Goal: Task Accomplishment & Management: Use online tool/utility

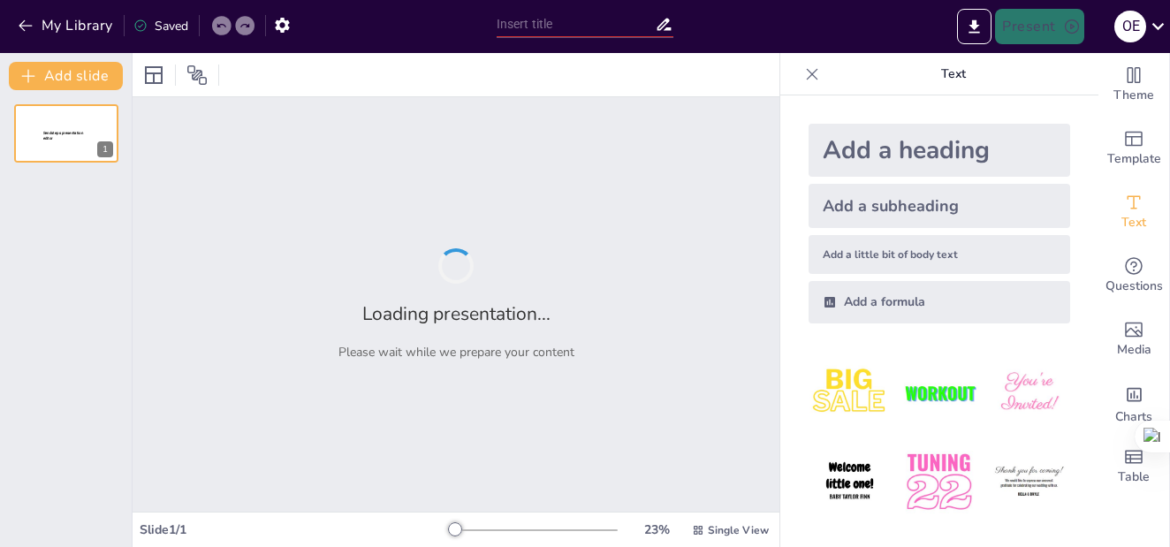
type input "New Sendsteps"
type input "El proyecto de vida"
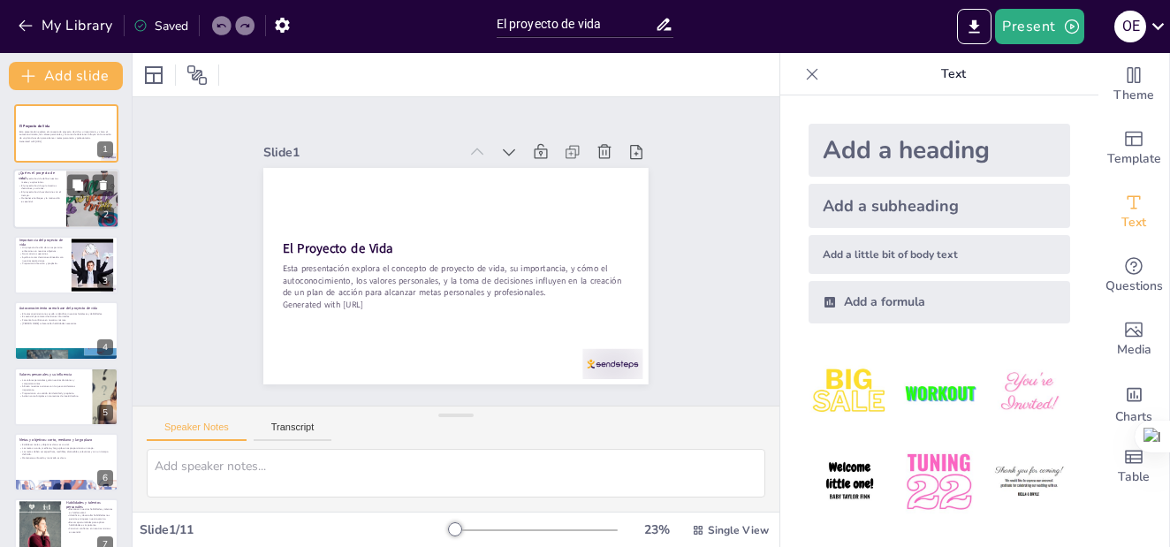
click at [36, 191] on p "El proyecto de vida evoluciona con el tiempo." at bounding box center [40, 194] width 42 height 6
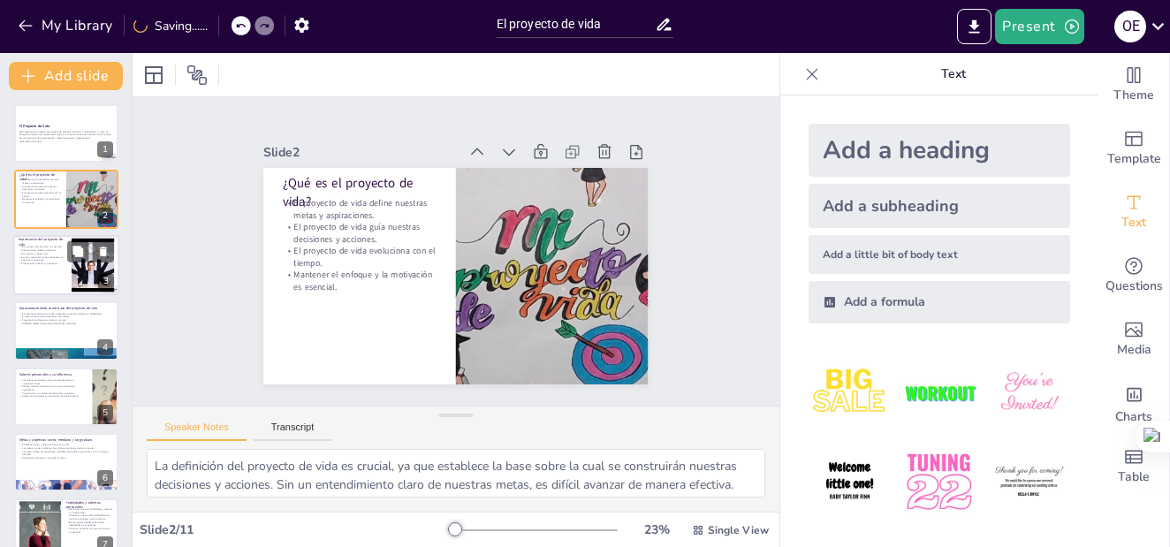
click at [44, 282] on div at bounding box center [66, 265] width 106 height 60
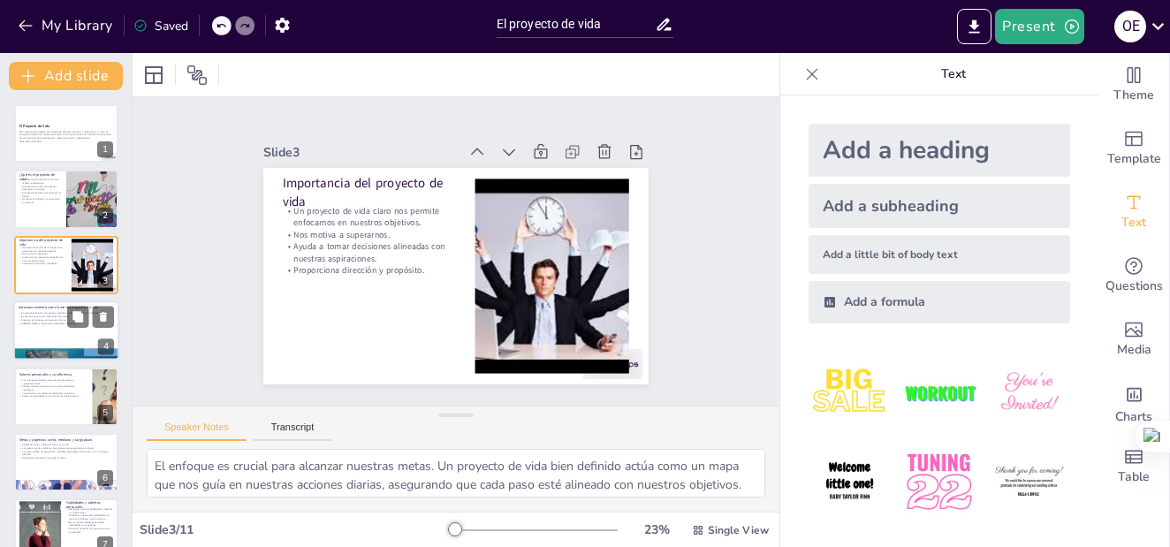
click at [32, 327] on div at bounding box center [66, 330] width 106 height 60
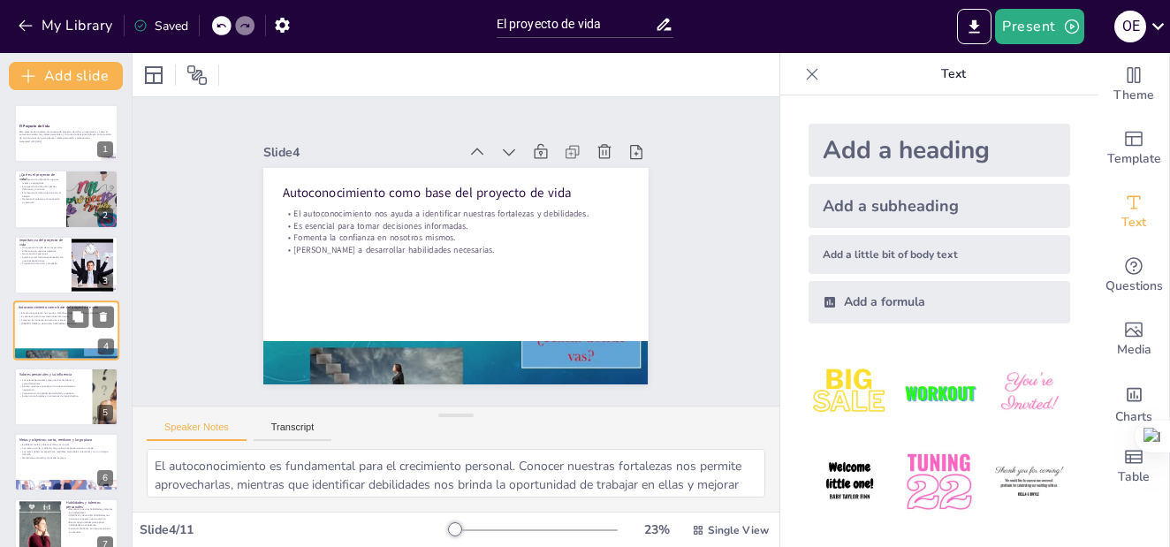
scroll to position [12, 0]
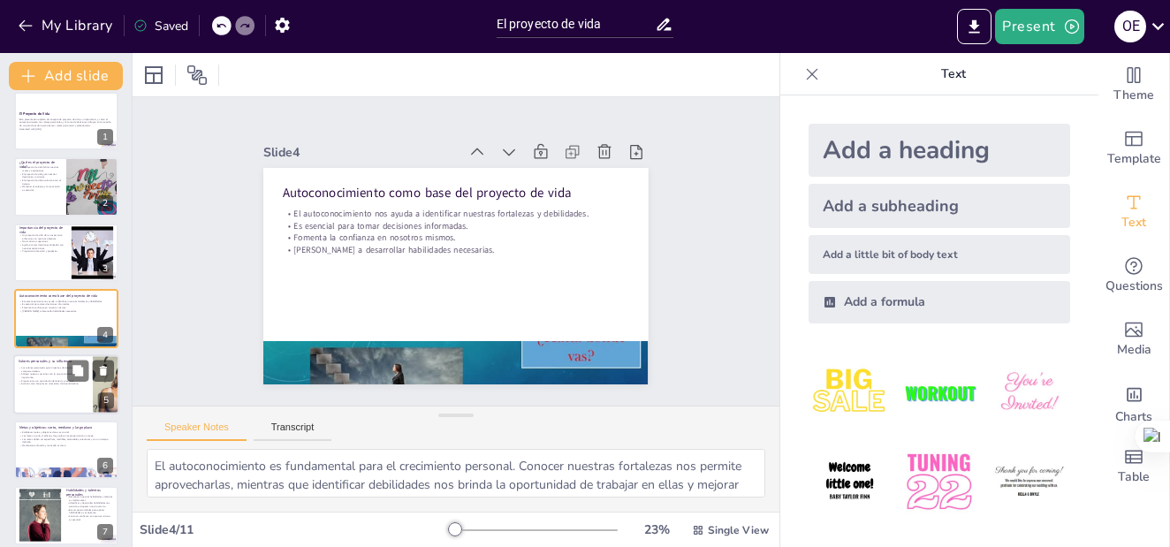
click at [27, 378] on p "Alinean nuestras acciones con lo que consideramos importante." at bounding box center [53, 375] width 69 height 6
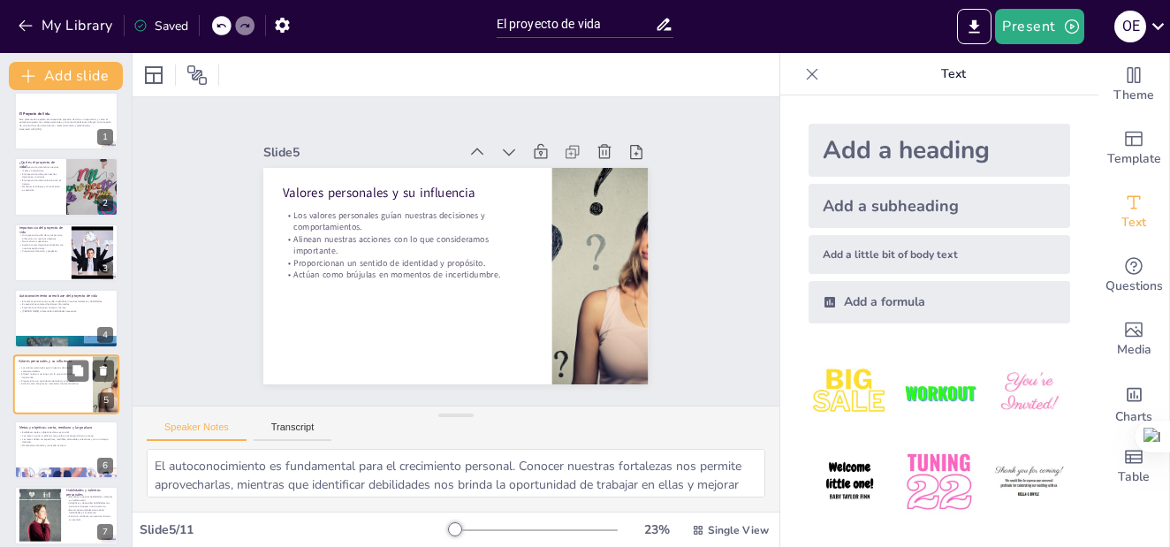
type textarea "Los valores son fundamentales en la toma de decisiones. Al tener claro qué es i…"
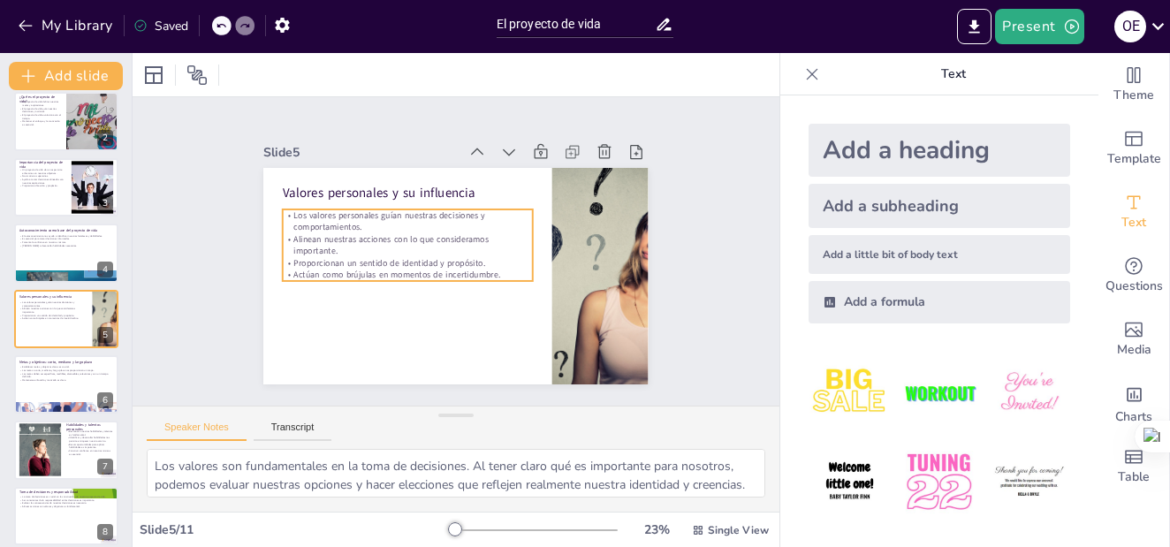
click at [446, 260] on p "Proporcionan un sentido de identidad y propósito." at bounding box center [408, 263] width 250 height 12
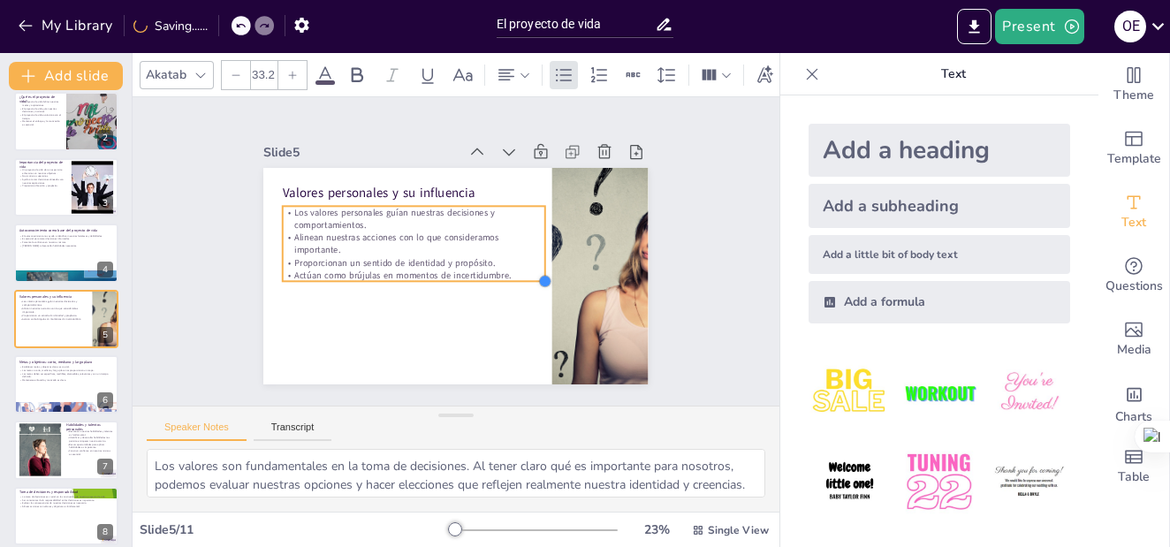
type input "33.6"
drag, startPoint x: 520, startPoint y: 273, endPoint x: 511, endPoint y: 277, distance: 9.5
click at [511, 277] on div "Valores personales y su influencia Los valores personales guían nuestras decisi…" at bounding box center [454, 275] width 406 height 255
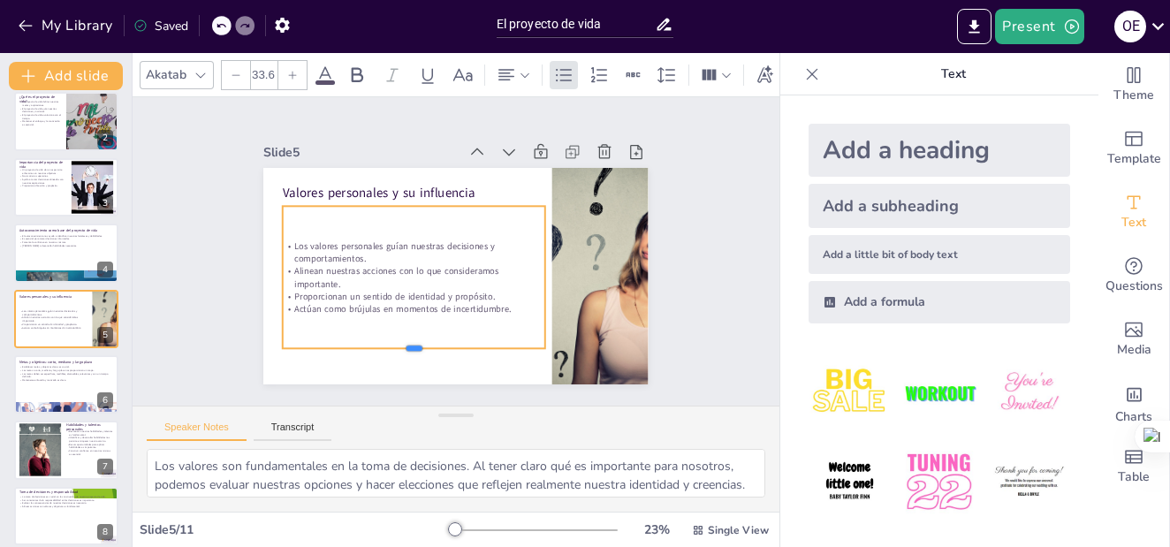
drag, startPoint x: 399, startPoint y: 280, endPoint x: 392, endPoint y: 347, distance: 67.5
click at [392, 349] on div at bounding box center [414, 356] width 262 height 14
click at [39, 232] on p "Autoconocimiento como base del proyecto de vida" at bounding box center [66, 229] width 95 height 5
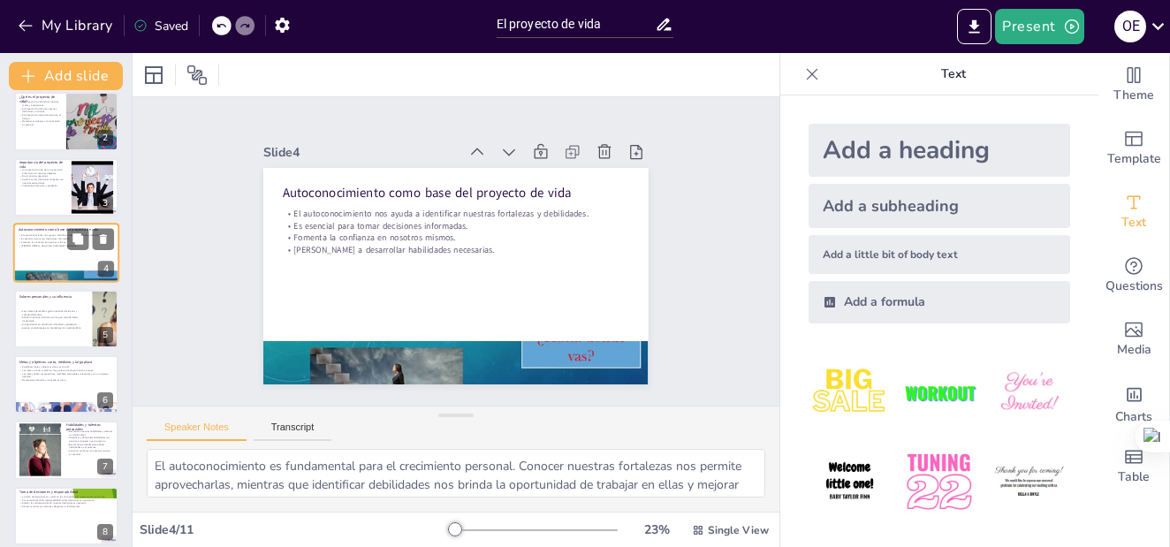
scroll to position [12, 0]
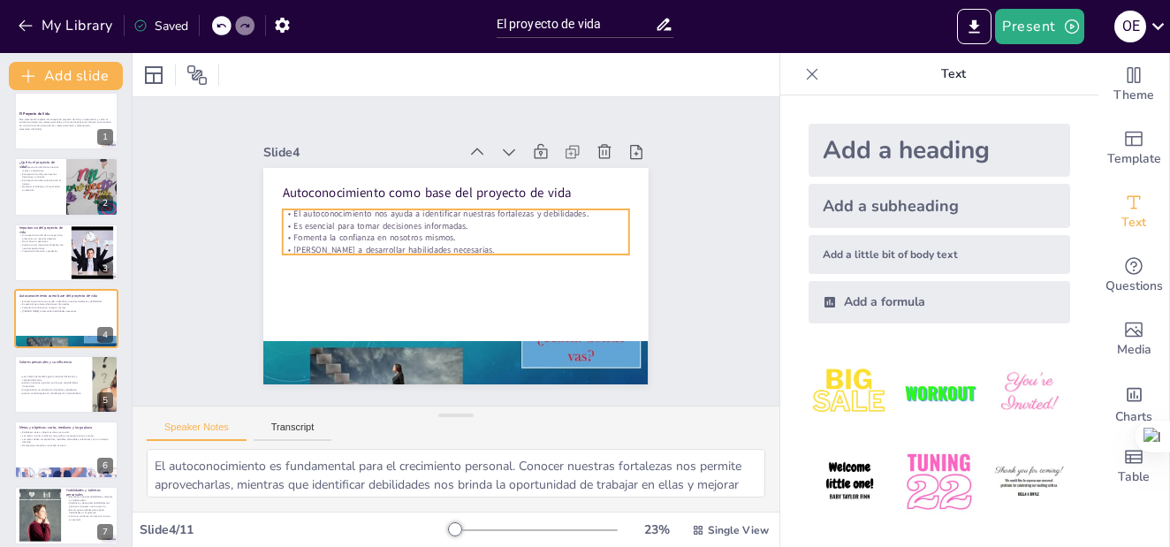
click at [442, 220] on p "Es esencial para tomar decisiones informadas." at bounding box center [456, 226] width 346 height 12
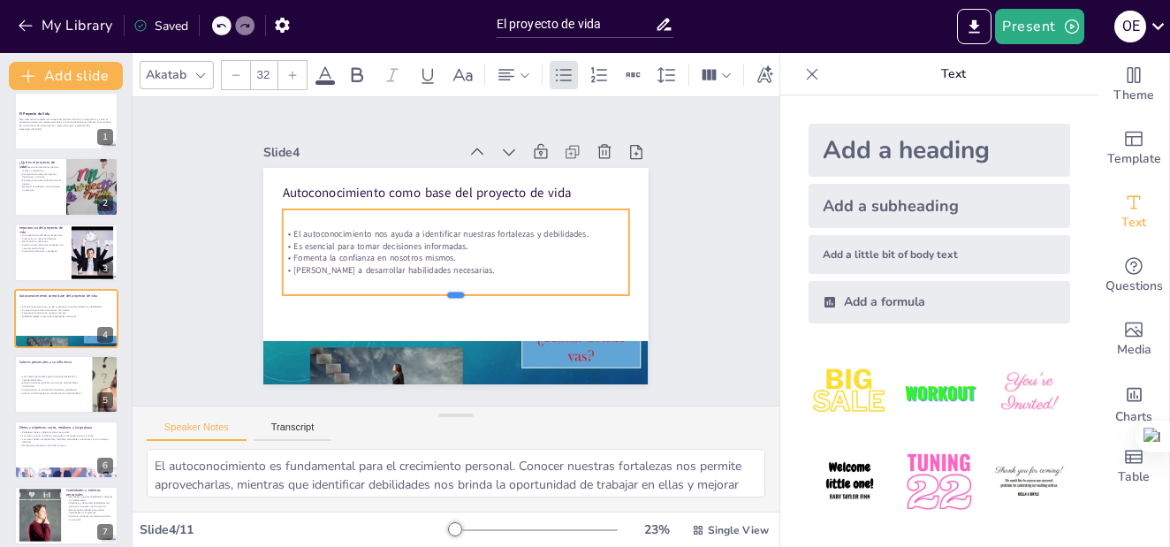
drag, startPoint x: 440, startPoint y: 249, endPoint x: 435, endPoint y: 290, distance: 41.0
click at [435, 295] on div at bounding box center [456, 302] width 346 height 14
click at [34, 248] on p "Ayuda a tomar decisiones alineadas con nuestras aspiraciones." at bounding box center [43, 246] width 48 height 6
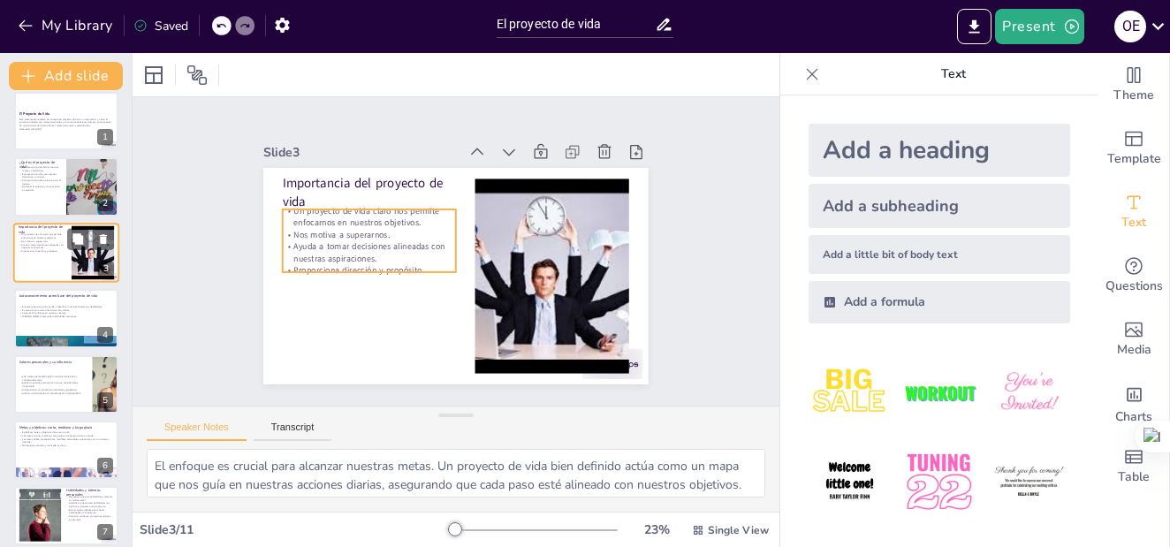
scroll to position [0, 0]
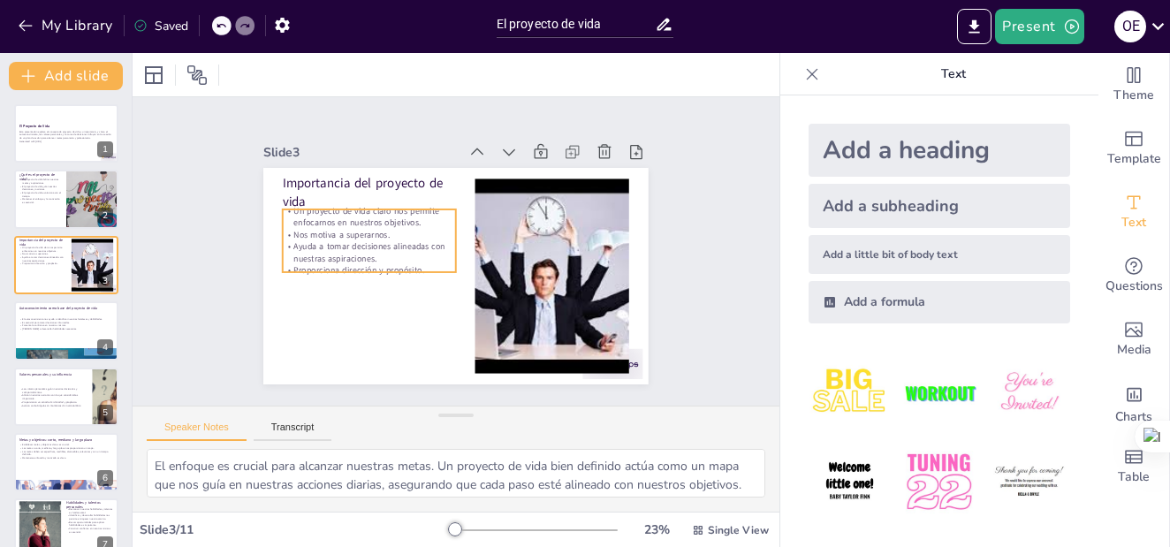
click at [358, 240] on p "Ayuda a tomar decisiones alineadas con nuestras aspiraciones." at bounding box center [369, 252] width 173 height 24
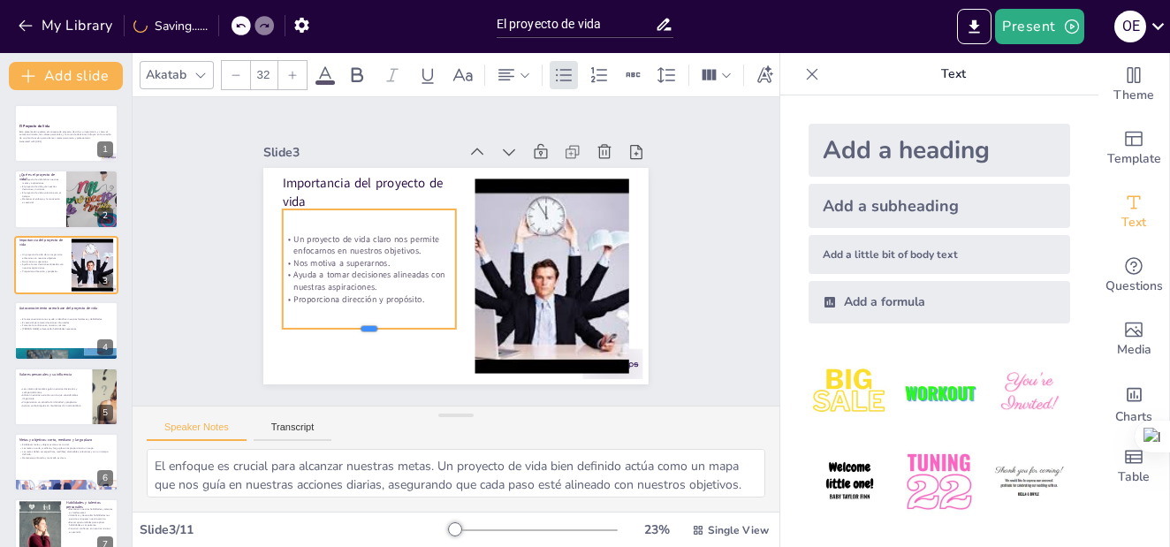
drag, startPoint x: 350, startPoint y: 265, endPoint x: 346, endPoint y: 322, distance: 56.7
click at [346, 329] on div at bounding box center [369, 336] width 173 height 14
click at [184, 255] on div "Slide 1 El Proyecto de Vida Esta presentación explora el concepto de proyecto d…" at bounding box center [456, 251] width 647 height 308
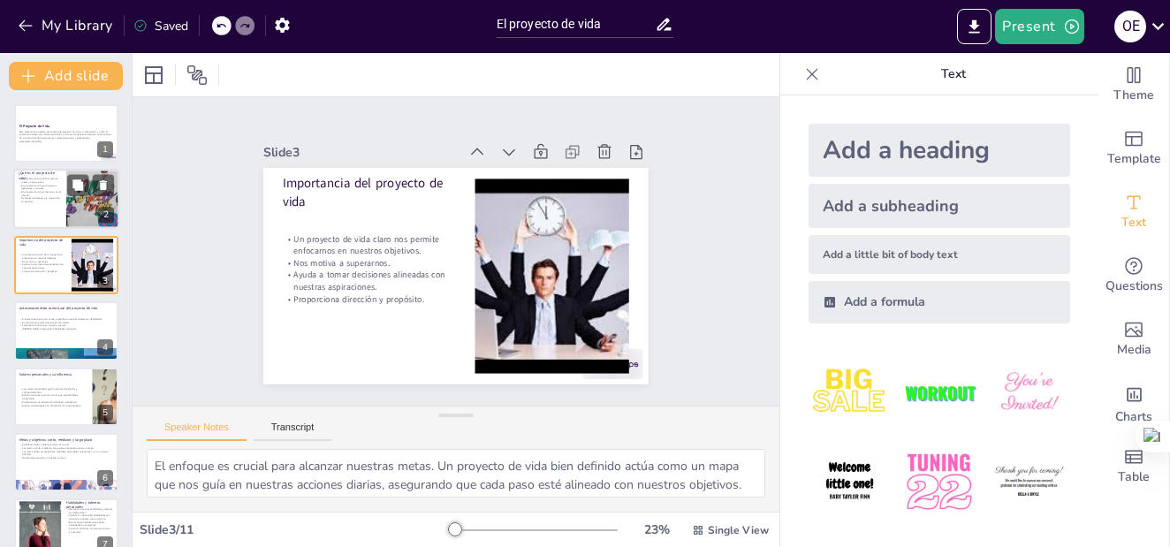
click at [41, 199] on p "Mantener el enfoque y la motivación es esencial." at bounding box center [40, 200] width 42 height 6
type textarea "La definición del proyecto de vida es crucial, ya que establece la base sobre l…"
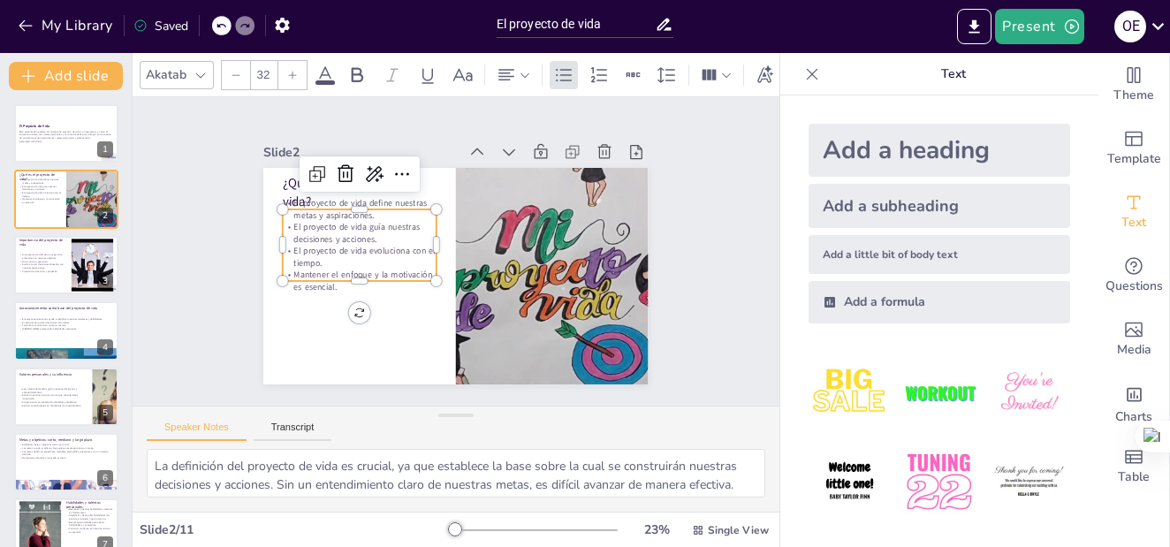
click at [346, 238] on p "El proyecto de vida guía nuestras decisiones y acciones." at bounding box center [363, 223] width 156 height 40
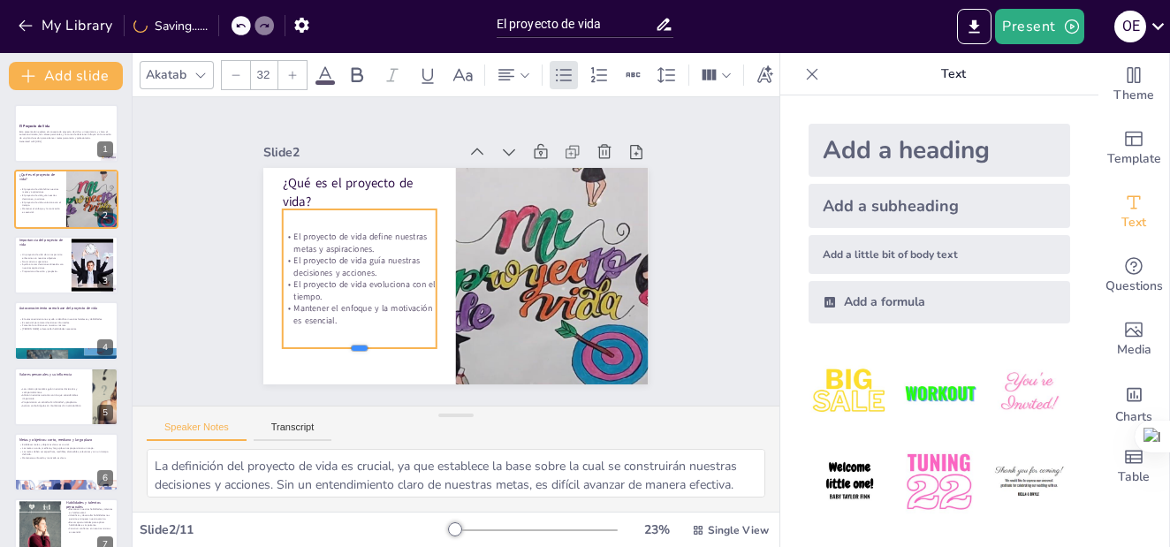
drag, startPoint x: 344, startPoint y: 275, endPoint x: 338, endPoint y: 342, distance: 67.4
click at [338, 348] on div at bounding box center [360, 355] width 154 height 14
click at [37, 129] on div "Esta presentación explora el concepto de proyecto de vida, su importancia, y có…" at bounding box center [66, 136] width 95 height 15
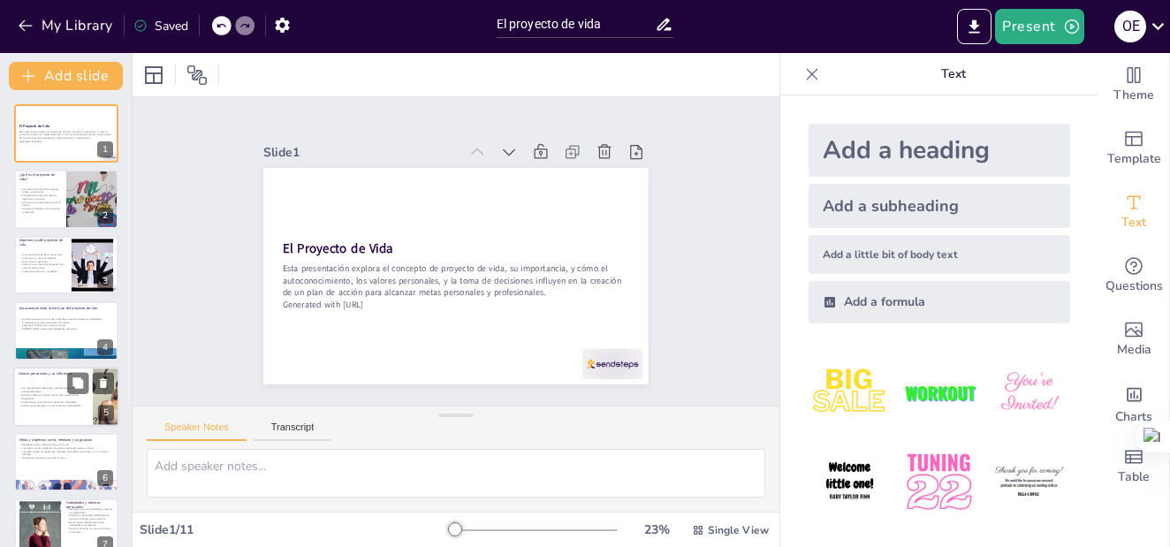
click at [40, 380] on div "Los valores personales guían nuestras decisiones y comportamientos. Alinean nue…" at bounding box center [55, 397] width 72 height 40
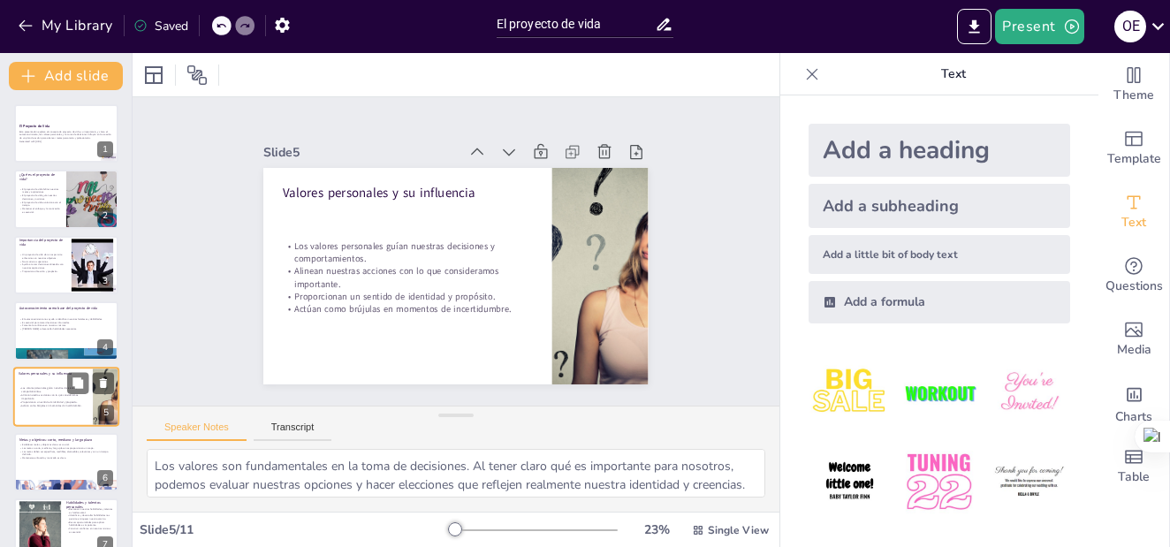
scroll to position [78, 0]
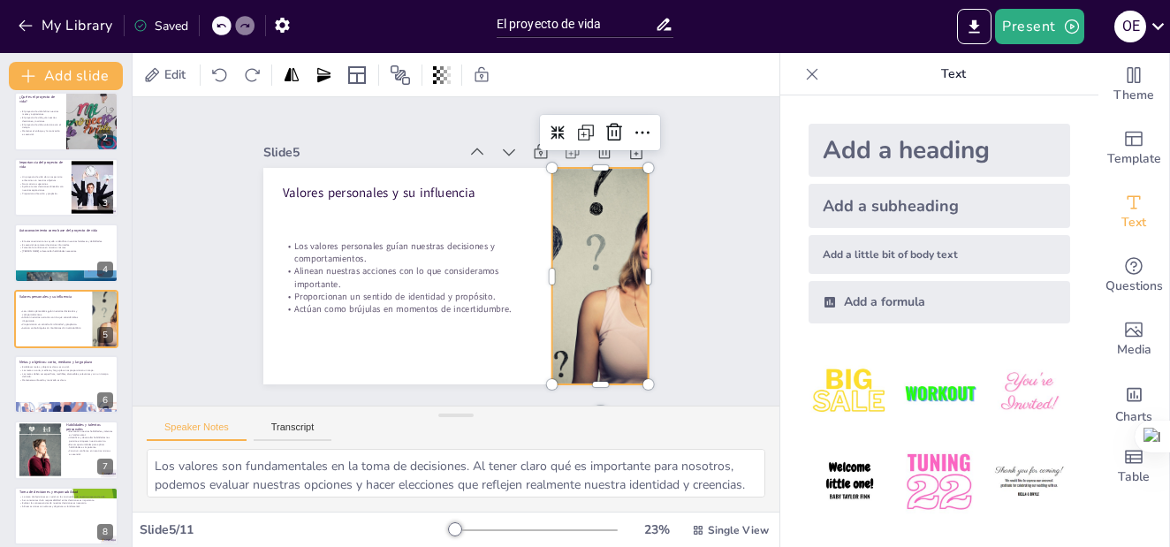
click at [599, 242] on div at bounding box center [600, 276] width 385 height 216
click at [579, 122] on icon at bounding box center [585, 132] width 21 height 21
click at [634, 124] on icon at bounding box center [644, 134] width 21 height 21
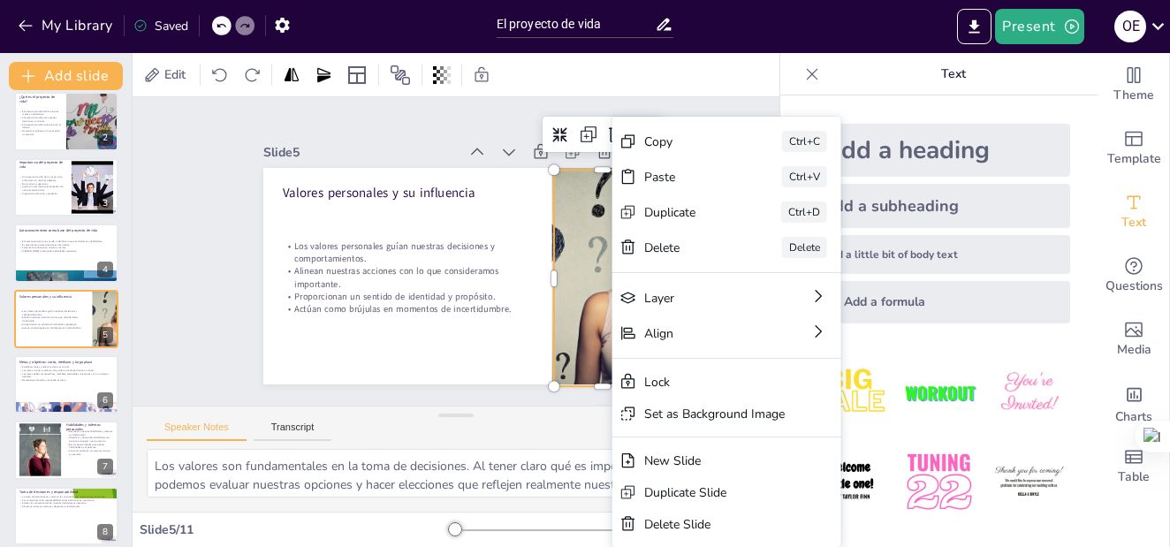
click at [661, 103] on div "Slide 1 El Proyecto de Vida Esta presentación explora el concepto de proyecto d…" at bounding box center [456, 251] width 647 height 308
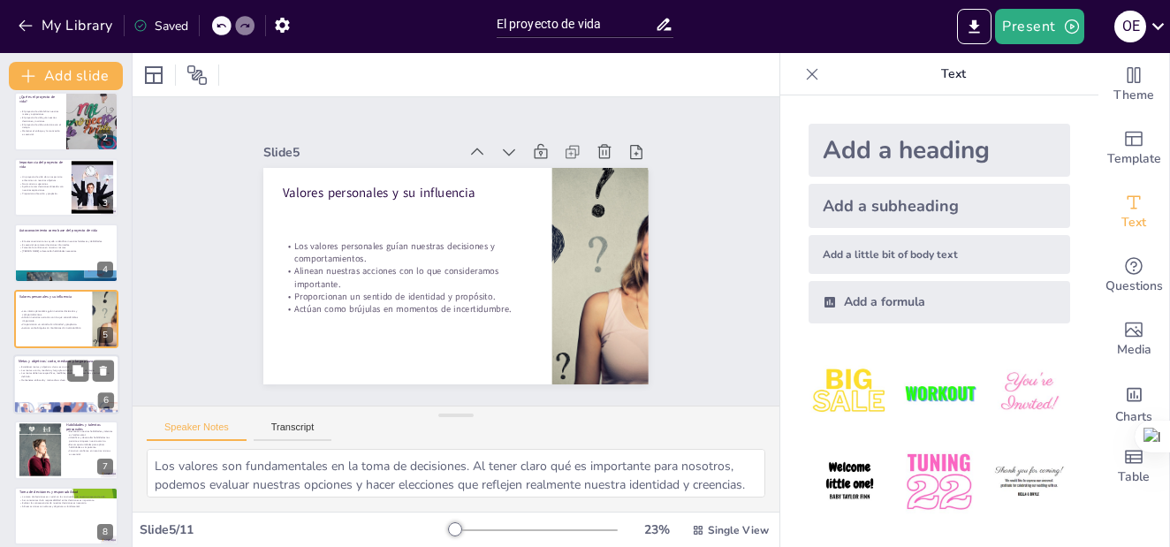
click at [53, 376] on p "Las metas deben ser específicas, medibles, alcanzables, relevantes y con un tie…" at bounding box center [66, 375] width 95 height 6
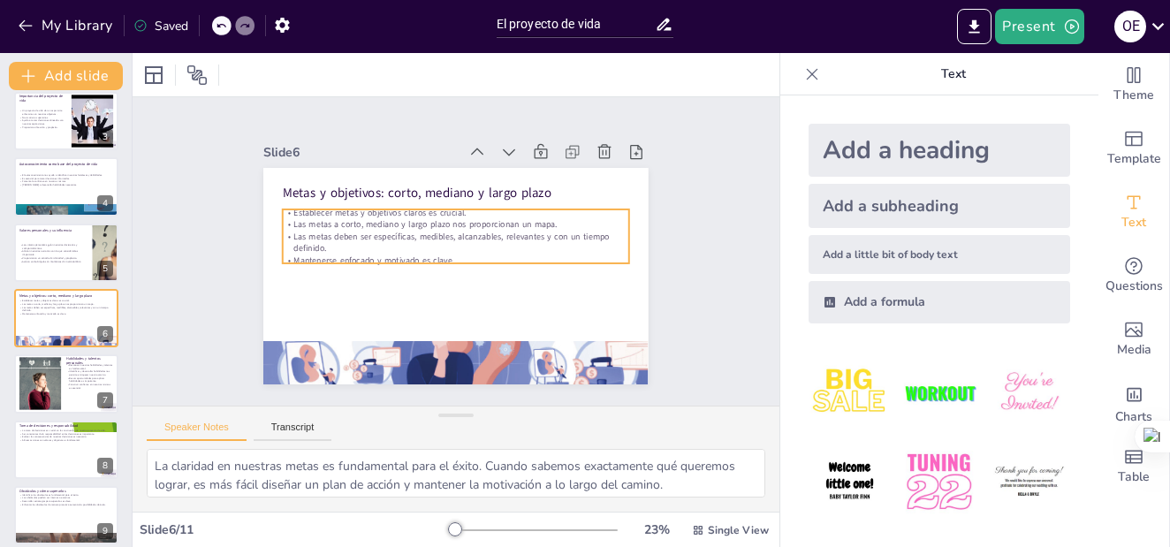
click at [336, 225] on p "Las metas deben ser específicas, medibles, alcanzables, relevantes y con un tie…" at bounding box center [457, 242] width 347 height 60
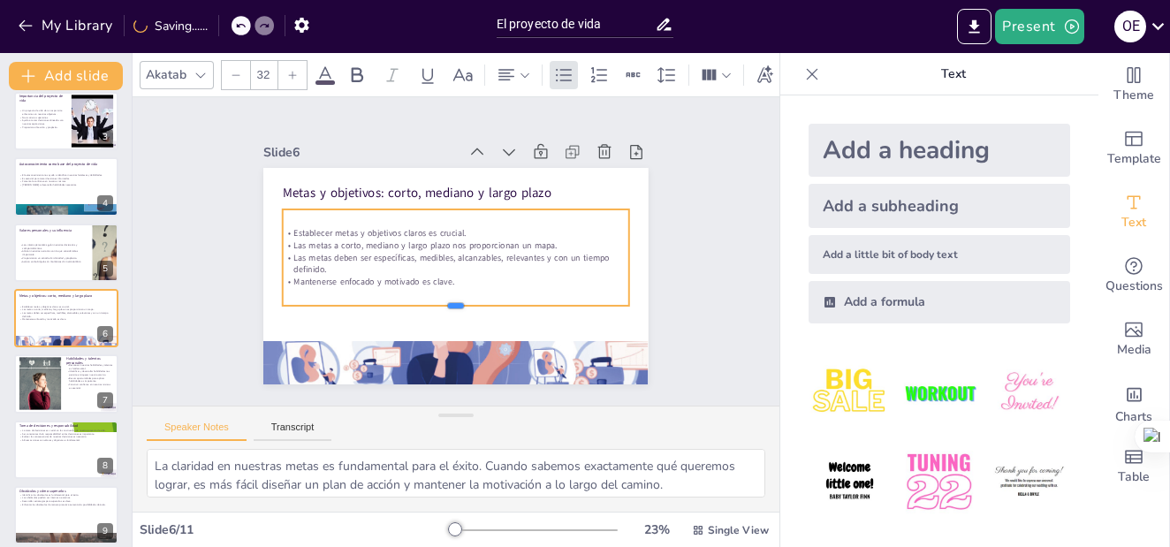
drag, startPoint x: 441, startPoint y: 259, endPoint x: 439, endPoint y: 301, distance: 42.5
click at [439, 306] on div at bounding box center [456, 313] width 346 height 14
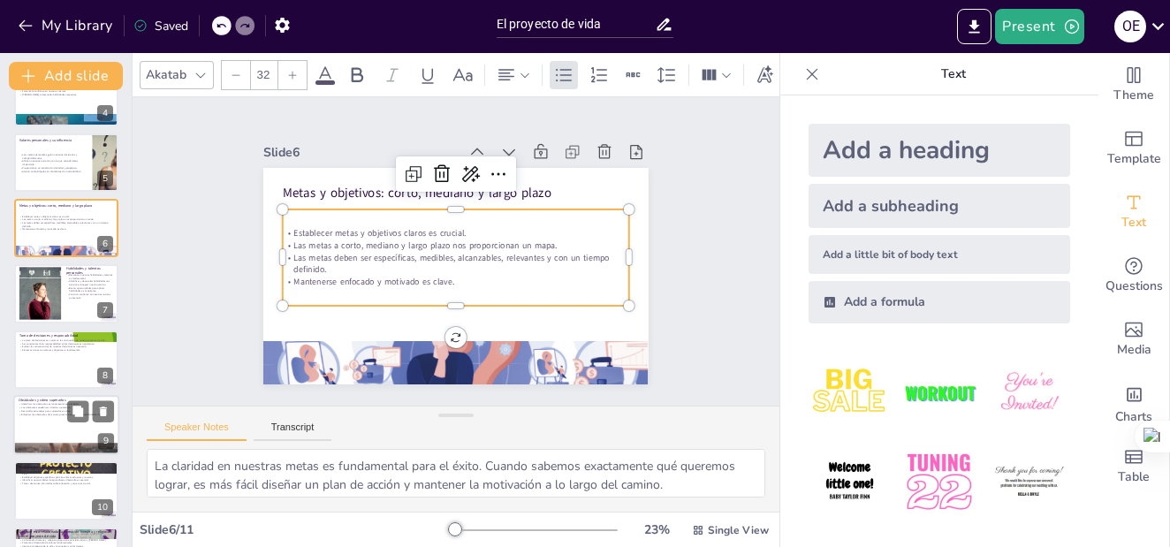
scroll to position [287, 0]
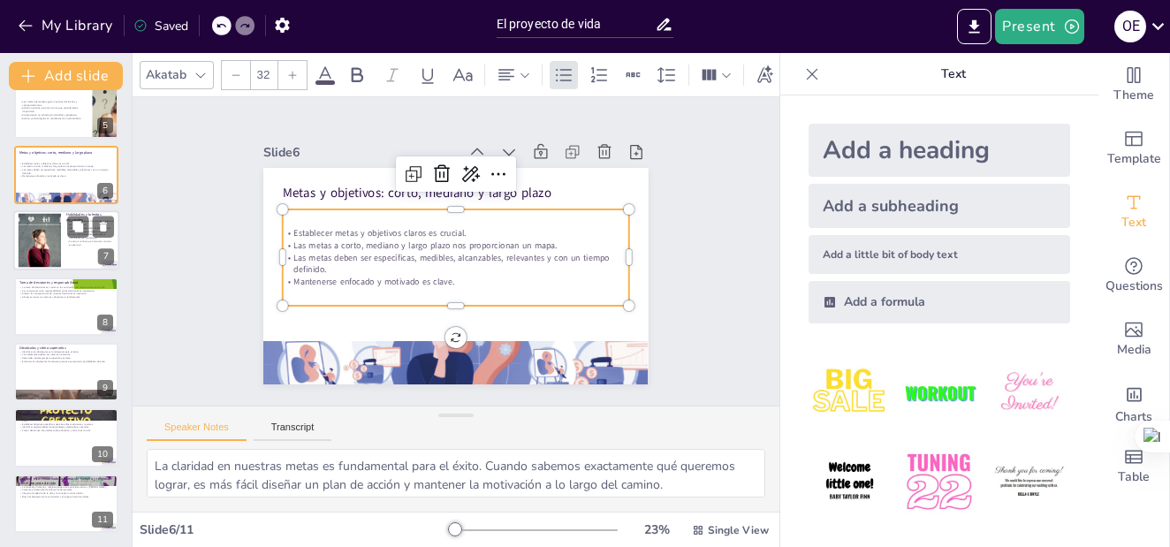
click at [38, 252] on div at bounding box center [39, 241] width 99 height 54
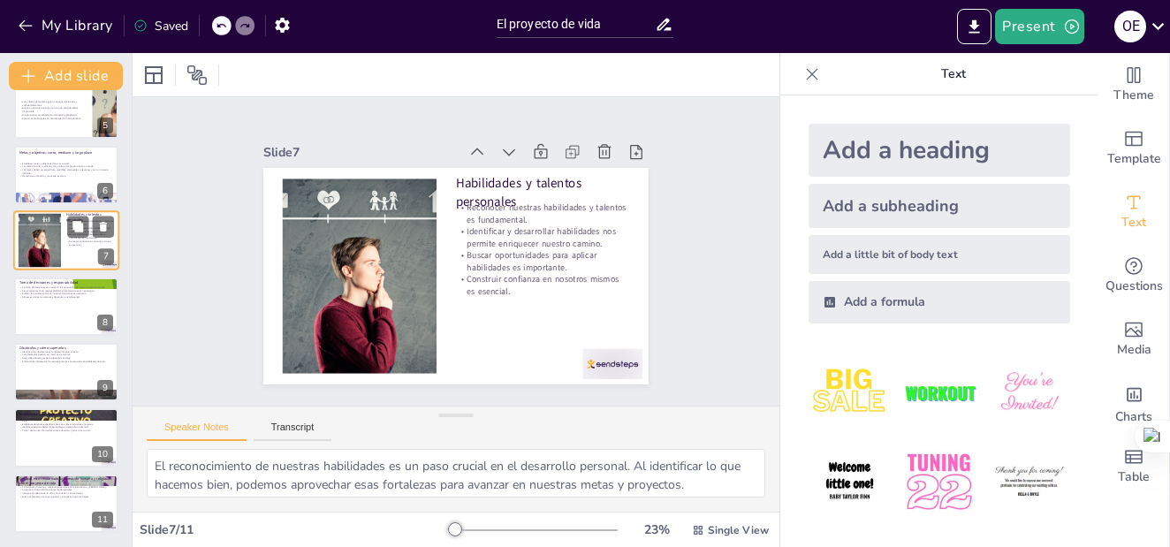
scroll to position [209, 0]
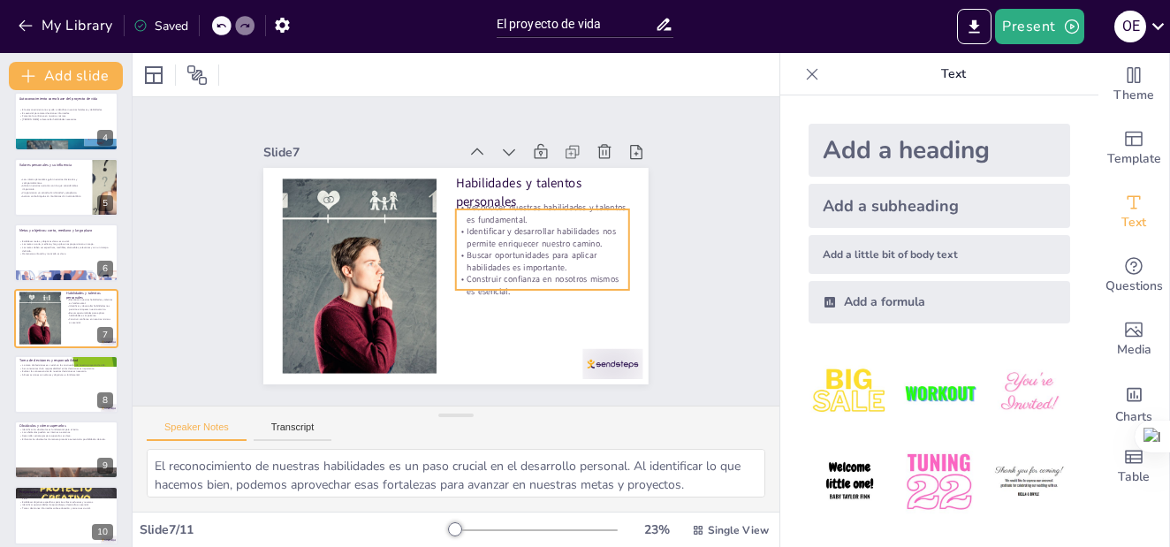
click at [523, 249] on p "Buscar oportunidades para aplicar habilidades es importante." at bounding box center [540, 270] width 175 height 42
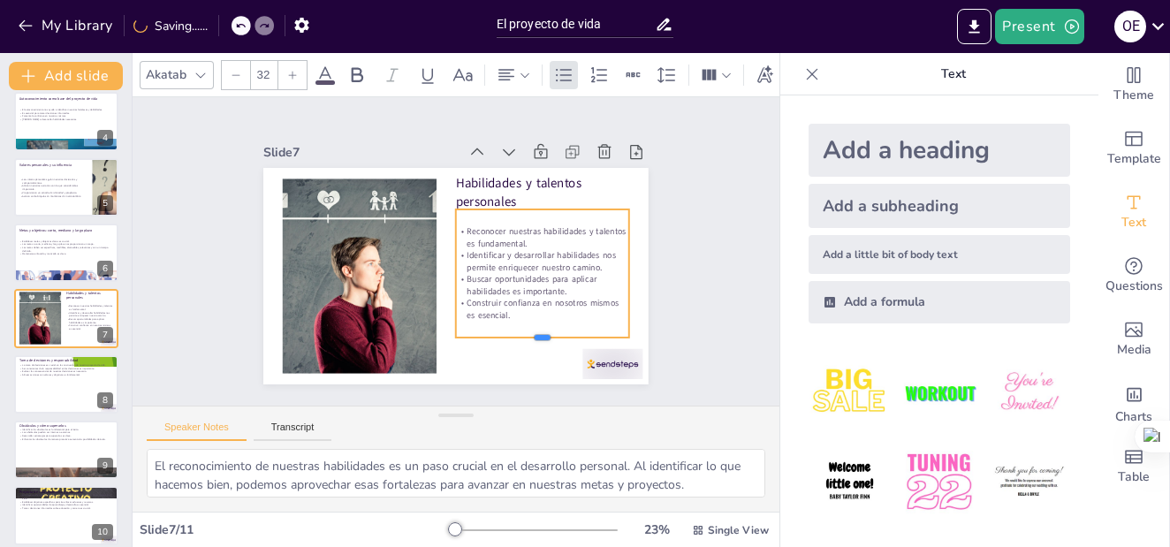
drag, startPoint x: 527, startPoint y: 283, endPoint x: 527, endPoint y: 330, distance: 47.7
click at [527, 338] on div at bounding box center [542, 345] width 173 height 14
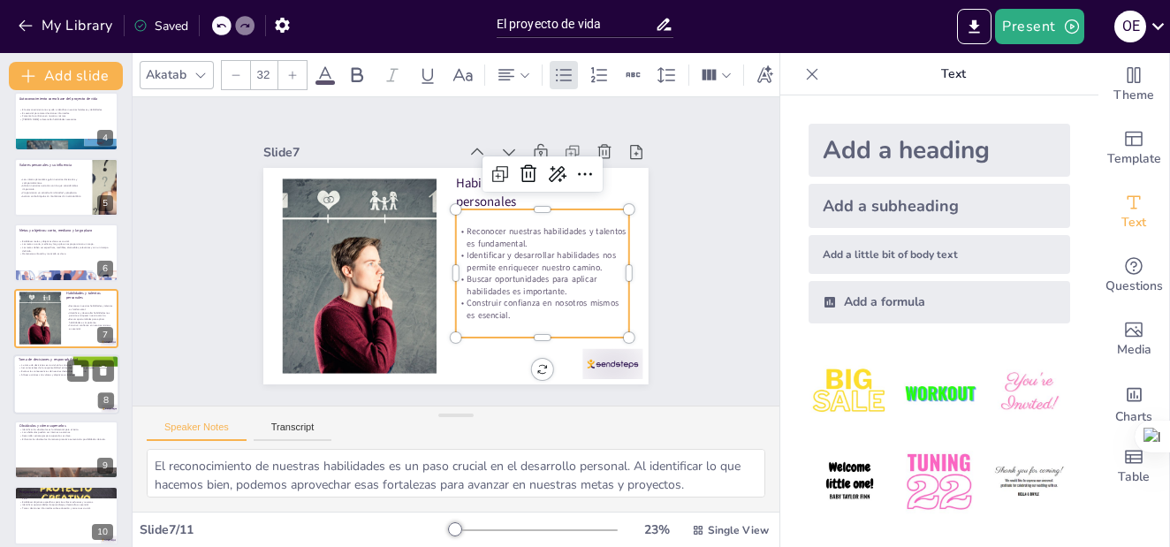
click at [43, 383] on div at bounding box center [66, 384] width 106 height 60
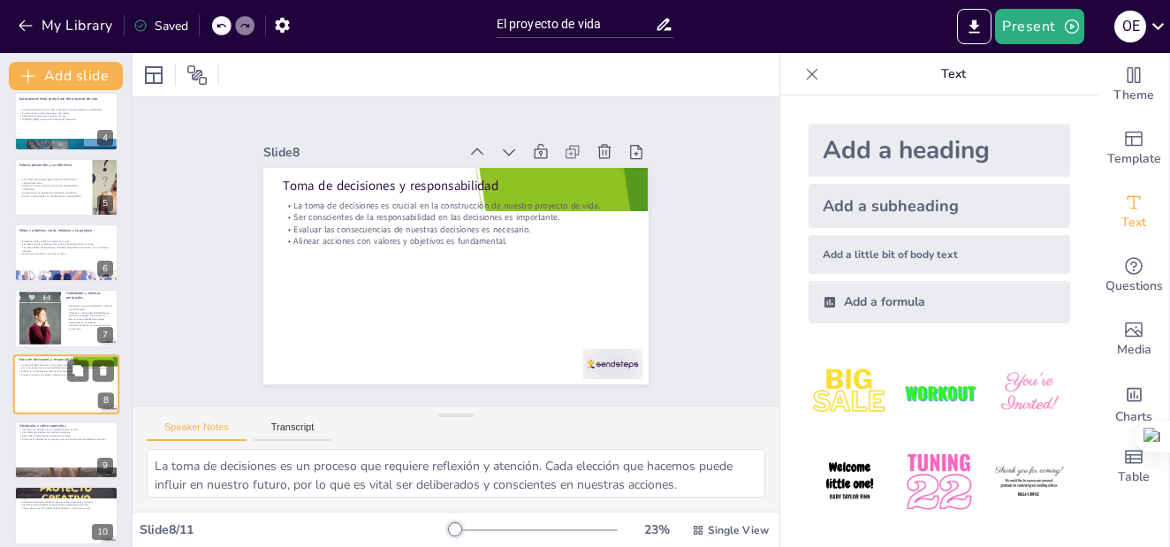
scroll to position [275, 0]
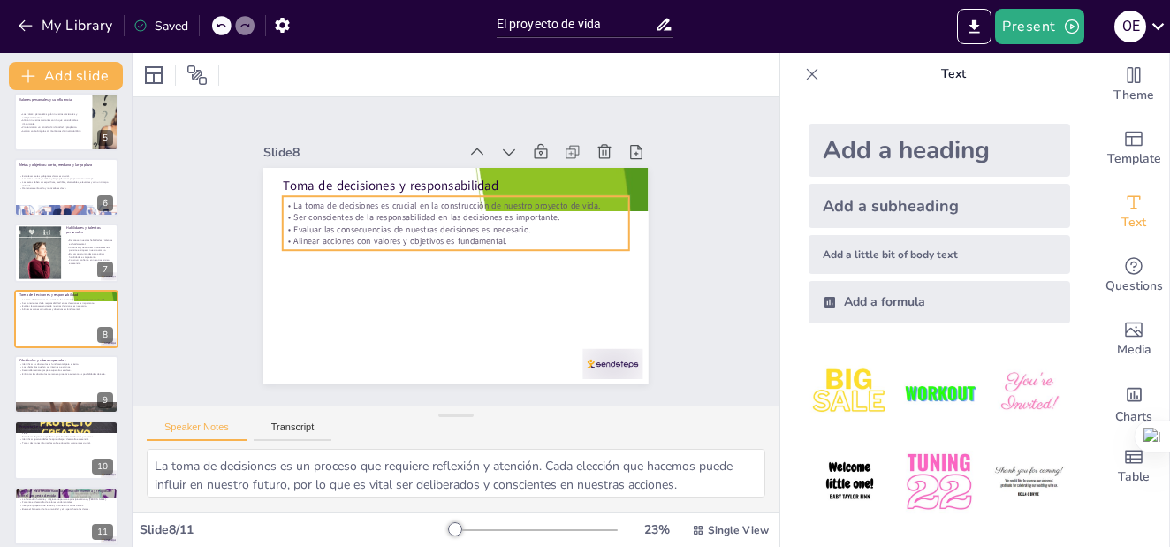
click at [407, 211] on p "Ser conscientes de la responsabilidad en las decisiones es importante." at bounding box center [456, 217] width 346 height 12
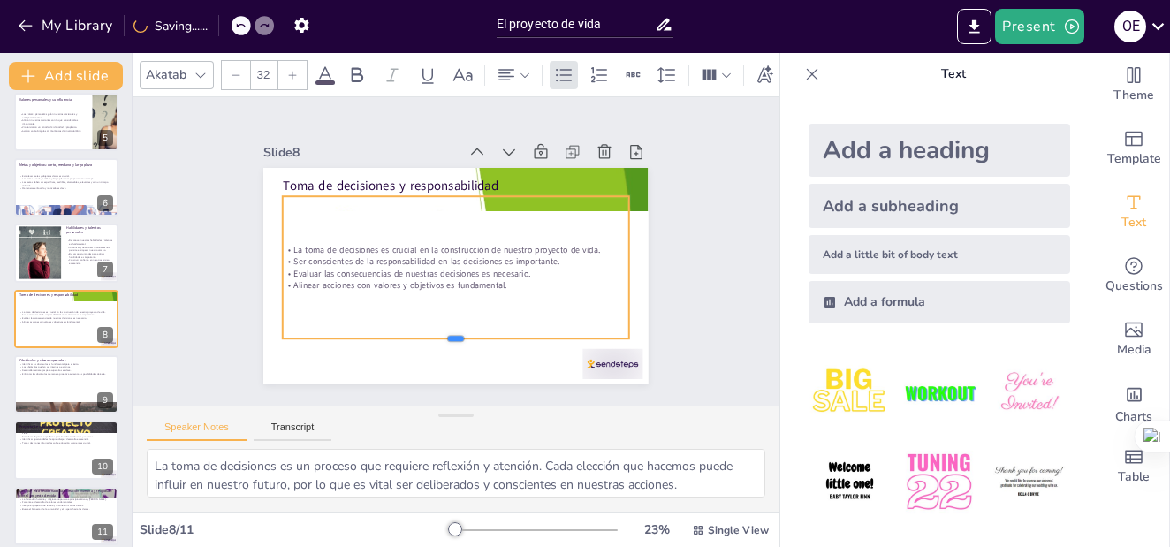
drag, startPoint x: 443, startPoint y: 245, endPoint x: 435, endPoint y: 333, distance: 88.7
click at [435, 338] on div at bounding box center [456, 345] width 346 height 14
click at [185, 180] on div "Slide 1 El Proyecto de Vida Esta presentación explora el concepto de proyecto d…" at bounding box center [456, 251] width 647 height 308
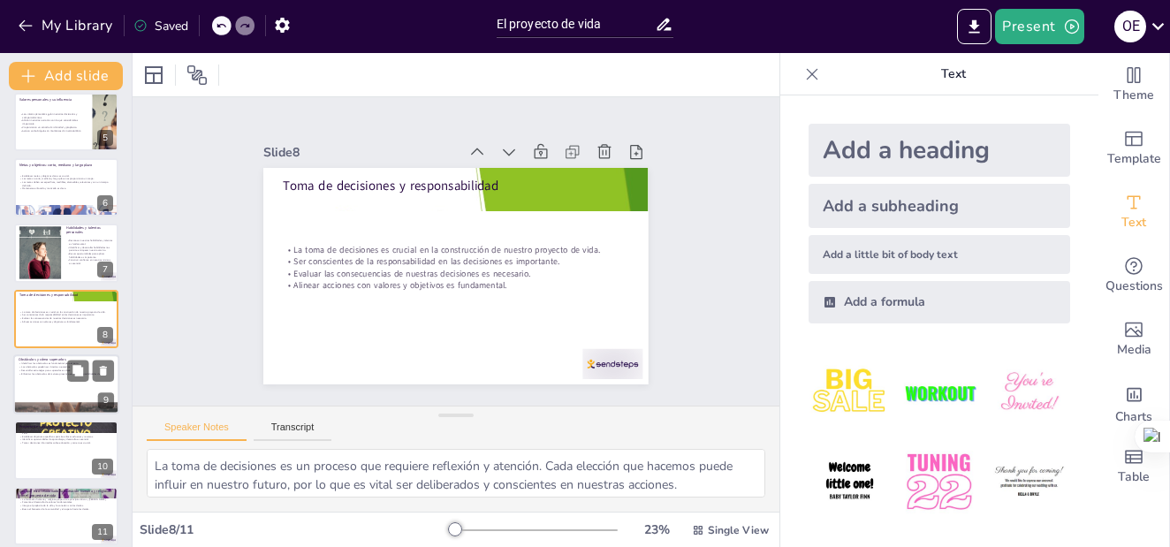
click at [54, 363] on p "Identificar los obstáculos es fundamental para el éxito." at bounding box center [66, 364] width 95 height 4
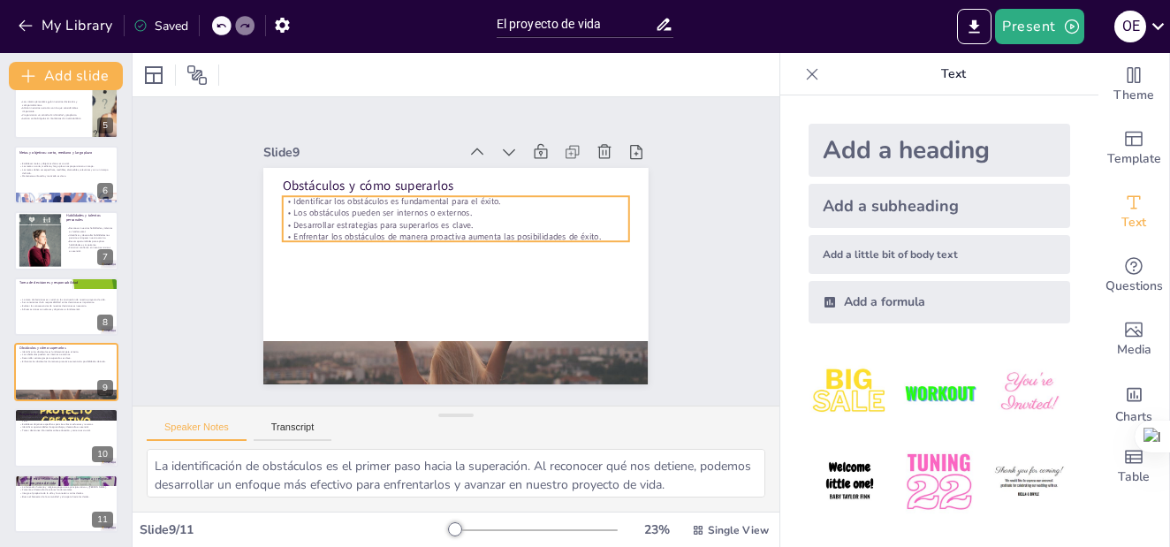
click at [376, 219] on p "Desarrollar estrategias para superarlos es clave." at bounding box center [456, 225] width 346 height 12
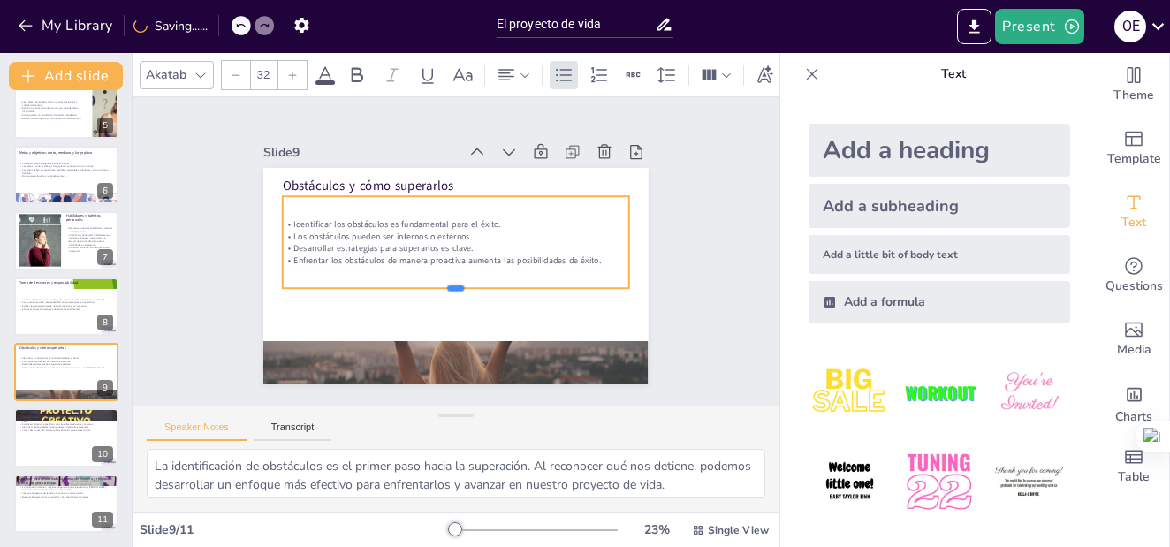
drag, startPoint x: 445, startPoint y: 235, endPoint x: 442, endPoint y: 282, distance: 47.0
click at [442, 288] on div at bounding box center [456, 295] width 346 height 14
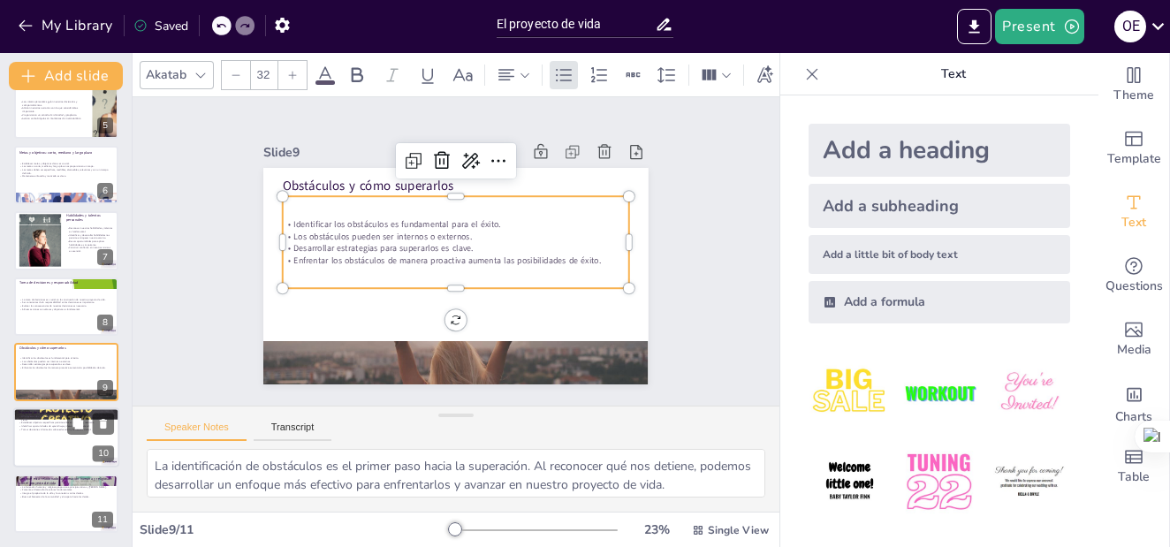
click at [43, 415] on p "Un proyecto de vida académico y profesional bien definido ayuda a trazar un cam…" at bounding box center [66, 418] width 95 height 6
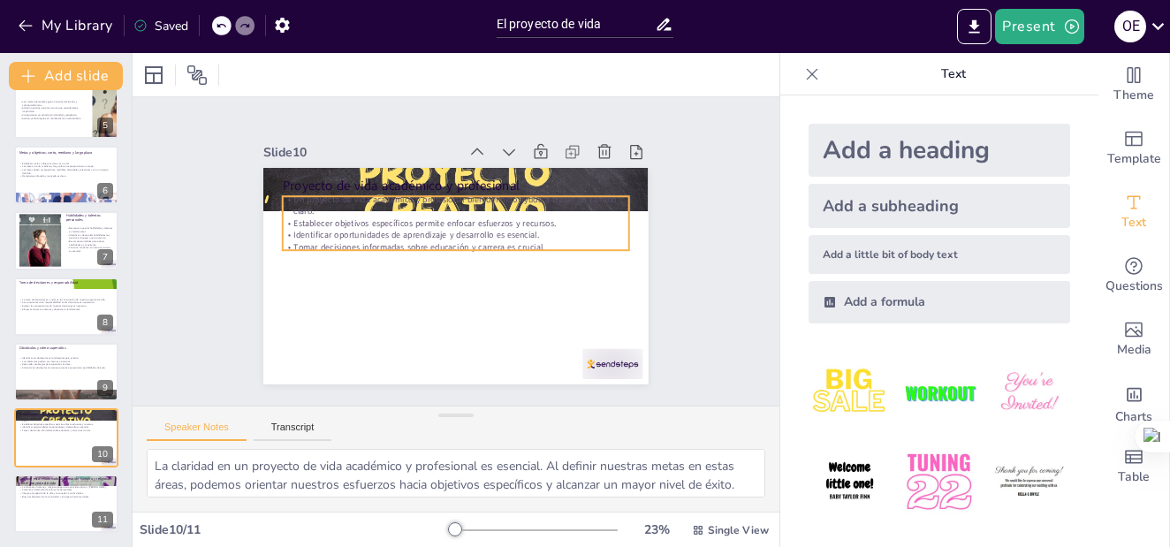
click at [398, 220] on p "Establecer objetivos específicos permite enfocar esfuerzos y recursos." at bounding box center [461, 224] width 341 height 84
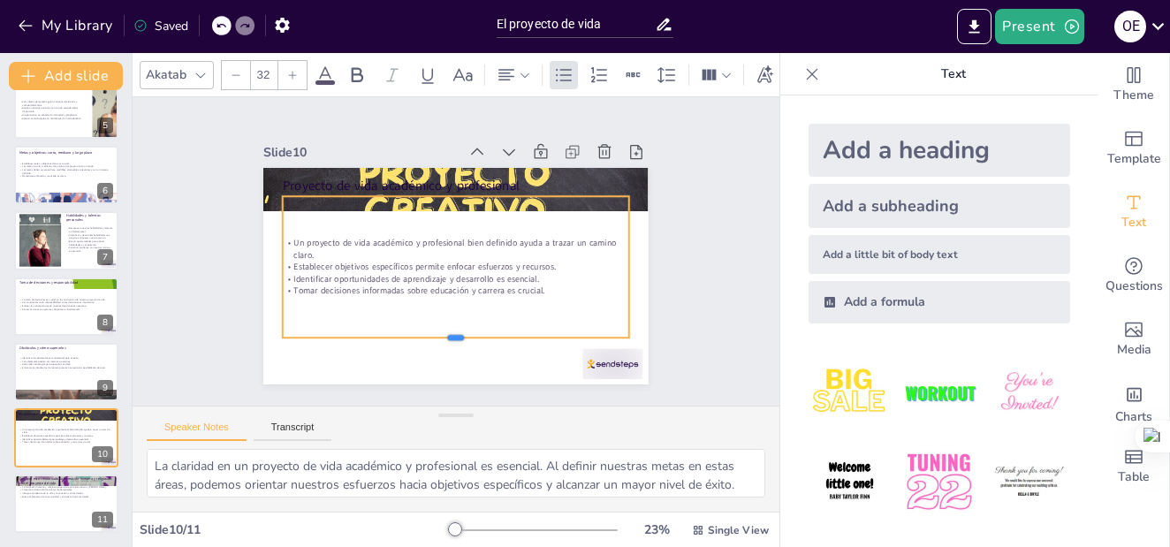
drag, startPoint x: 440, startPoint y: 244, endPoint x: 430, endPoint y: 331, distance: 88.0
click at [430, 338] on div at bounding box center [456, 345] width 346 height 14
click at [216, 189] on div "Slide 1 El Proyecto de Vida Esta presentación explora el concepto de proyecto d…" at bounding box center [456, 251] width 484 height 266
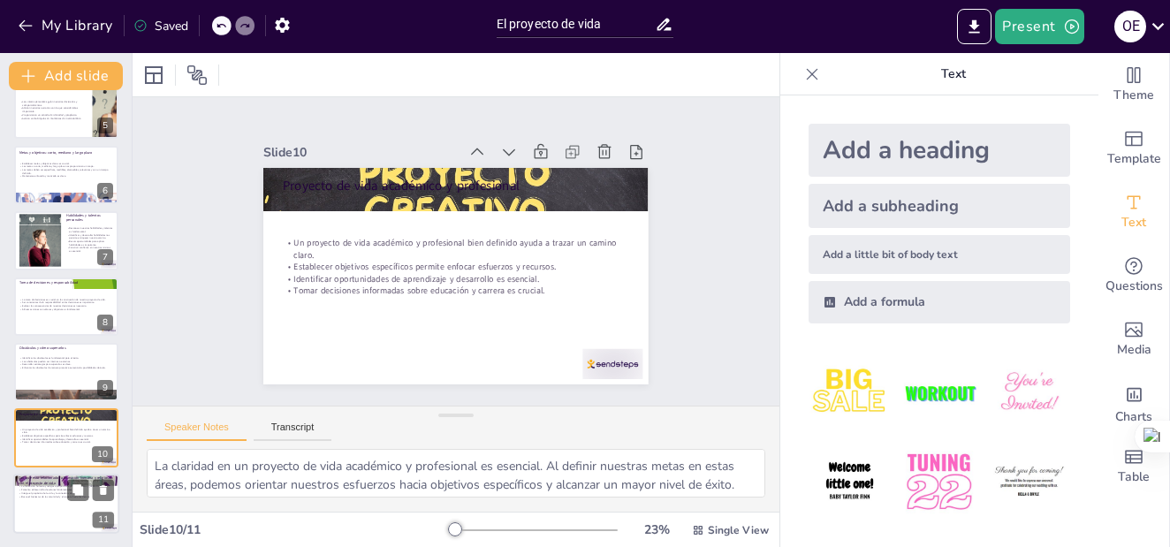
click at [39, 505] on div at bounding box center [66, 504] width 106 height 60
type textarea "Los principios éticos y morales son fundamentales en la toma de decisiones. Al …"
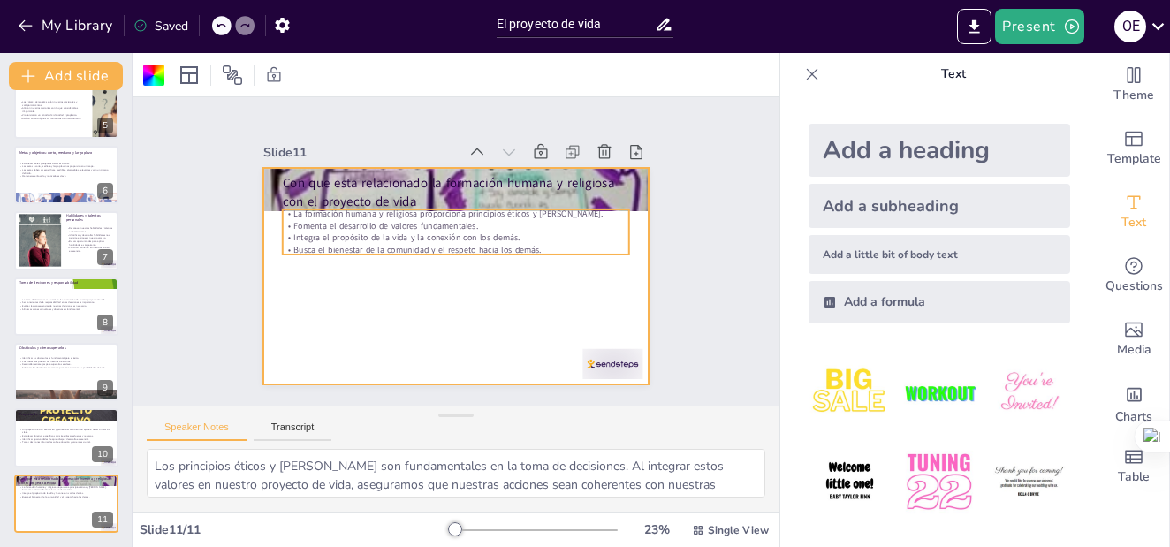
click at [429, 232] on p "Integra el propósito de la vida y la conexión con los demás." at bounding box center [456, 238] width 346 height 12
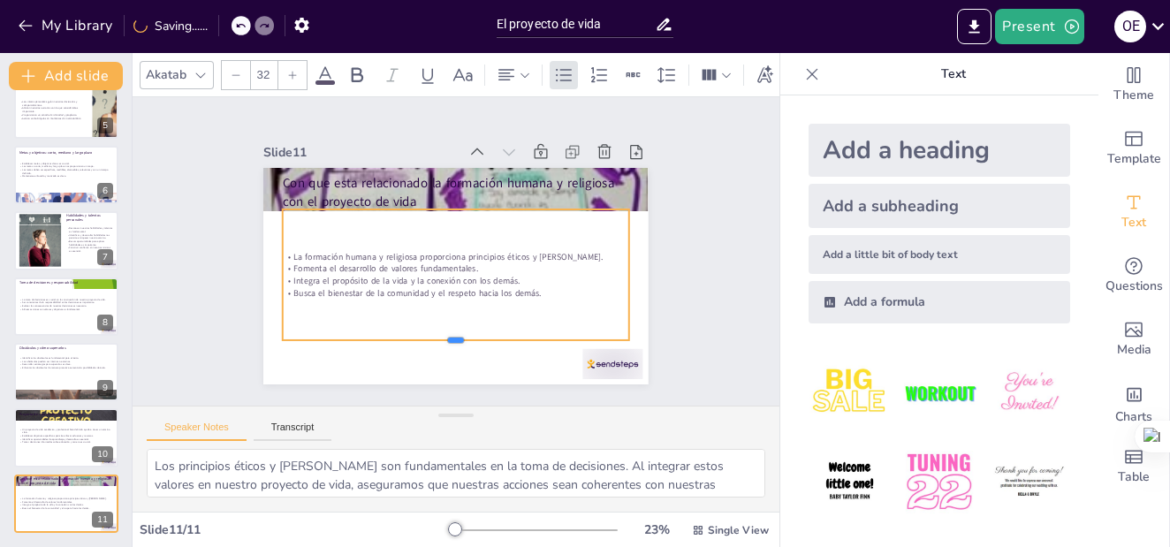
drag, startPoint x: 442, startPoint y: 252, endPoint x: 445, endPoint y: 338, distance: 85.8
click at [445, 338] on div at bounding box center [446, 347] width 346 height 50
click at [283, 251] on p "La formación humana y religiosa proporciona principios éticos y morales." at bounding box center [456, 257] width 346 height 12
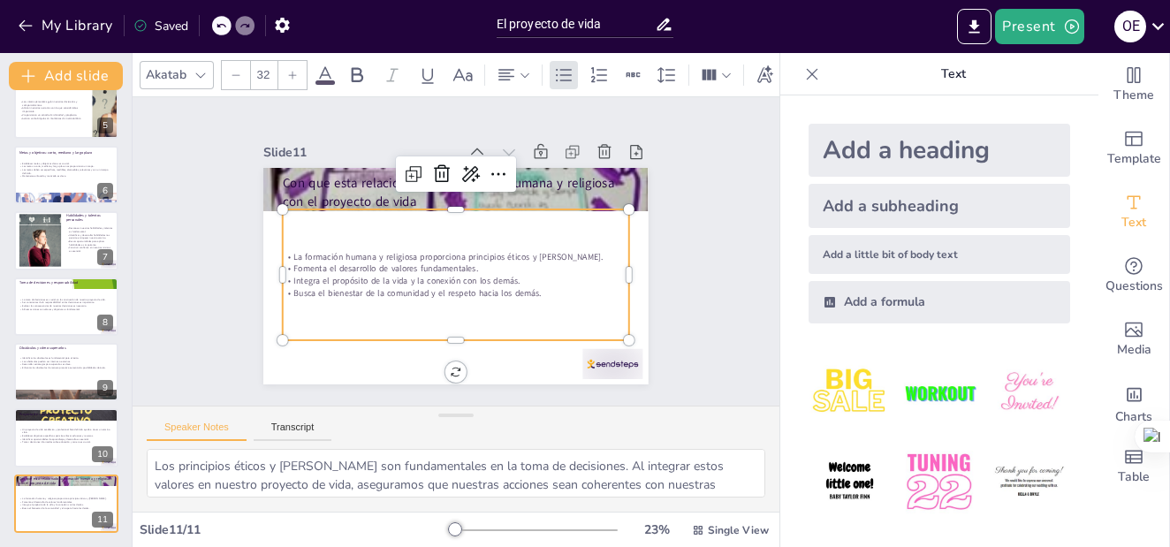
click at [285, 252] on p "La formación humana y religiosa proporciona principios éticos y morales." at bounding box center [455, 257] width 341 height 84
click at [521, 285] on p "Busca el bienestar de la comunidad y el respeto hacia los demás." at bounding box center [451, 293] width 346 height 48
click at [521, 286] on p "Busca el bienestar de la comunidad y el respeto hacia los demás." at bounding box center [456, 292] width 346 height 12
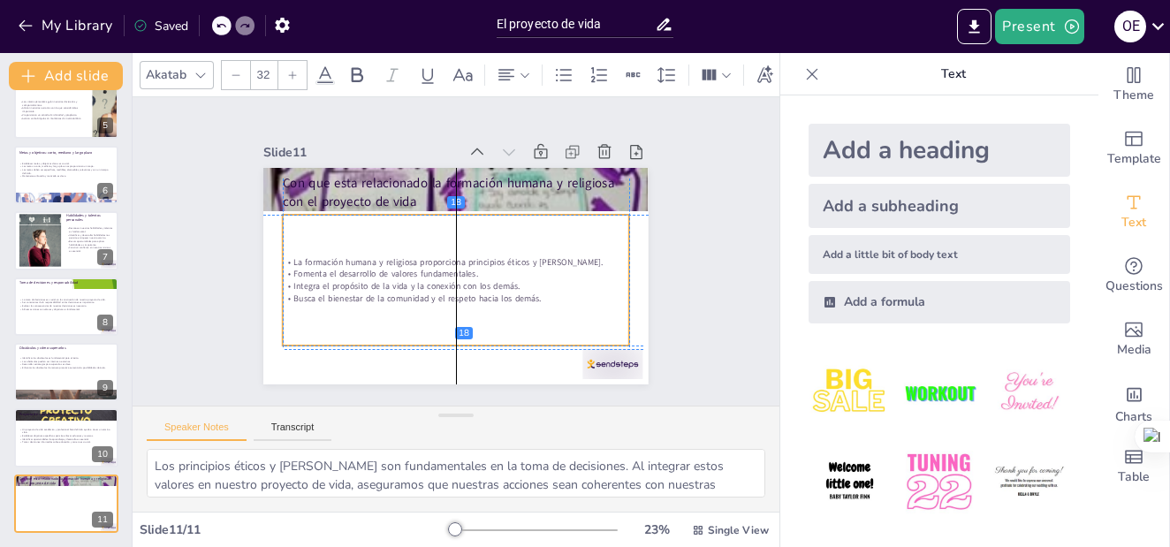
click at [529, 293] on p "Busca el bienestar de la comunidad y el respeto hacia los demás." at bounding box center [456, 298] width 346 height 12
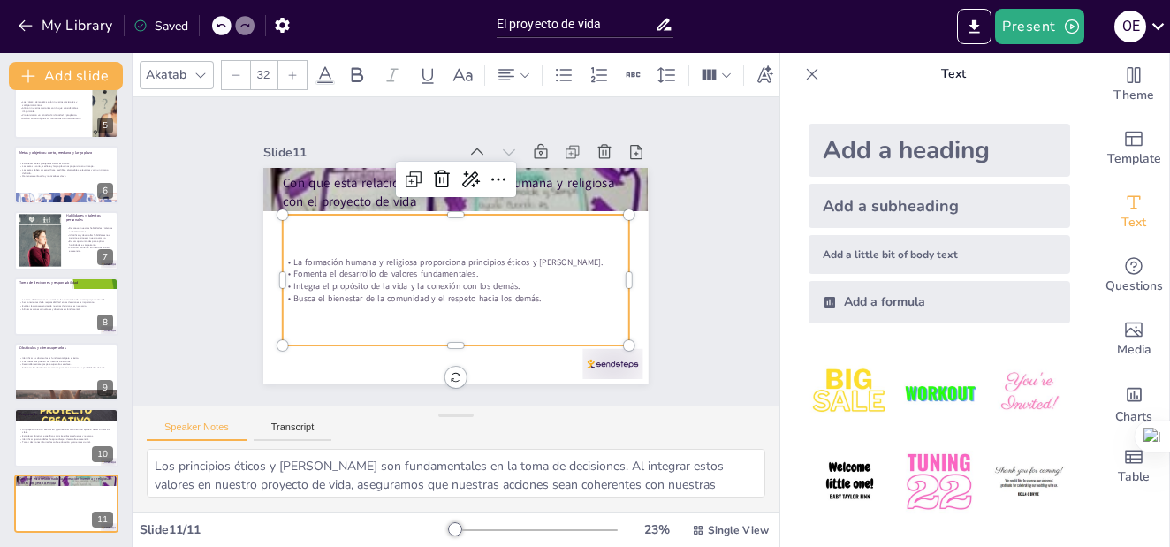
click at [283, 256] on p "La formación humana y religiosa proporciona principios éticos y morales." at bounding box center [456, 262] width 346 height 12
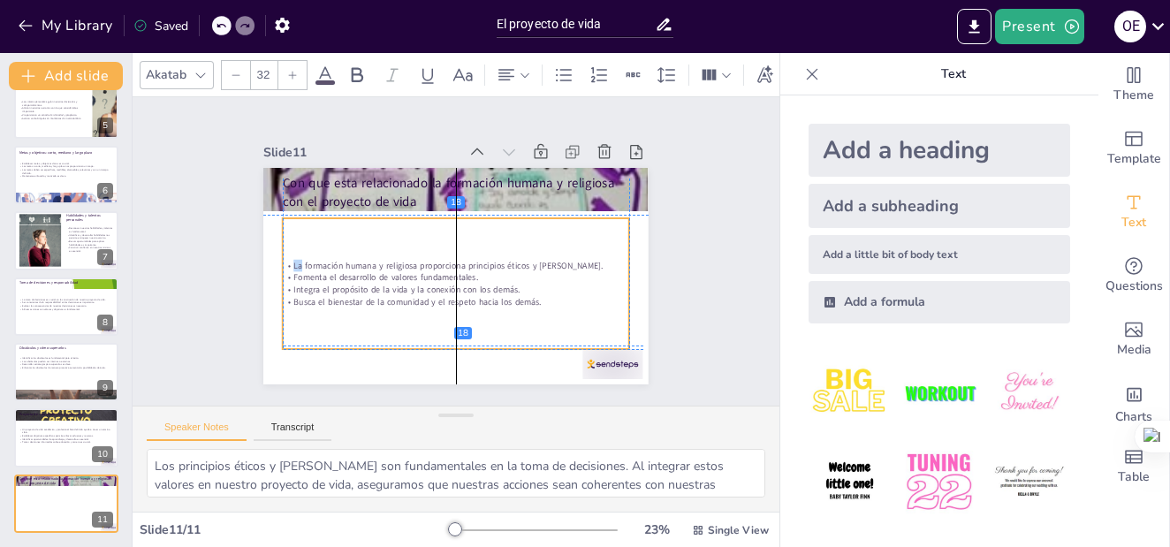
click at [282, 259] on p "La formación humana y religiosa proporciona principios éticos y morales." at bounding box center [455, 265] width 346 height 48
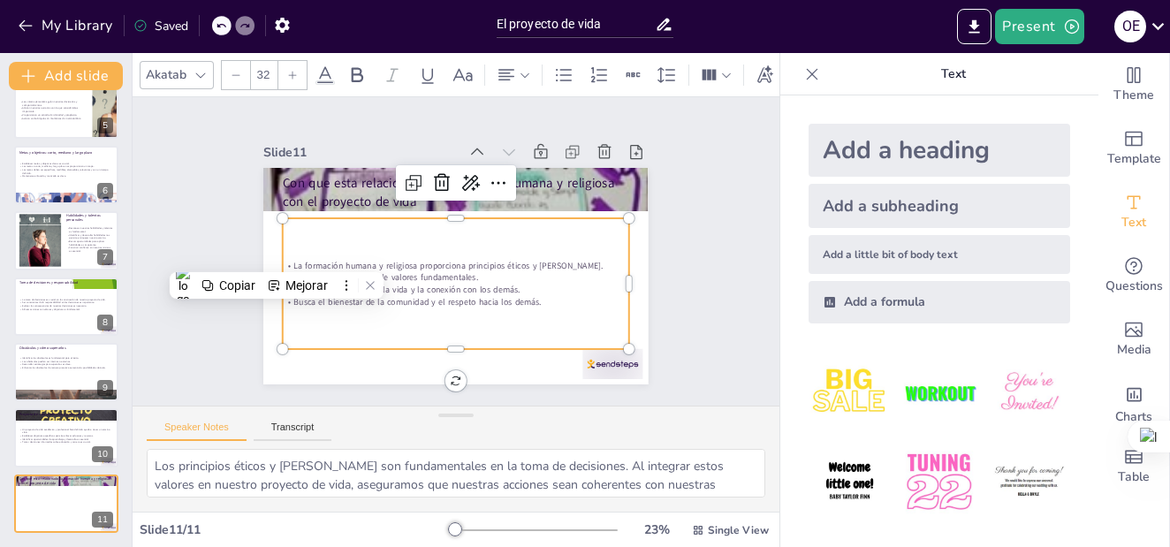
click at [292, 260] on p "La formación humana y religiosa proporciona principios éticos y morales." at bounding box center [456, 266] width 346 height 12
click at [288, 260] on p "La formación humana y religiosa proporciona principios éticos y morales." at bounding box center [456, 266] width 346 height 12
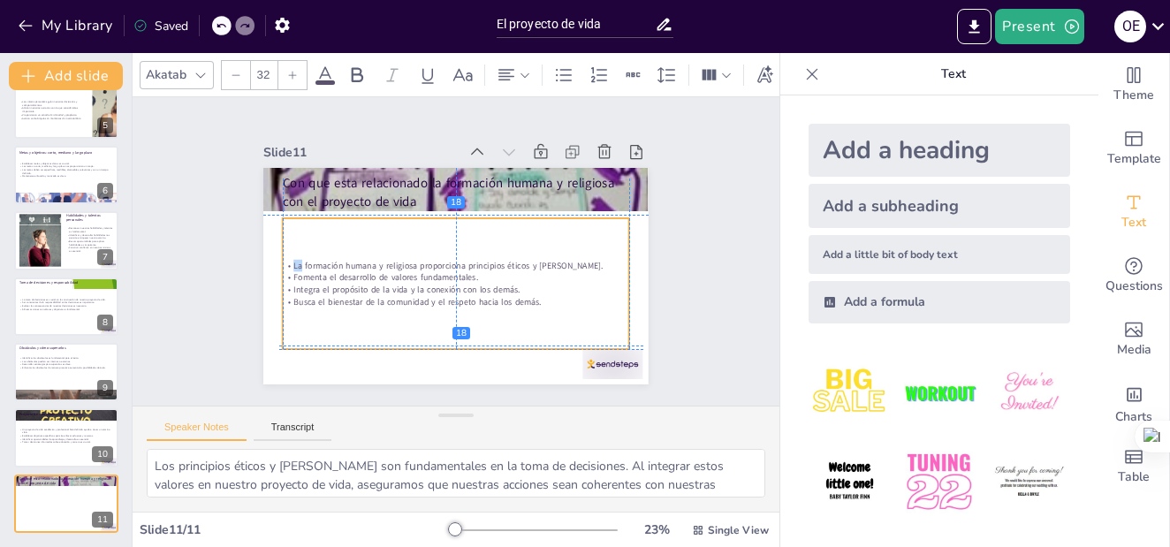
click at [288, 260] on p "La formación humana y religiosa proporciona principios éticos y morales." at bounding box center [456, 266] width 346 height 12
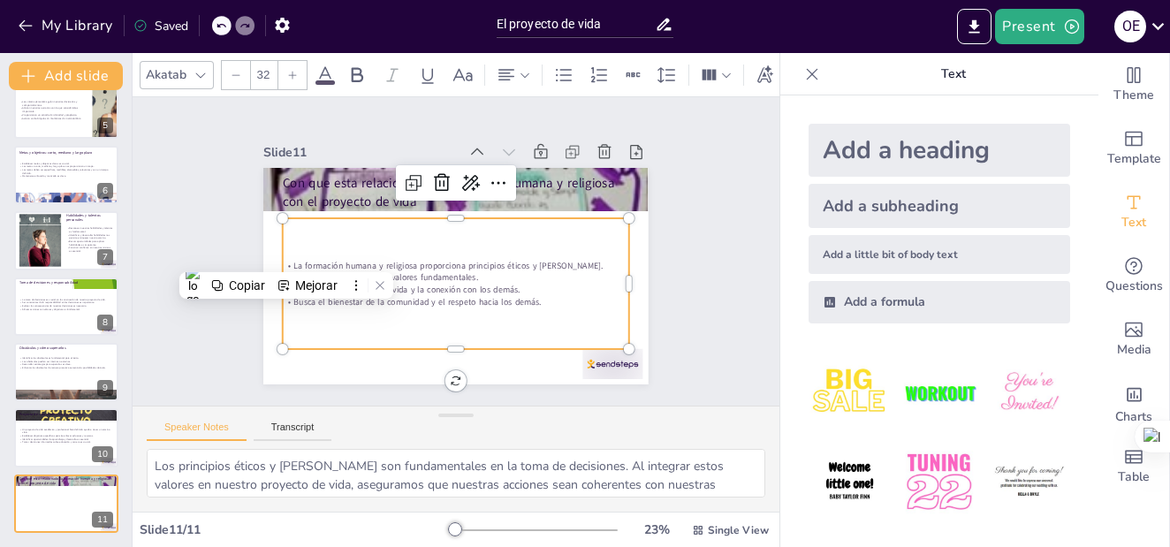
click at [526, 296] on p "Busca el bienestar de la comunidad y el respeto hacia los demás." at bounding box center [456, 301] width 346 height 12
click at [529, 296] on p "Busca el bienestar de la comunidad y el respeto hacia los demás." at bounding box center [456, 301] width 346 height 12
click at [524, 296] on p "Busca el bienestar de la comunidad y el respeto hacia los demás." at bounding box center [456, 301] width 346 height 12
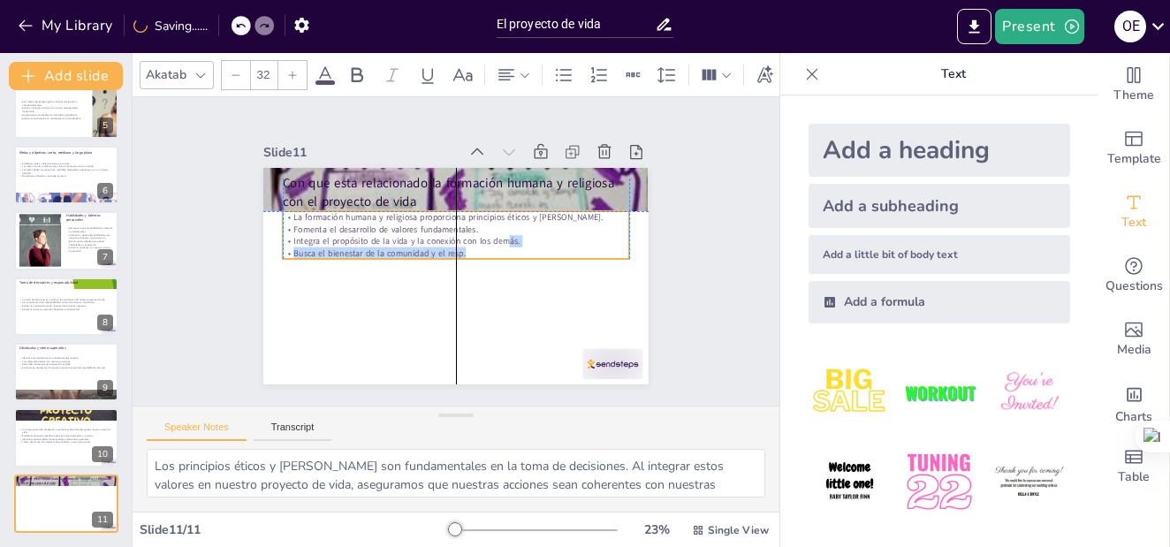
click at [487, 239] on p "Integra el propósito de la vida y la conexión con los demás." at bounding box center [456, 241] width 346 height 12
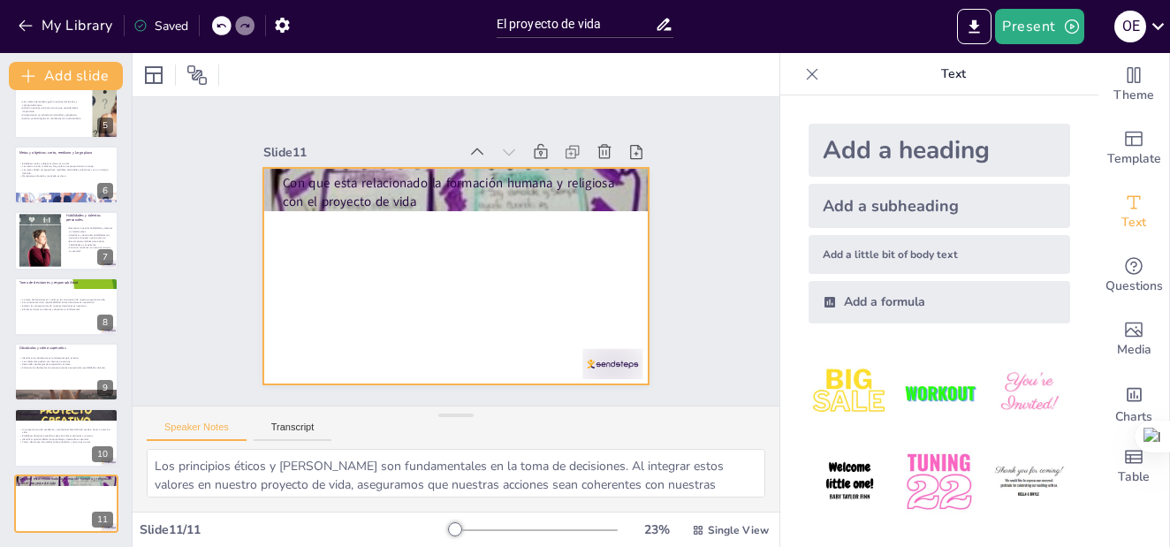
drag, startPoint x: 330, startPoint y: 213, endPoint x: 309, endPoint y: 217, distance: 21.7
click at [313, 217] on div at bounding box center [455, 276] width 385 height 216
click at [341, 230] on div at bounding box center [455, 276] width 385 height 216
click at [423, 241] on div at bounding box center [455, 276] width 385 height 216
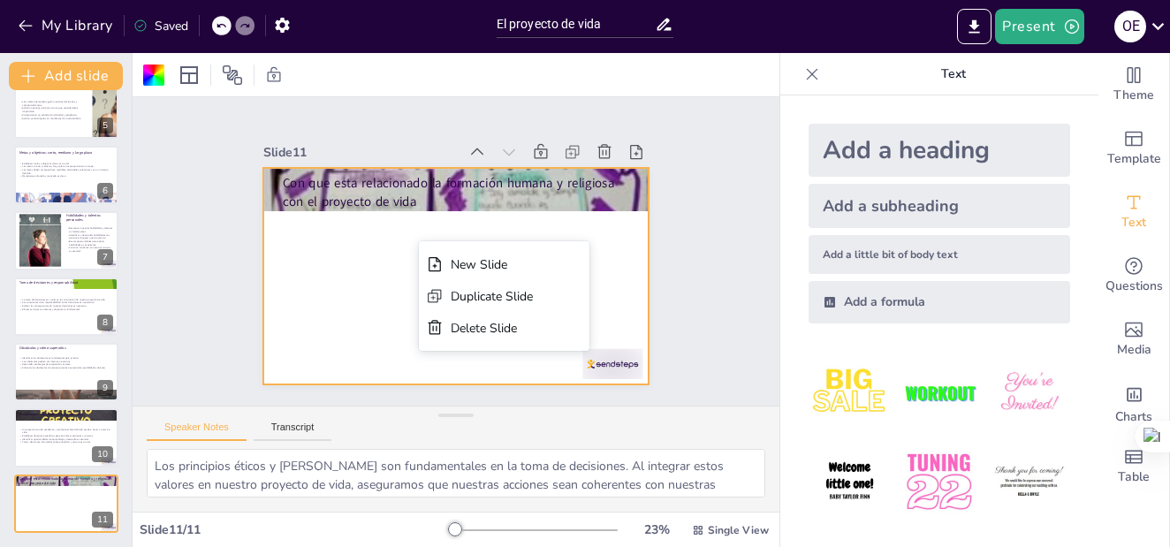
click at [371, 236] on div at bounding box center [455, 276] width 385 height 216
click at [347, 256] on div at bounding box center [455, 276] width 385 height 216
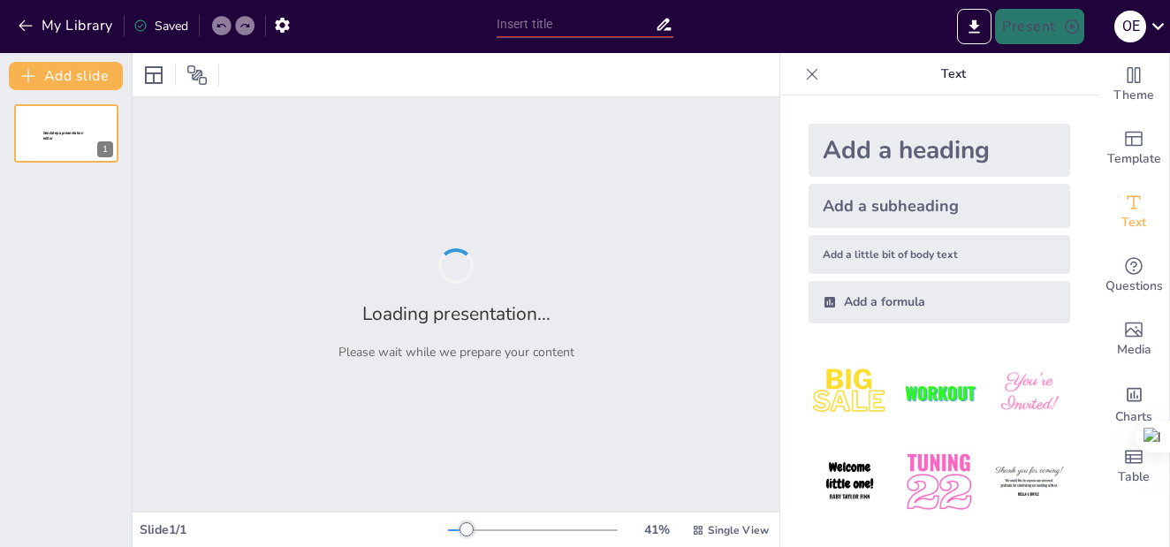
type input "Proyecto de vida"
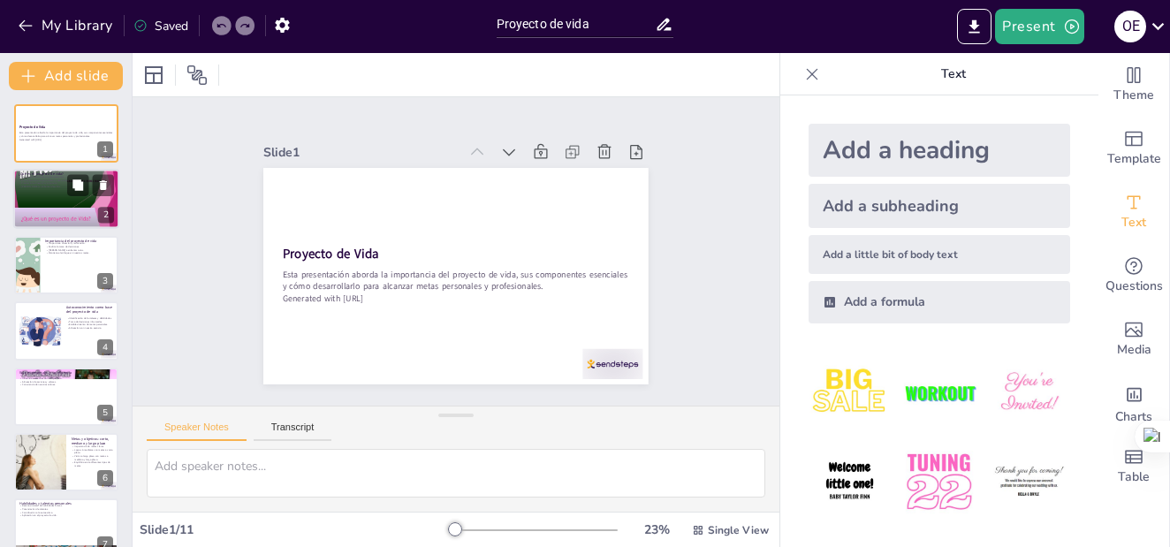
click at [49, 192] on div at bounding box center [66, 198] width 106 height 141
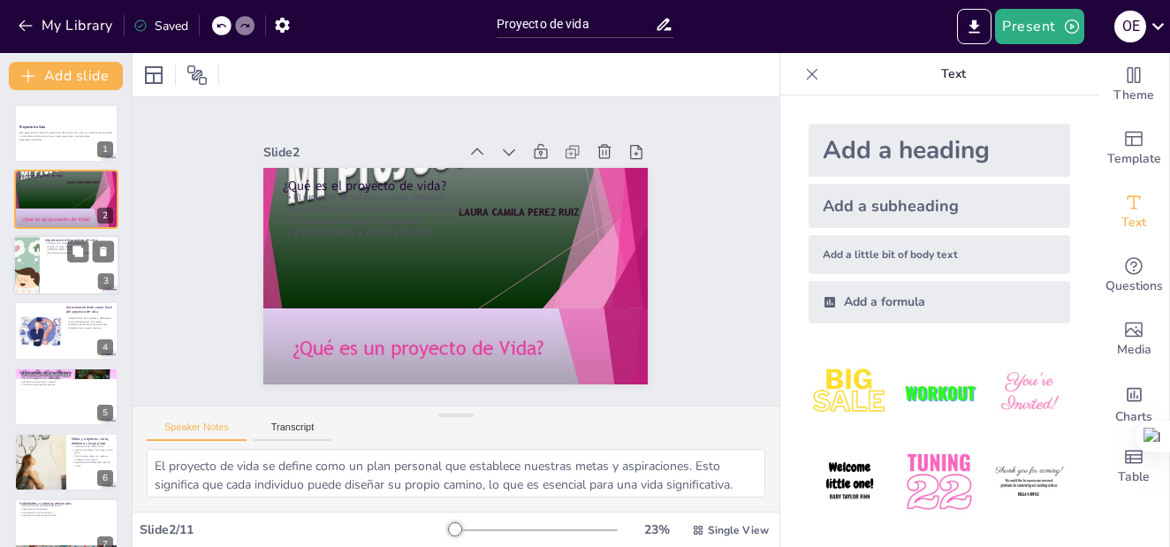
click at [30, 251] on div at bounding box center [26, 265] width 60 height 60
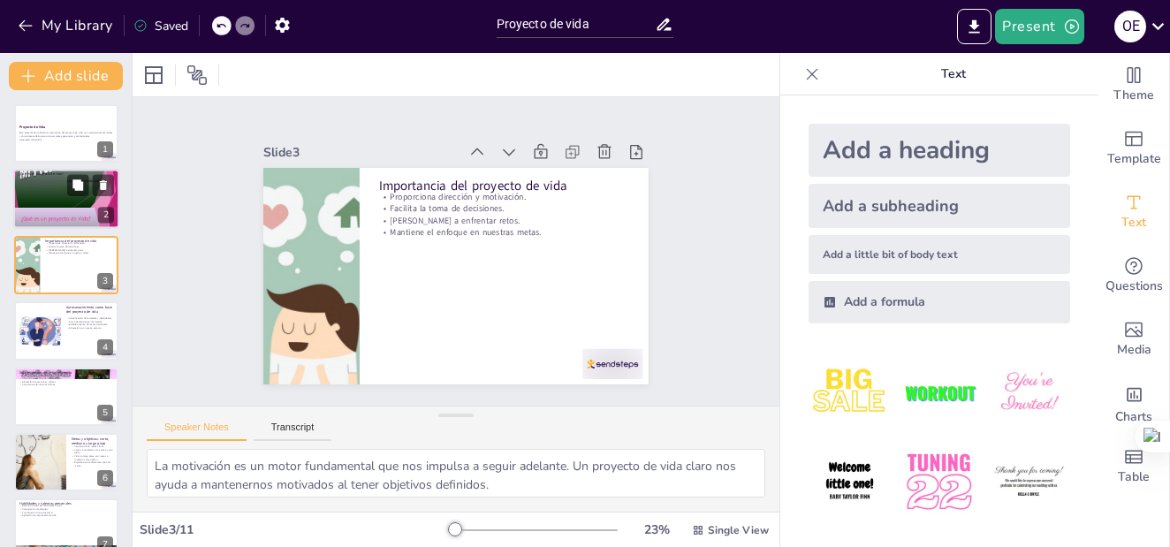
click at [34, 208] on div at bounding box center [66, 198] width 106 height 141
type textarea "El proyecto de vida se define como un plan personal que establece nuestras meta…"
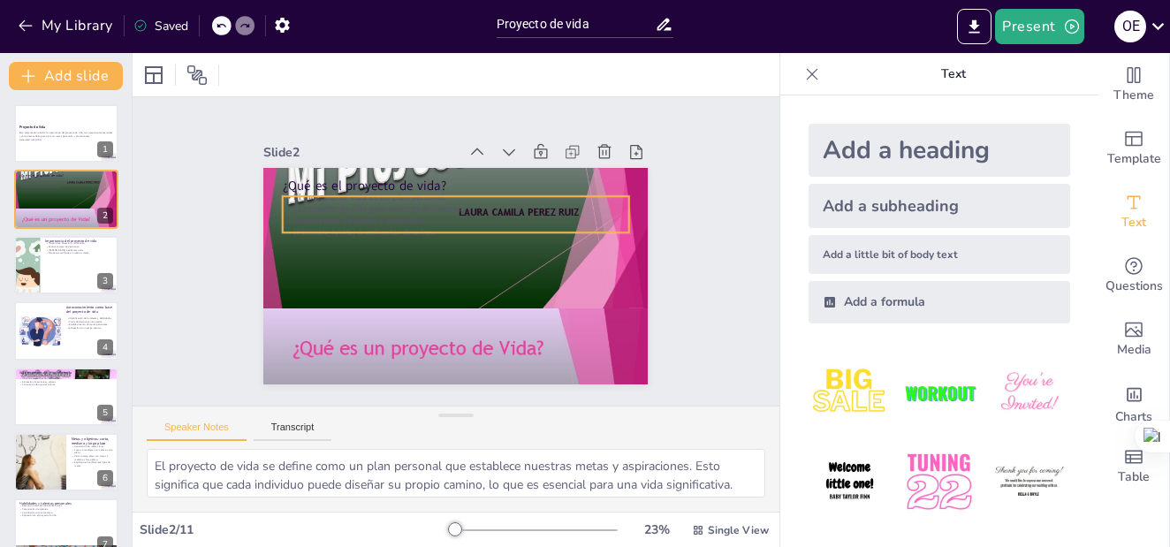
drag, startPoint x: 496, startPoint y: 205, endPoint x: 532, endPoint y: 205, distance: 36.2
click at [496, 205] on p "El proyecto de vida guía nuestras decisiones." at bounding box center [460, 209] width 346 height 48
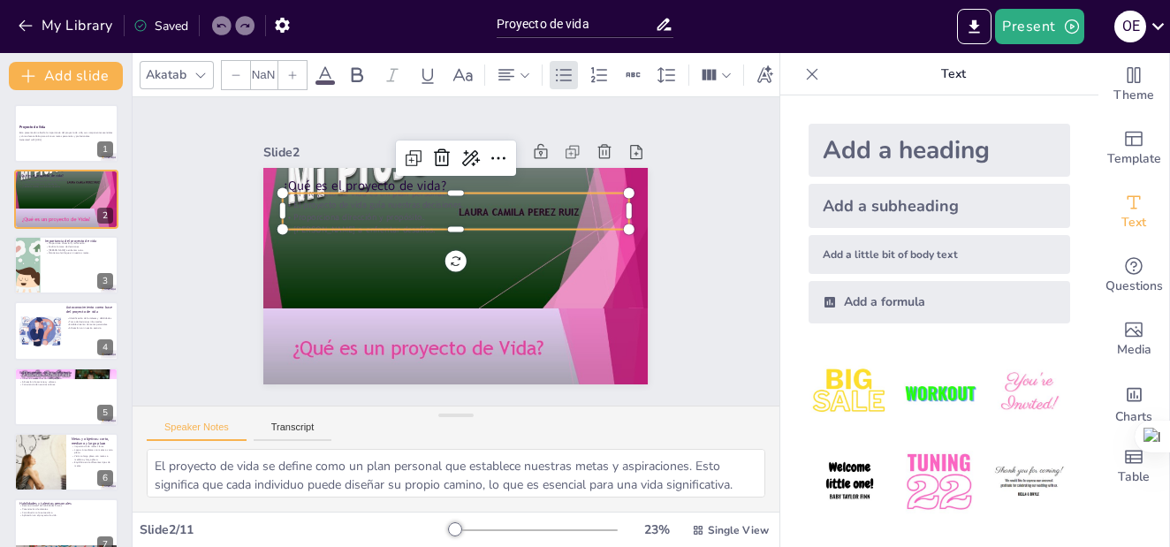
type input "32"
click at [571, 204] on p "El proyecto de vida guía nuestras decisiones." at bounding box center [465, 206] width 341 height 84
click at [566, 202] on p "El proyecto de vida guía nuestras decisiones." at bounding box center [456, 205] width 346 height 12
click at [568, 204] on p "El proyecto de vida guía nuestras decisiones." at bounding box center [461, 205] width 346 height 48
click at [568, 204] on p "El proyecto de vida guía nuestras decisiones." at bounding box center [456, 205] width 346 height 12
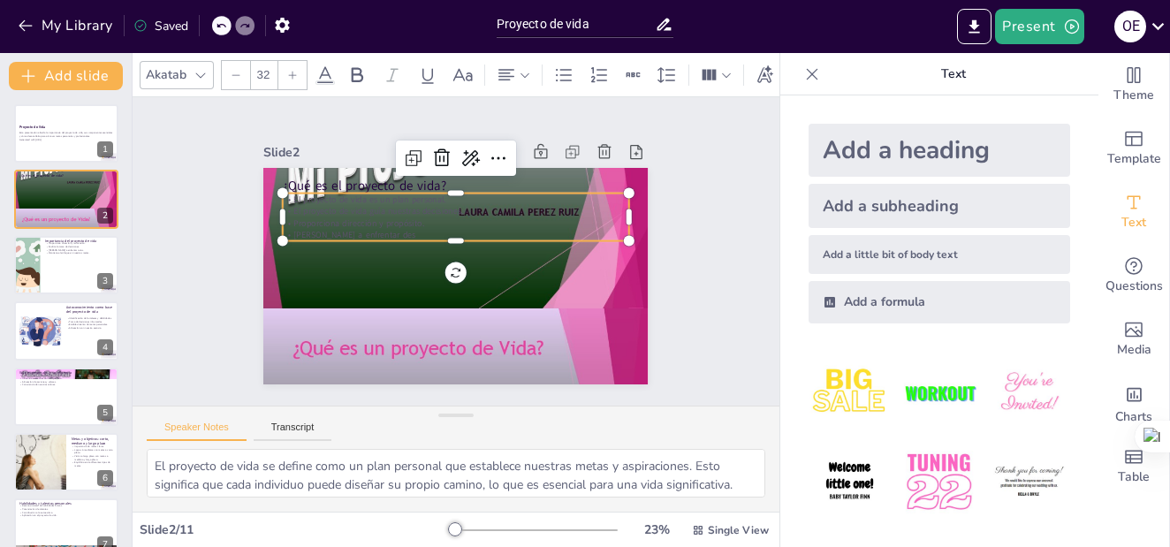
click at [569, 204] on p "El proyecto de vida guía nuestras decisiones." at bounding box center [460, 211] width 346 height 49
click at [555, 204] on p "El proyecto de vida guía nuestras decisiones" at bounding box center [463, 212] width 341 height 84
click at [368, 205] on p "El proyecto de vida guía nuestras dec" at bounding box center [460, 211] width 346 height 48
click at [566, 205] on p "El proyecto de vida guía nuestras dec" at bounding box center [479, 218] width 287 height 213
click at [566, 205] on p "El proyecto de vida guía nuestras dec" at bounding box center [460, 211] width 346 height 49
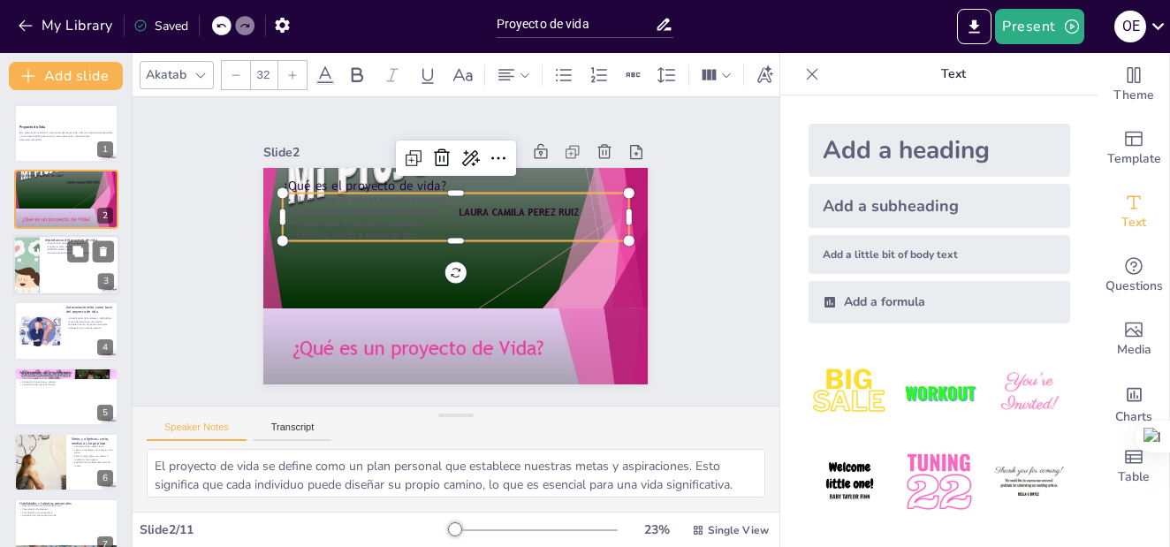
click at [36, 262] on div at bounding box center [26, 265] width 60 height 60
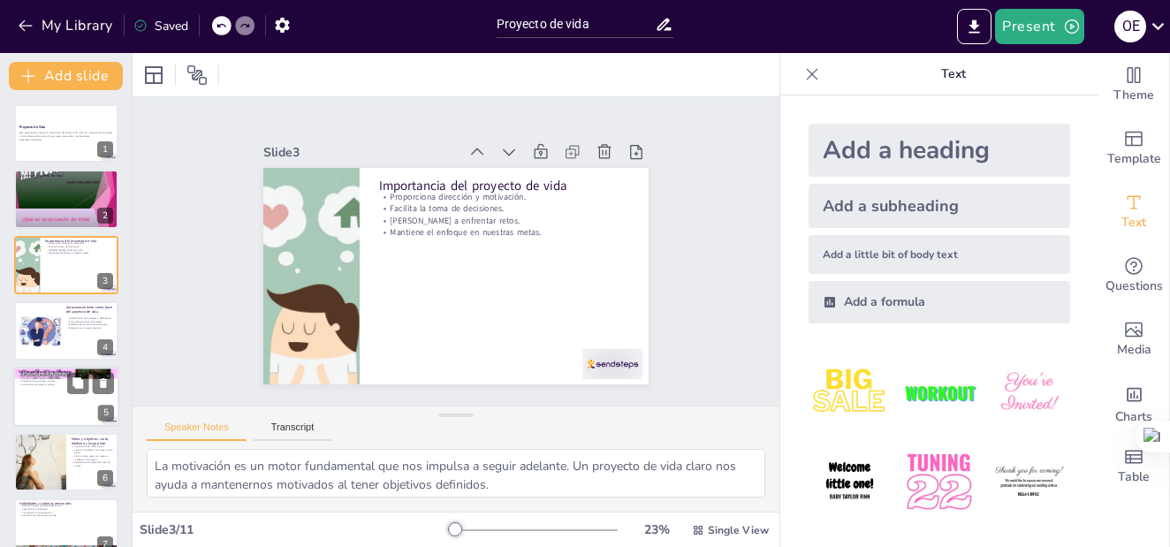
click at [39, 386] on p "Consciencia de nuestros valores." at bounding box center [66, 385] width 95 height 4
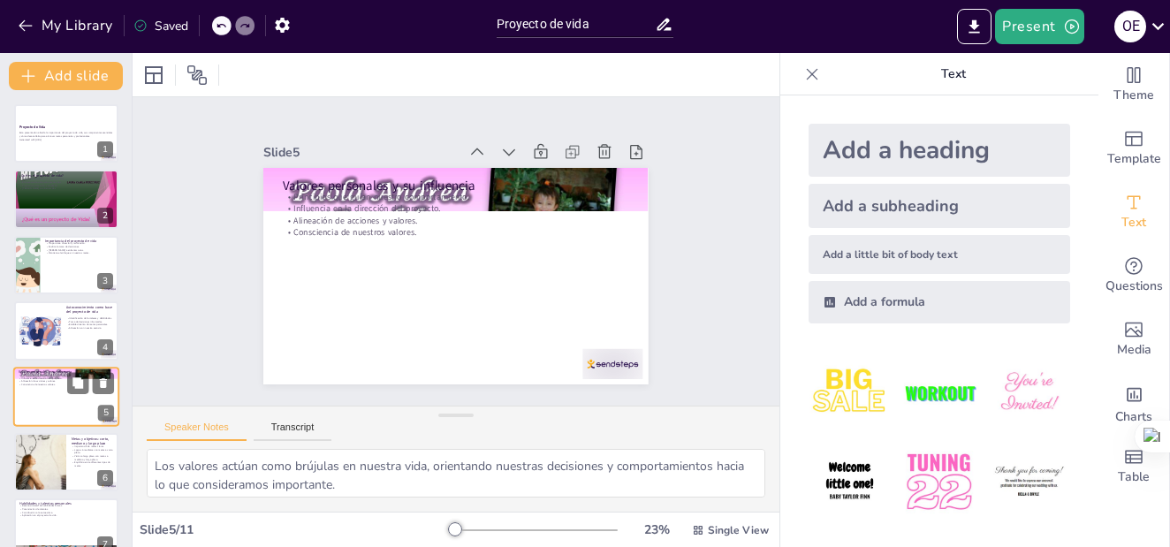
scroll to position [78, 0]
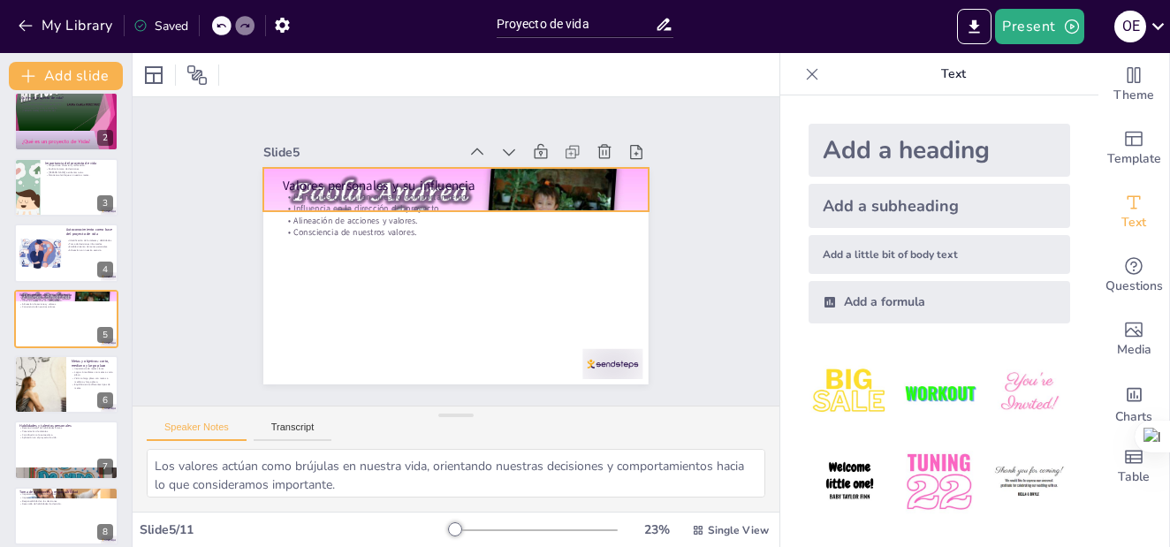
click at [584, 164] on div at bounding box center [455, 189] width 385 height 289
click at [499, 126] on icon at bounding box center [510, 137] width 23 height 23
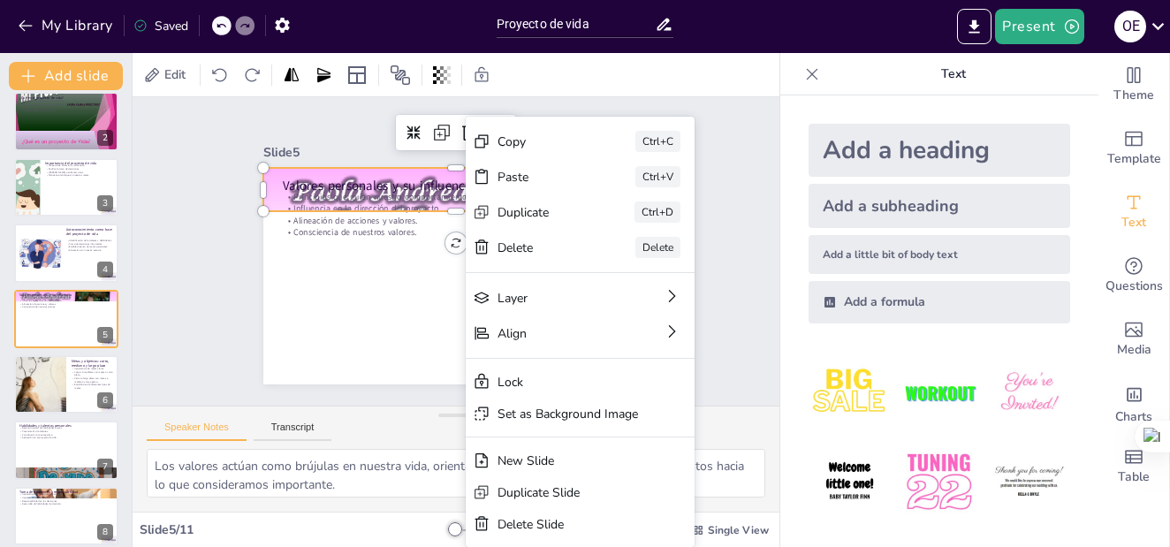
click at [217, 22] on icon at bounding box center [221, 25] width 11 height 11
type textarea "El proyecto de vida se define como un plan personal que establece nuestras meta…"
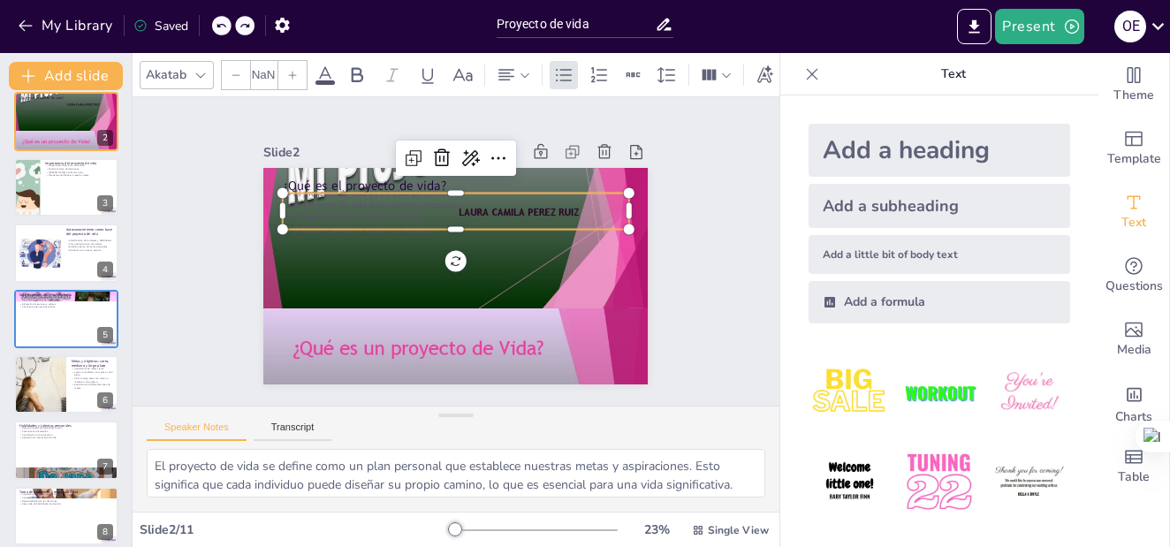
type input "32"
click at [217, 22] on icon at bounding box center [221, 25] width 11 height 11
click at [28, 21] on icon "button" at bounding box center [26, 26] width 18 height 18
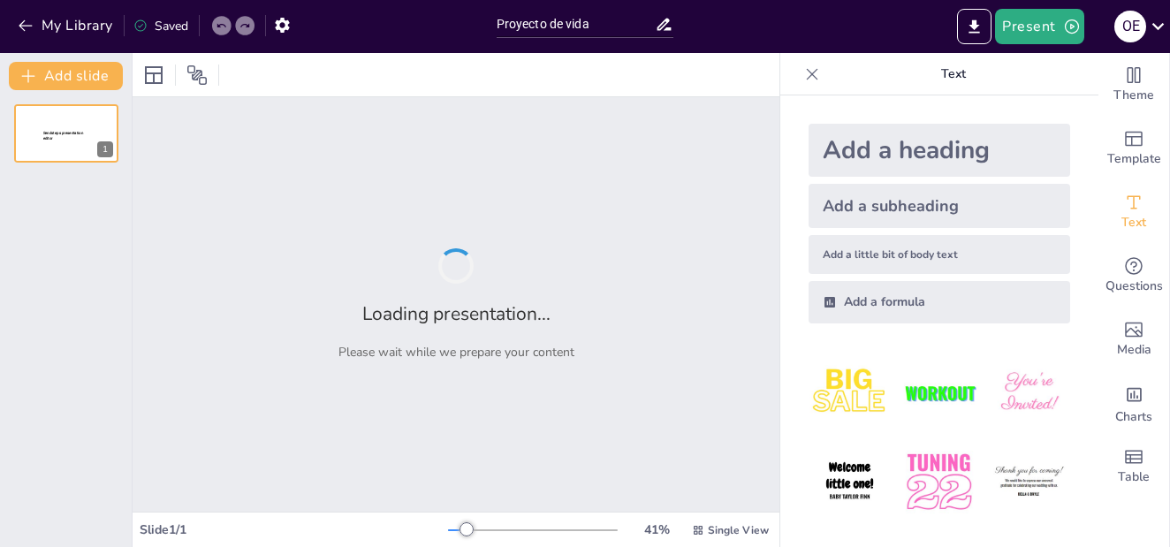
type input "Proyecto de vida"
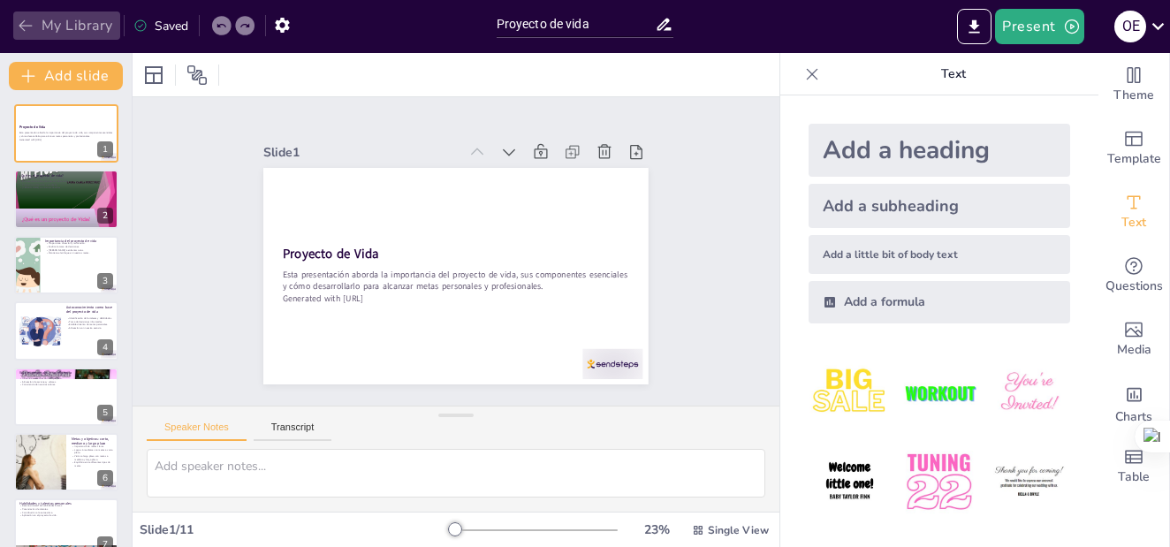
click at [91, 25] on button "My Library" at bounding box center [66, 25] width 107 height 28
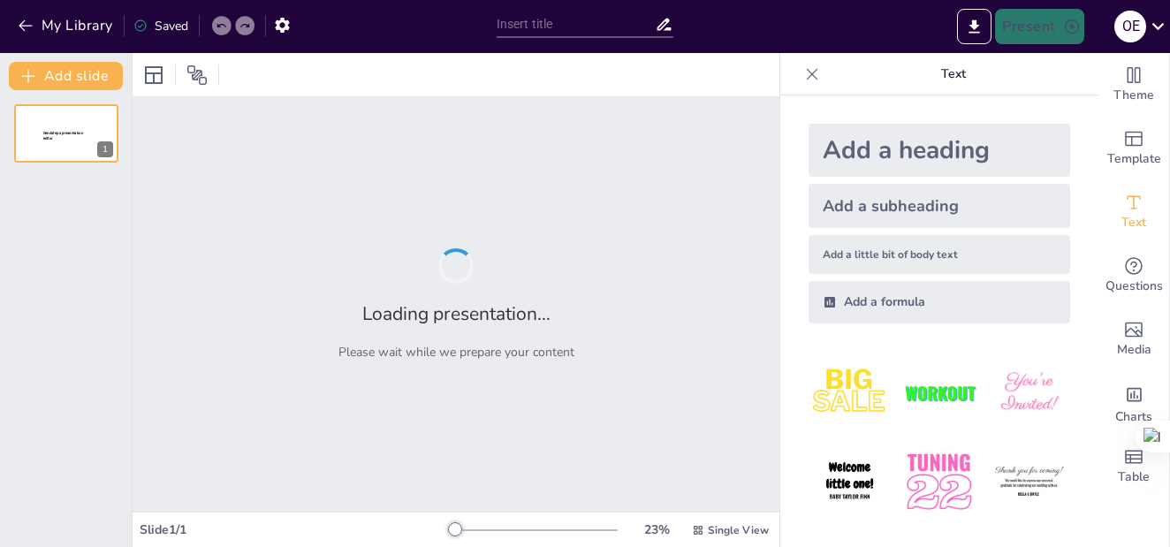
type input "Proyecto de vida"
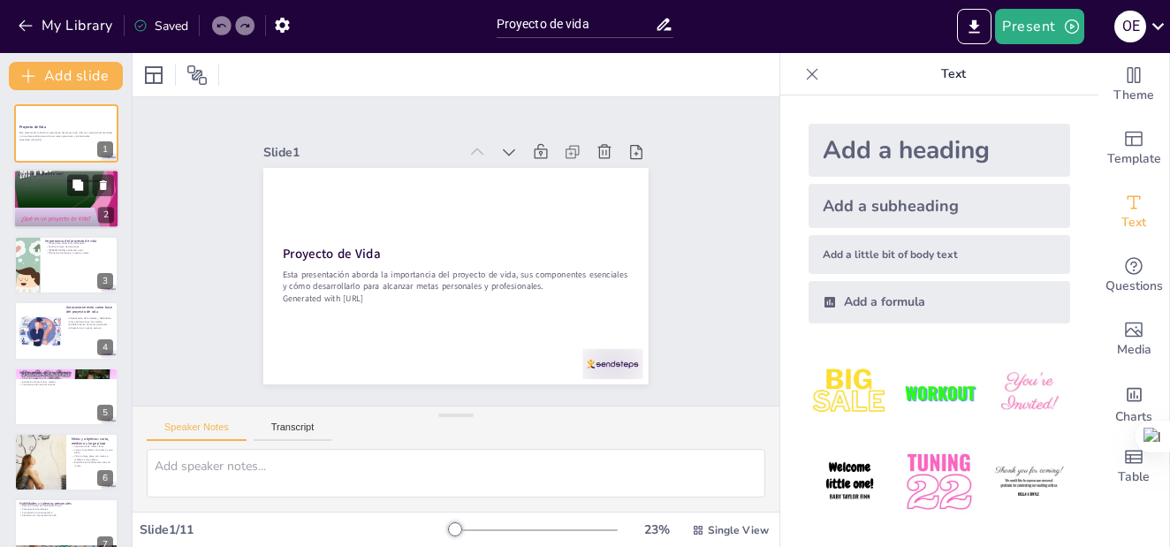
click at [36, 194] on div at bounding box center [66, 198] width 106 height 141
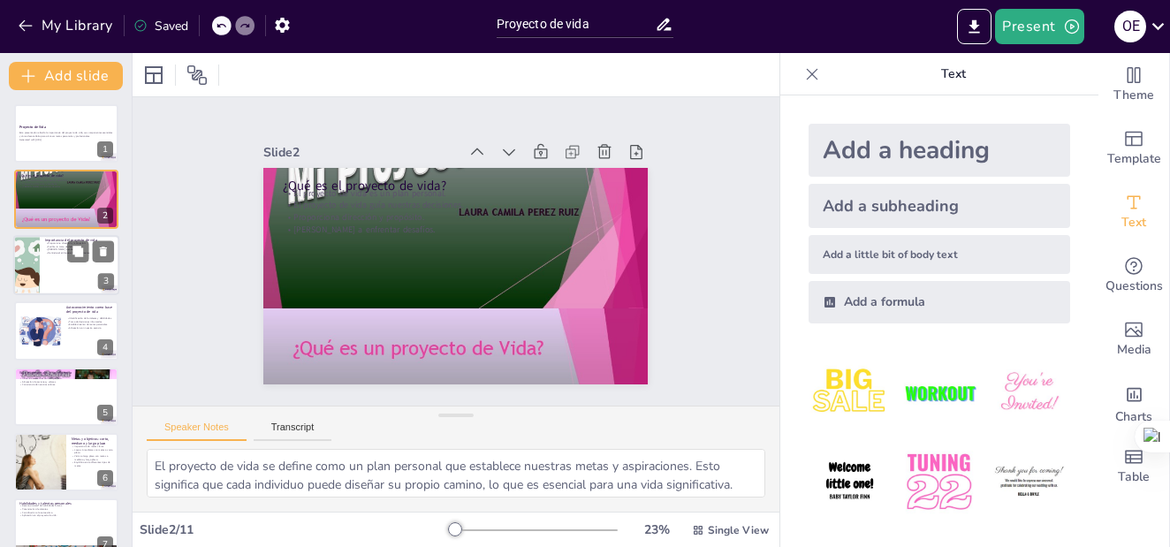
click at [49, 271] on div at bounding box center [66, 265] width 106 height 60
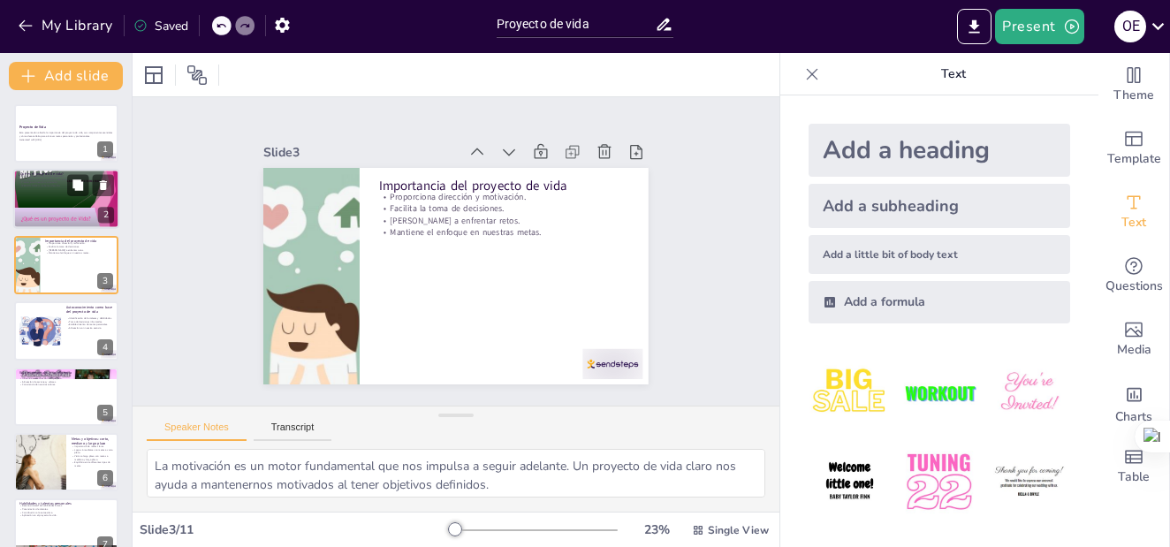
click at [34, 189] on div at bounding box center [66, 198] width 106 height 141
type textarea "El proyecto de vida se define como un plan personal que establece nuestras meta…"
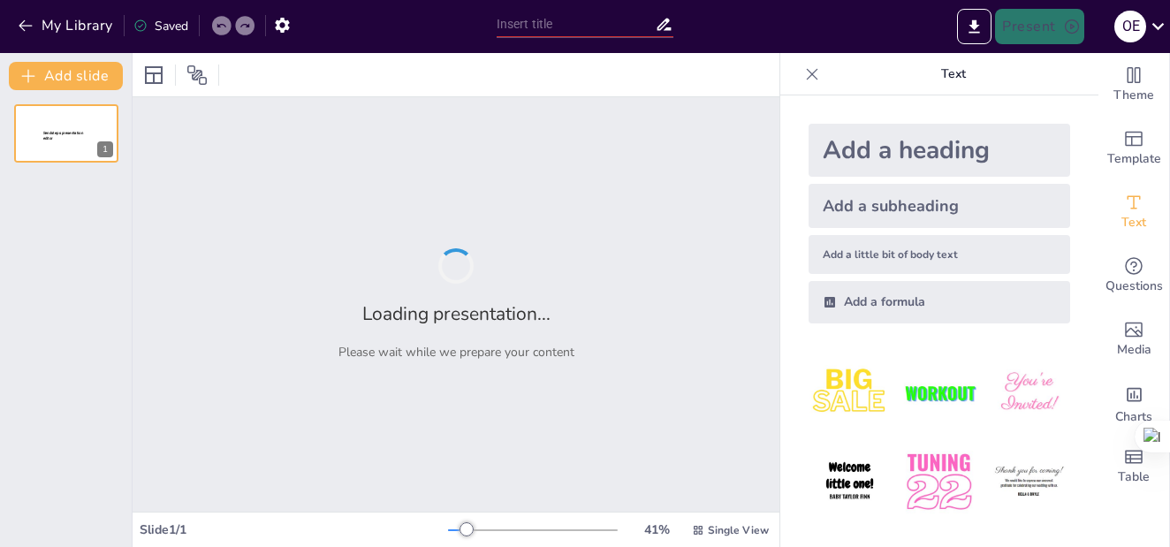
type input "El proyecto de vida"
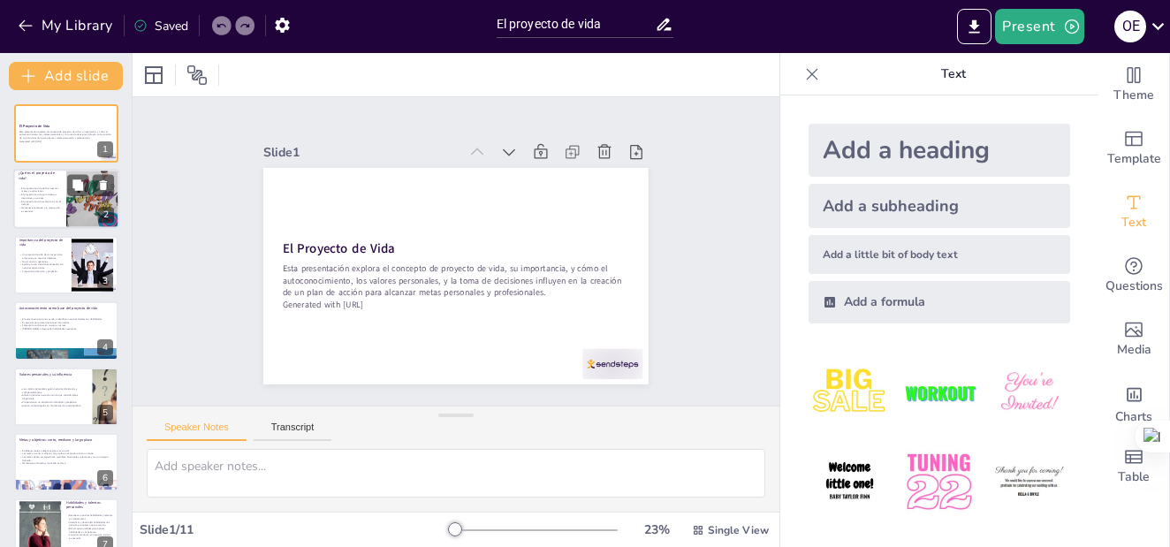
click at [51, 210] on p "Mantener el enfoque y la motivación es esencial." at bounding box center [40, 210] width 42 height 6
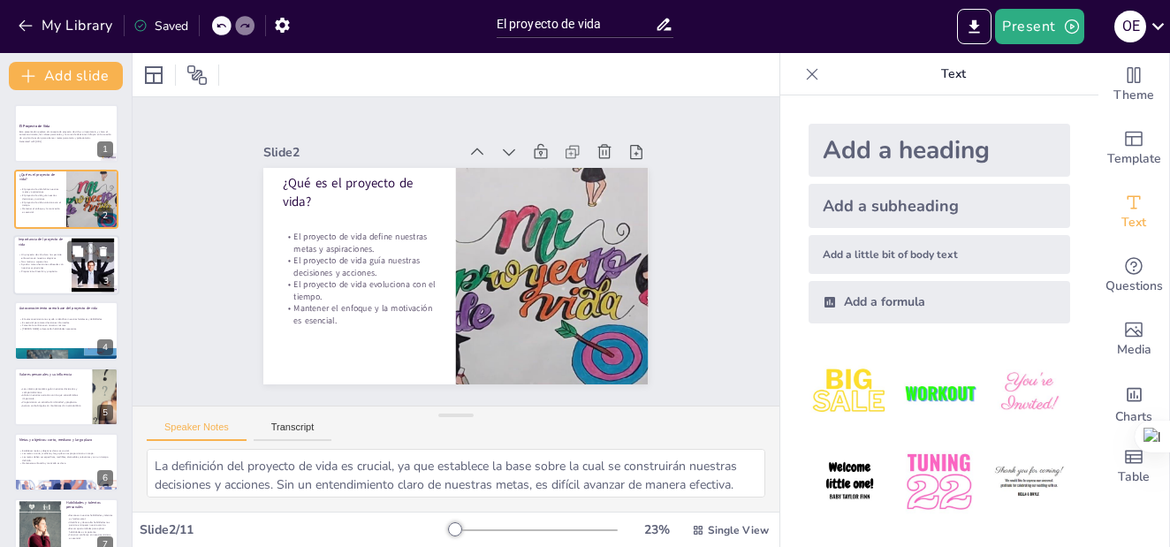
click at [40, 263] on p "Ayuda a tomar decisiones alineadas con nuestras aspiraciones." at bounding box center [43, 266] width 48 height 6
type textarea "El enfoque es crucial para alcanzar nuestras metas. Un proyecto de vida bien de…"
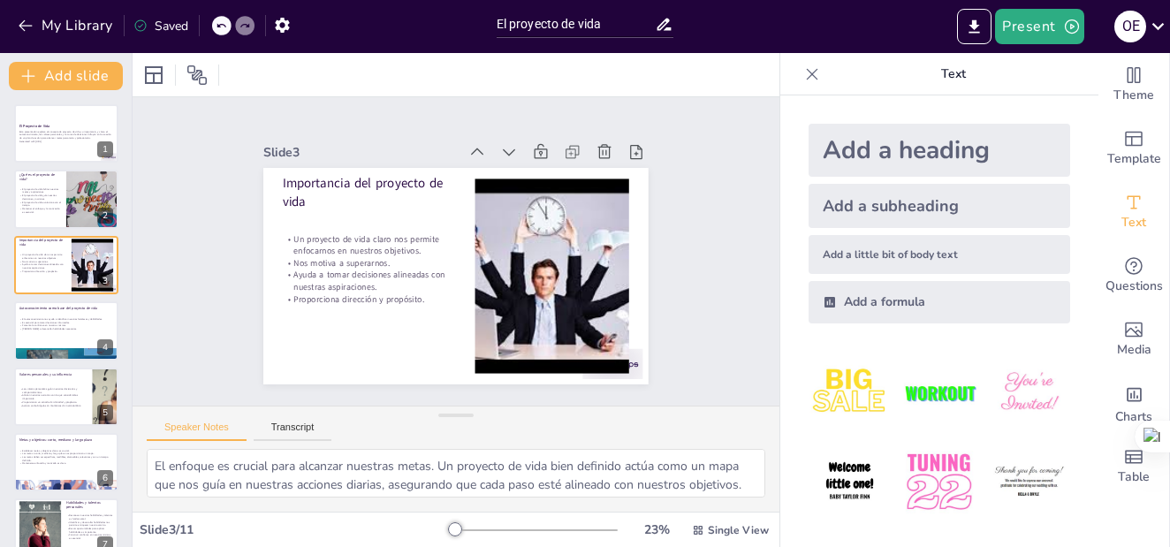
click at [803, 69] on icon at bounding box center [812, 74] width 18 height 18
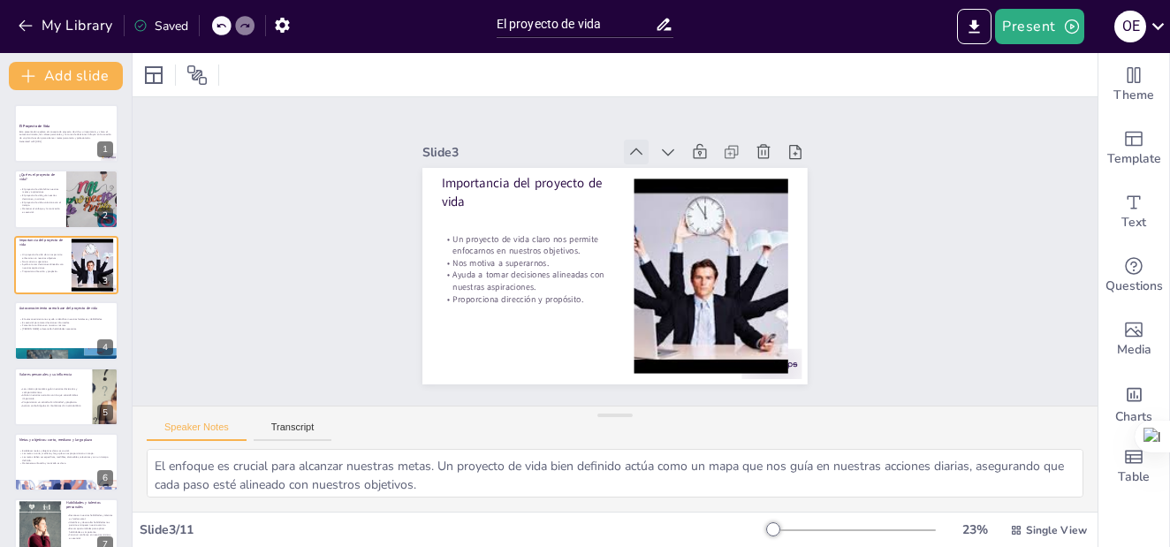
click at [627, 144] on icon at bounding box center [636, 152] width 18 height 18
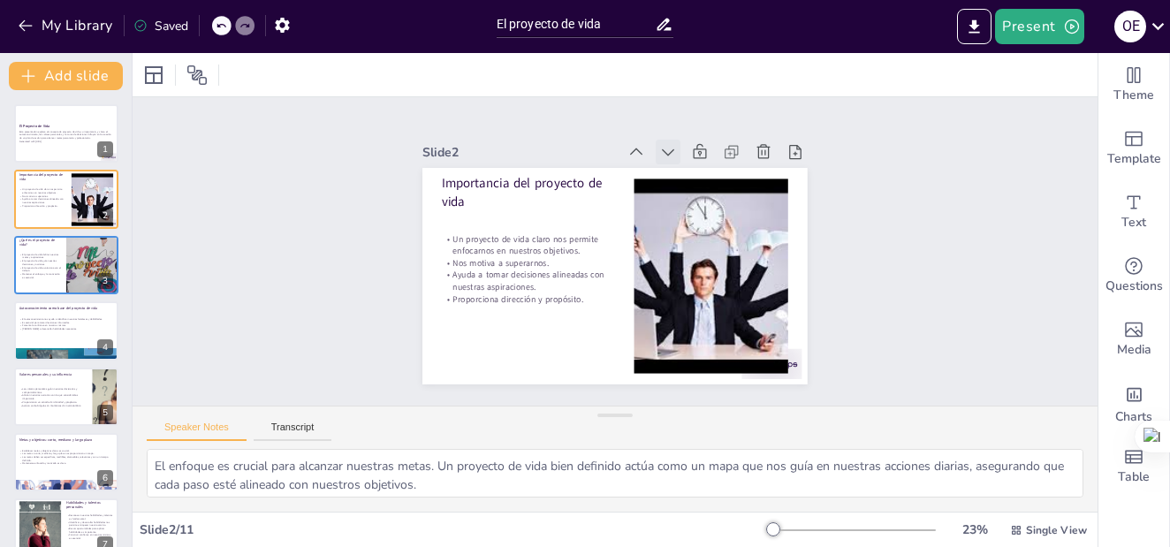
click at [659, 146] on icon at bounding box center [668, 152] width 18 height 18
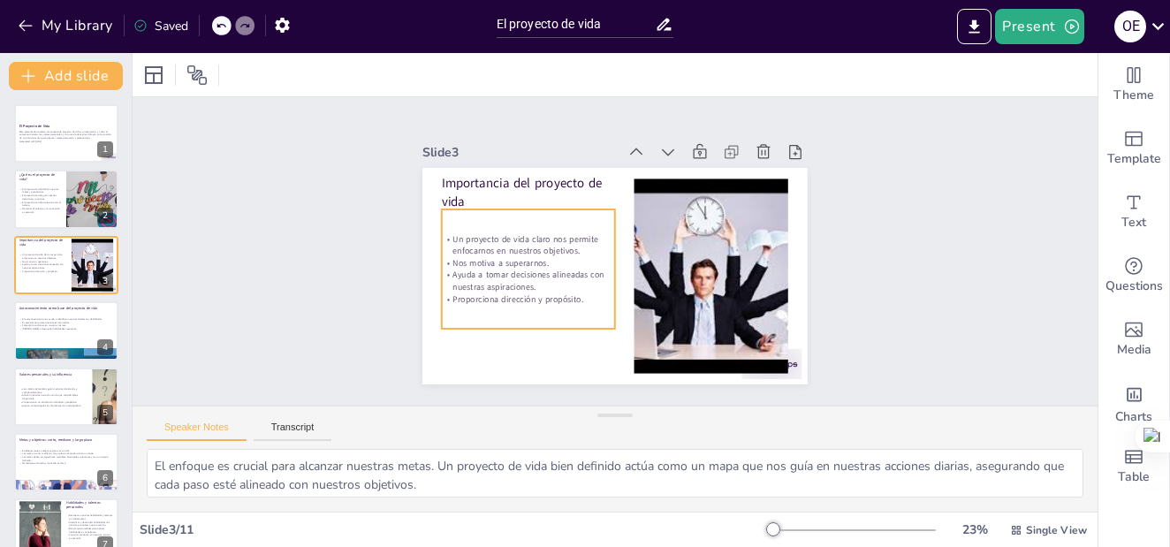
click at [574, 292] on p "Proporciona dirección y propósito." at bounding box center [528, 298] width 173 height 12
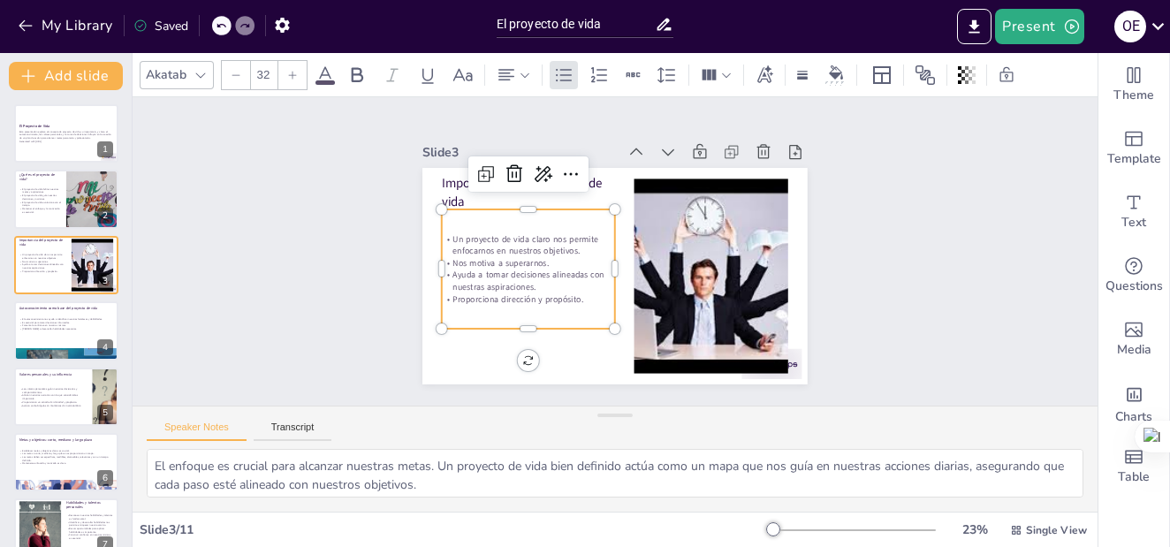
click at [572, 294] on p "Proporciona dirección y propósito." at bounding box center [528, 298] width 173 height 12
click at [567, 294] on p "Proporciona dirección y propósito." at bounding box center [528, 298] width 173 height 12
click at [576, 292] on p "Proporciona dirección y propósito." at bounding box center [528, 298] width 173 height 12
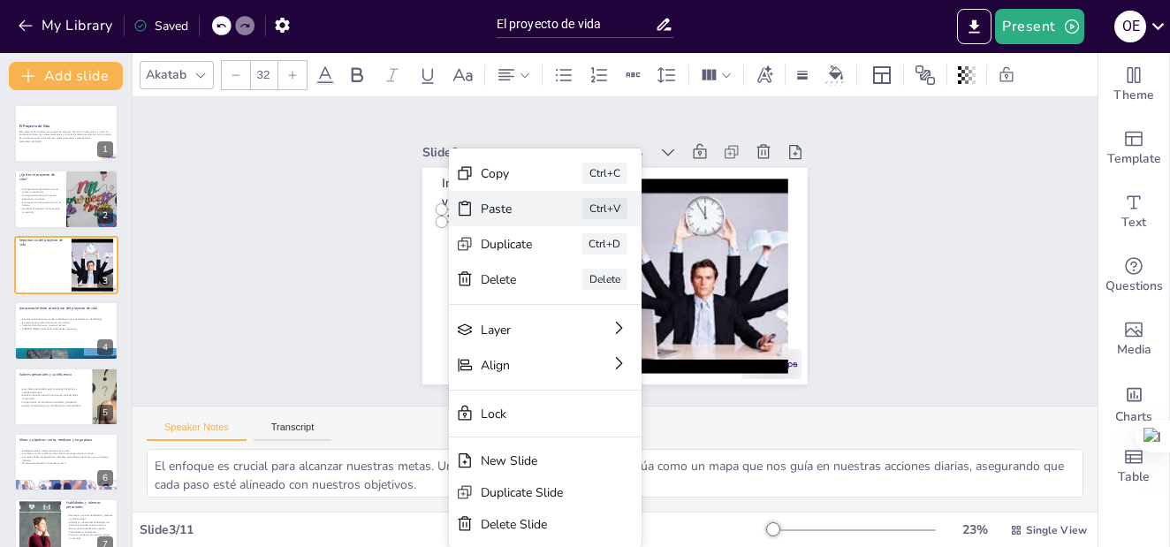
click at [613, 298] on div "Paste" at bounding box center [639, 306] width 52 height 17
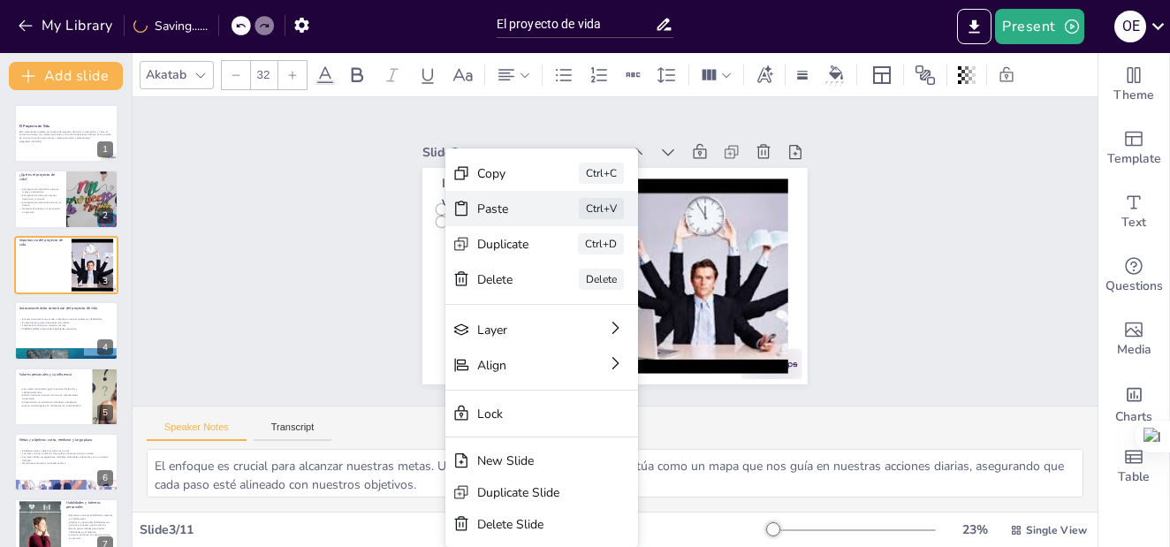
click at [596, 295] on div "Paste" at bounding box center [623, 308] width 55 height 27
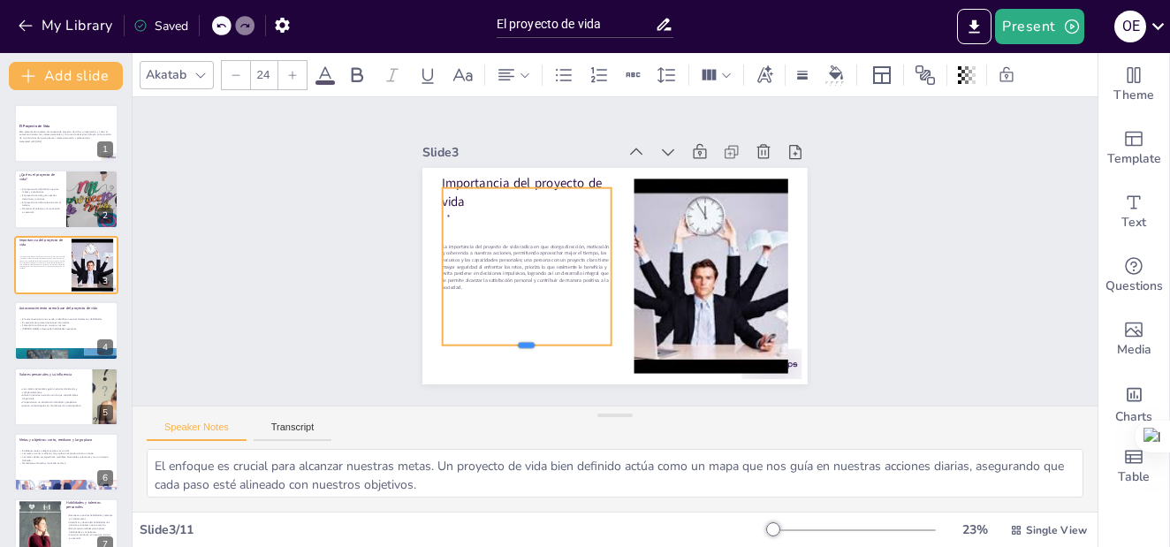
drag, startPoint x: 511, startPoint y: 230, endPoint x: 542, endPoint y: 340, distance: 114.7
click at [542, 346] on div at bounding box center [527, 353] width 169 height 14
drag, startPoint x: 599, startPoint y: 253, endPoint x: 613, endPoint y: 253, distance: 14.1
click at [625, 253] on div at bounding box center [632, 266] width 14 height 157
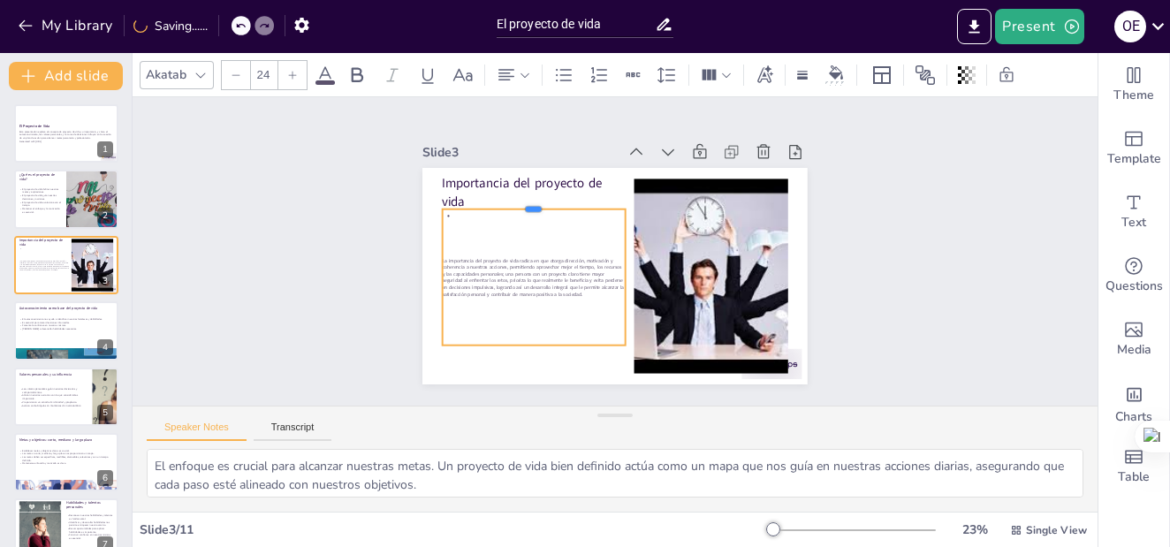
drag, startPoint x: 521, startPoint y: 179, endPoint x: 523, endPoint y: 201, distance: 21.3
click at [523, 201] on div at bounding box center [534, 202] width 183 height 14
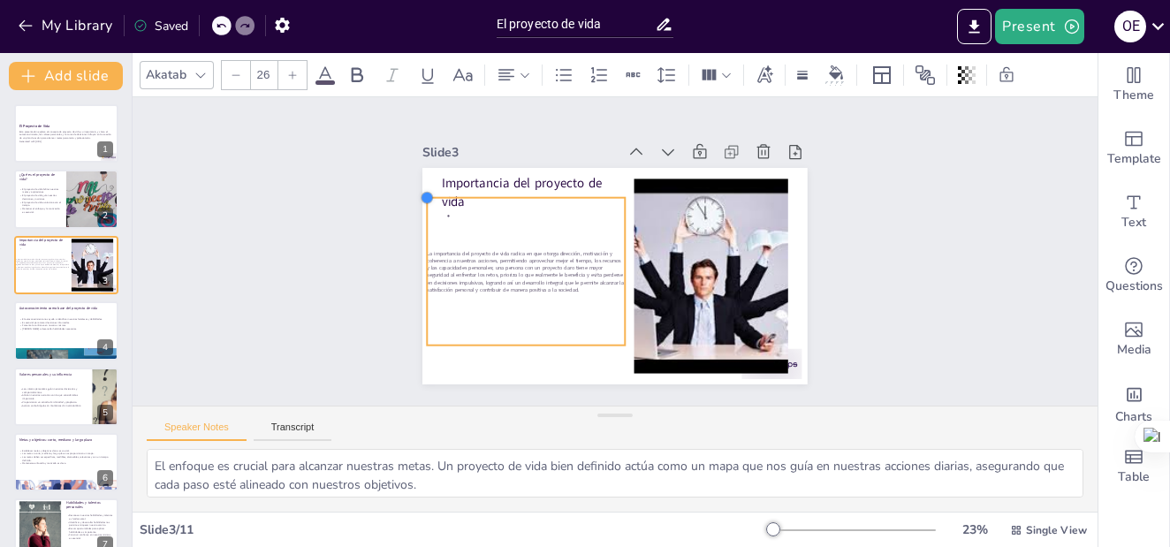
type input "25.7"
drag, startPoint x: 430, startPoint y: 205, endPoint x: 437, endPoint y: 195, distance: 11.5
click at [437, 195] on div "Importancia del proyecto de vida La importancia del proyecto de vida radica en …" at bounding box center [614, 276] width 385 height 216
click at [40, 330] on p "[PERSON_NAME] a desarrollar habilidades necesarias." at bounding box center [66, 330] width 95 height 4
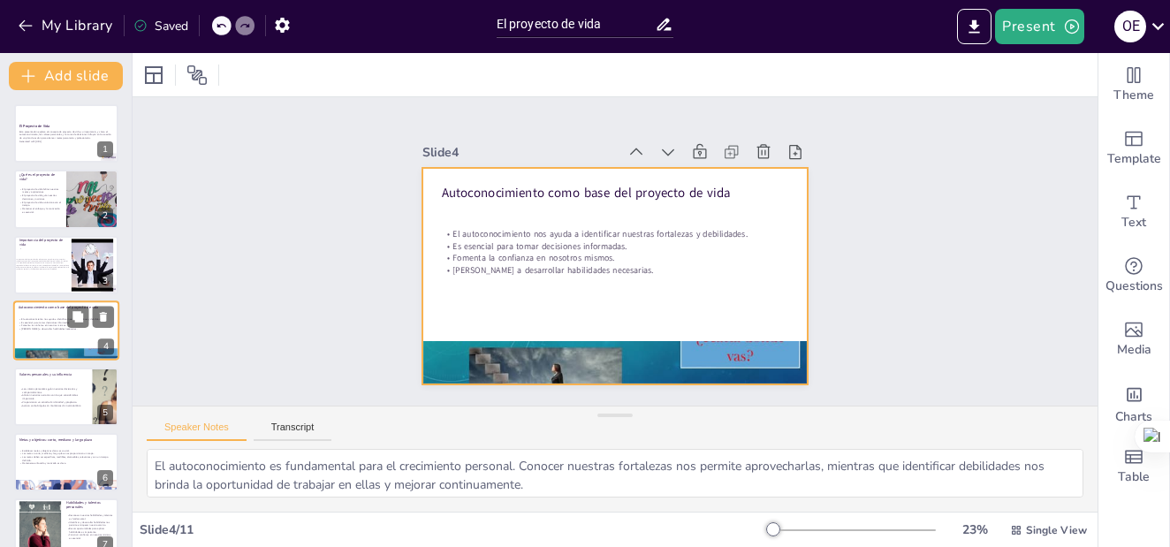
scroll to position [12, 0]
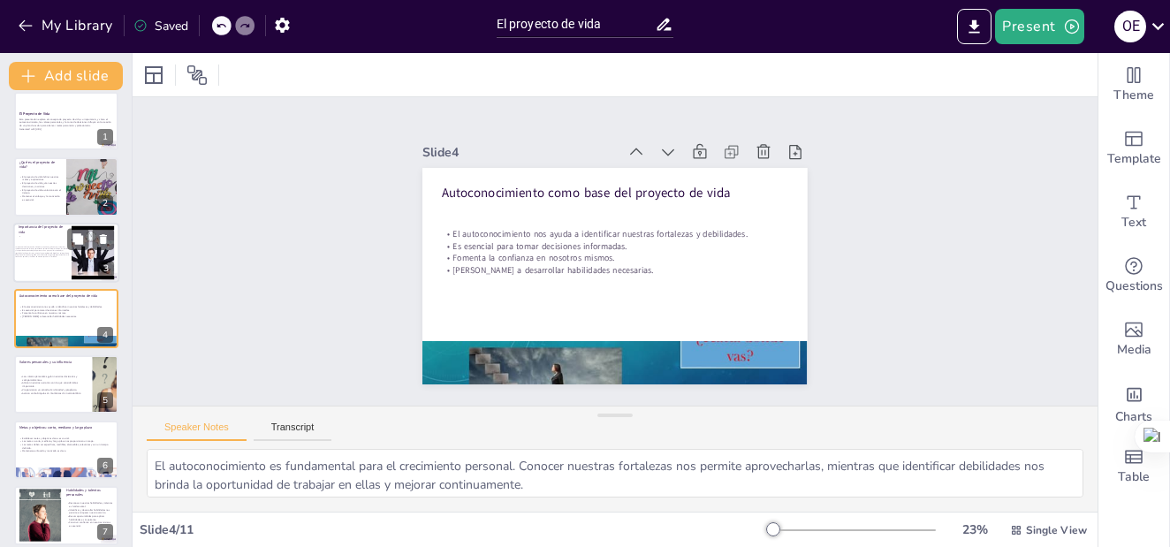
click at [49, 266] on div "La importancia del proyecto de vida radica en que otorga dirección, motivación …" at bounding box center [42, 252] width 54 height 41
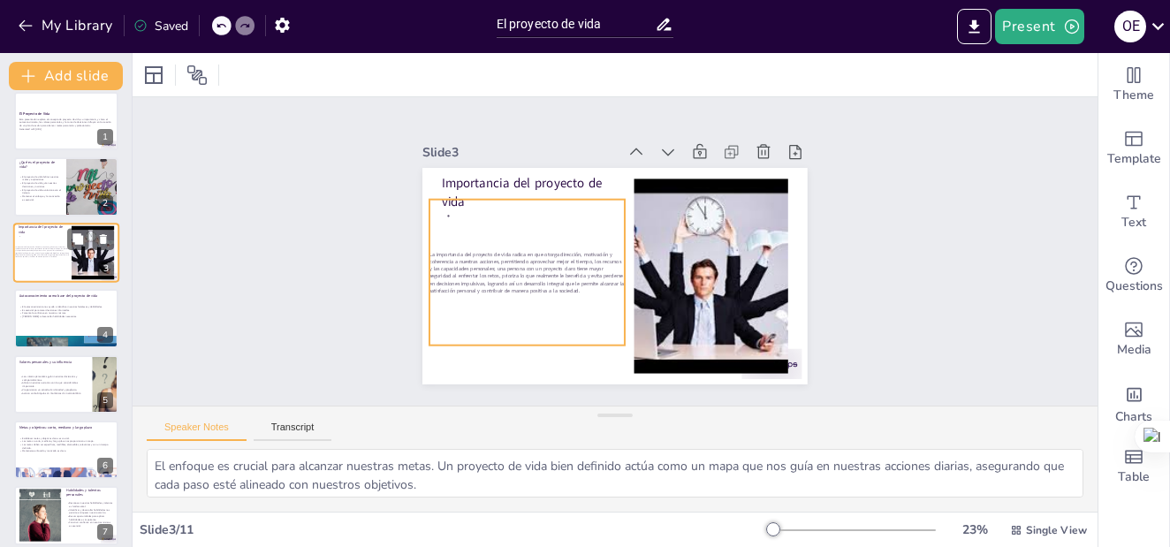
scroll to position [0, 0]
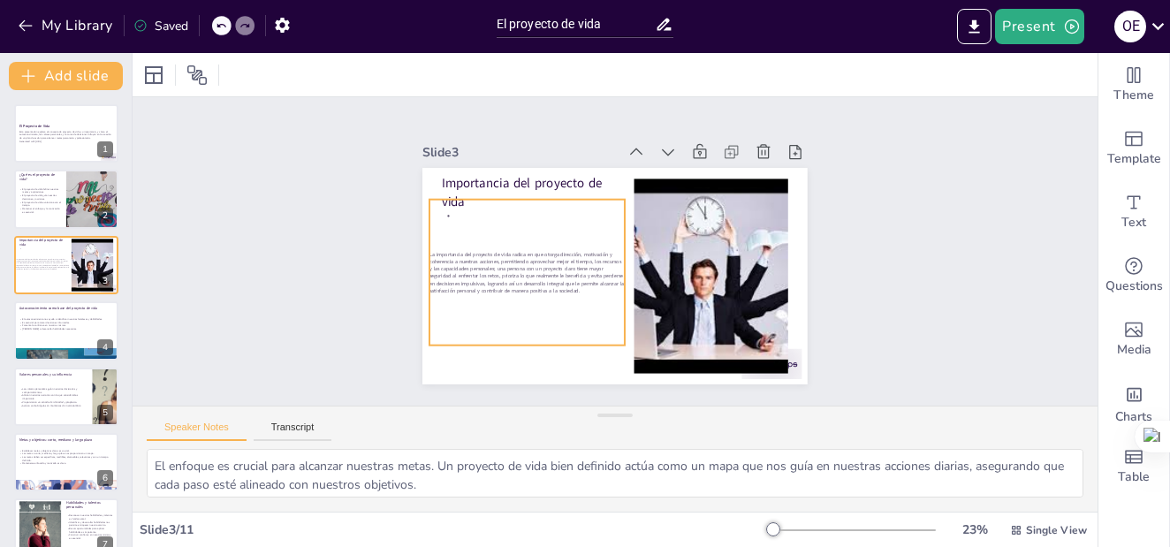
click at [442, 252] on span "La importancia del proyecto de vida radica en que otorga dirección, motivación …" at bounding box center [526, 272] width 194 height 43
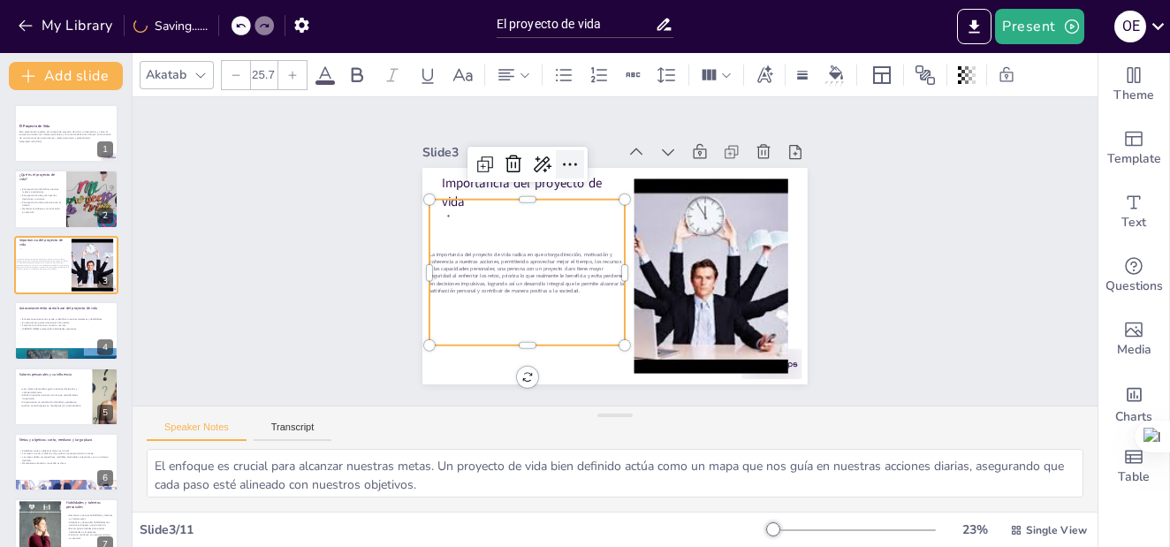
click at [559, 154] on icon at bounding box center [569, 164] width 21 height 21
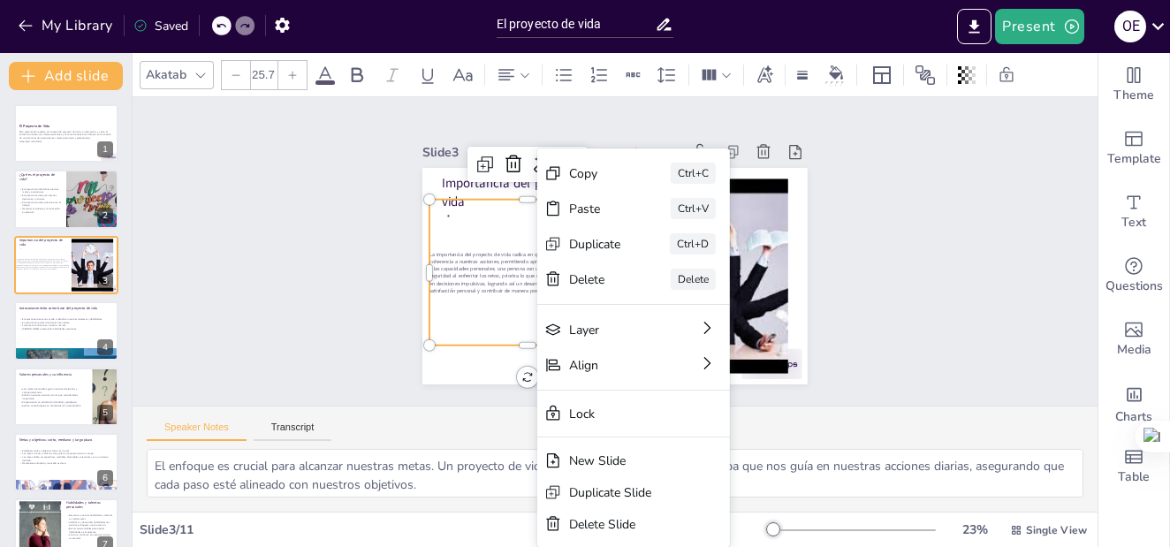
click at [467, 304] on div "La importancia del proyecto de vida radica en que otorga dirección, motivación …" at bounding box center [525, 263] width 209 height 166
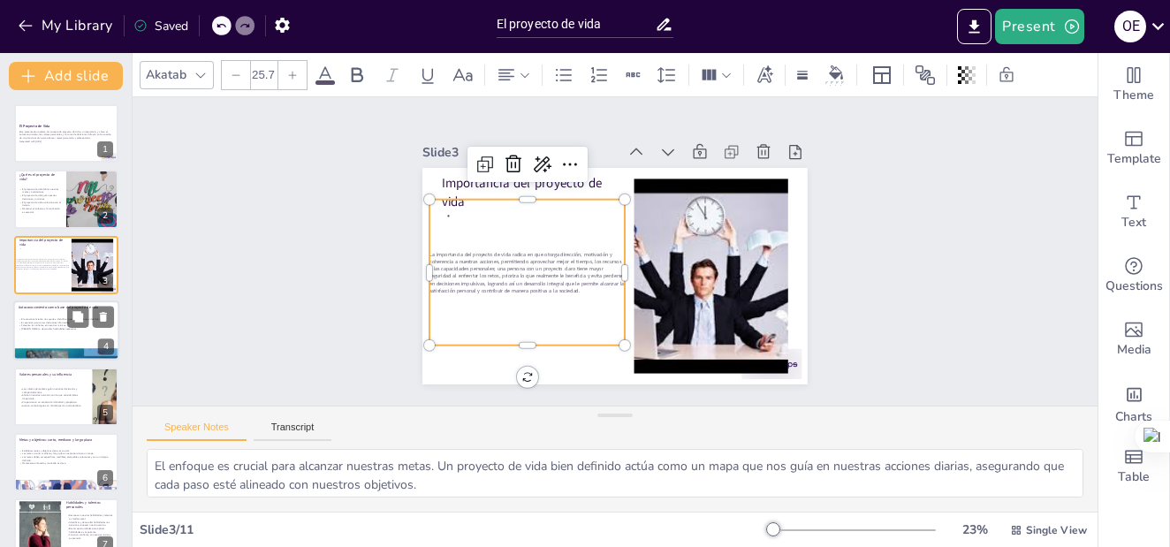
click at [24, 325] on p "Fomenta la confianza en nosotros mismos." at bounding box center [66, 326] width 95 height 4
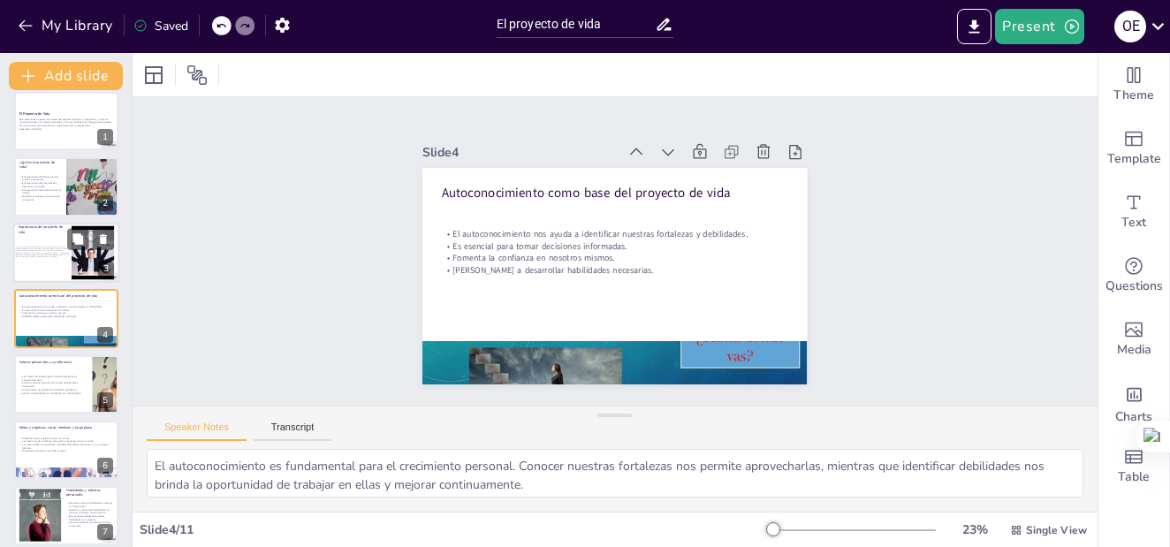
click at [32, 263] on div "La importancia del proyecto de vida radica en que otorga dirección, motivación …" at bounding box center [42, 252] width 54 height 41
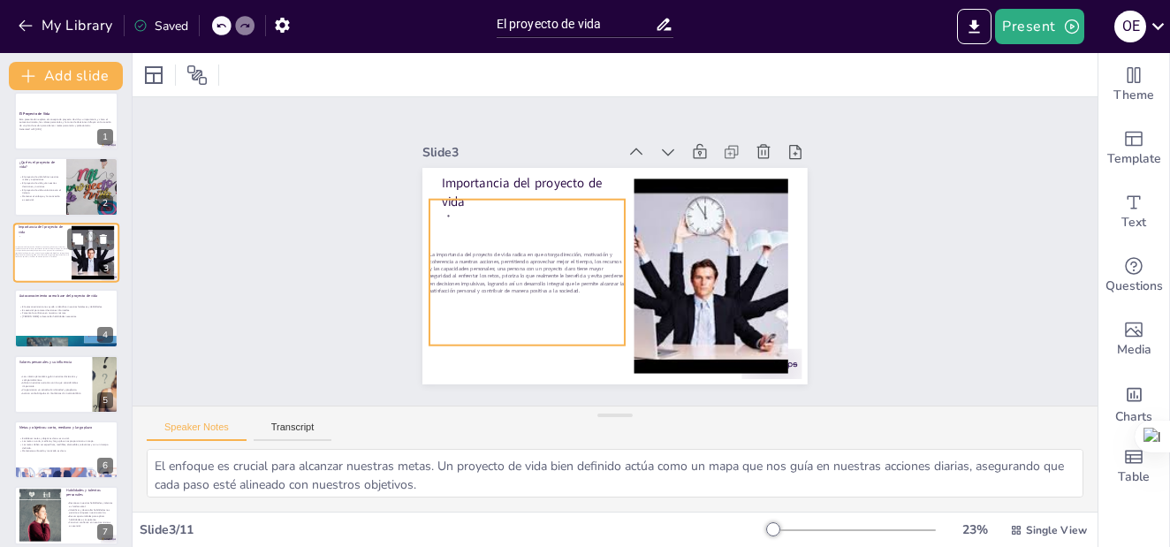
scroll to position [0, 0]
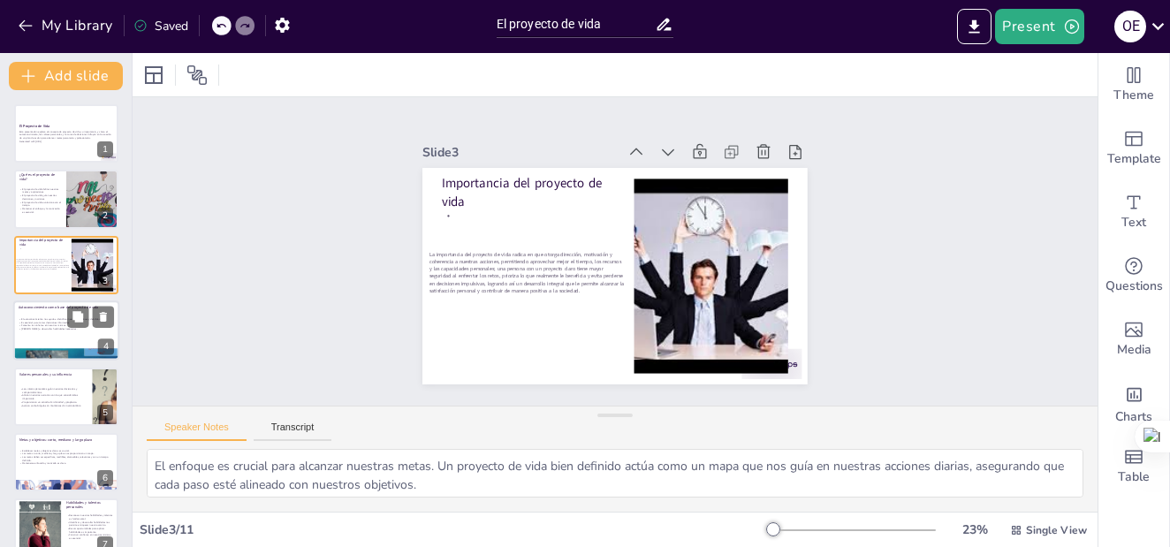
click at [37, 328] on p "[PERSON_NAME] a desarrollar habilidades necesarias." at bounding box center [66, 330] width 95 height 4
type textarea "El autoconocimiento es fundamental para el crecimiento personal. Conocer nuestr…"
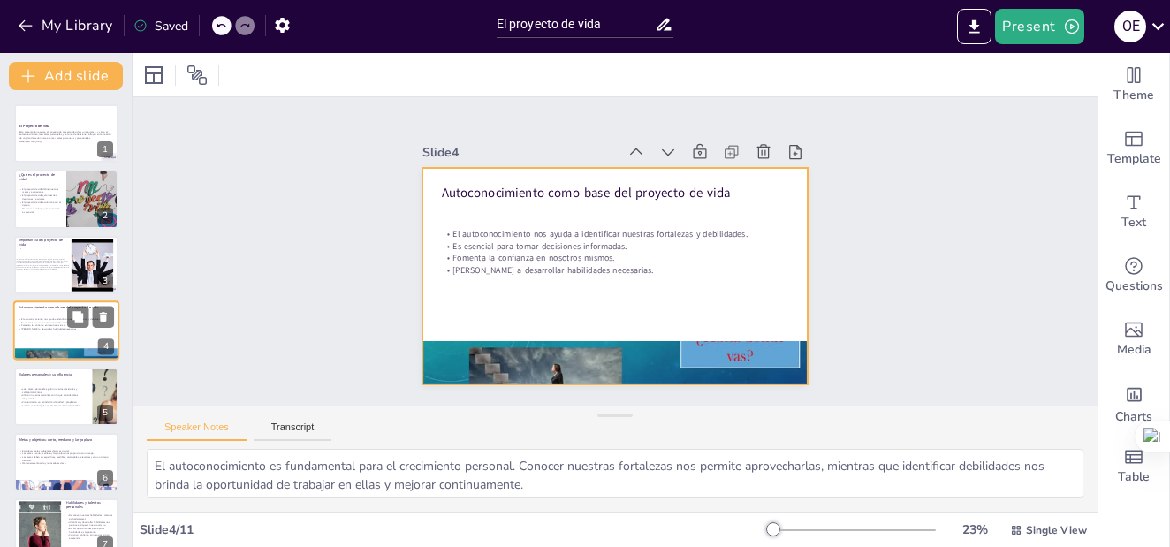
scroll to position [12, 0]
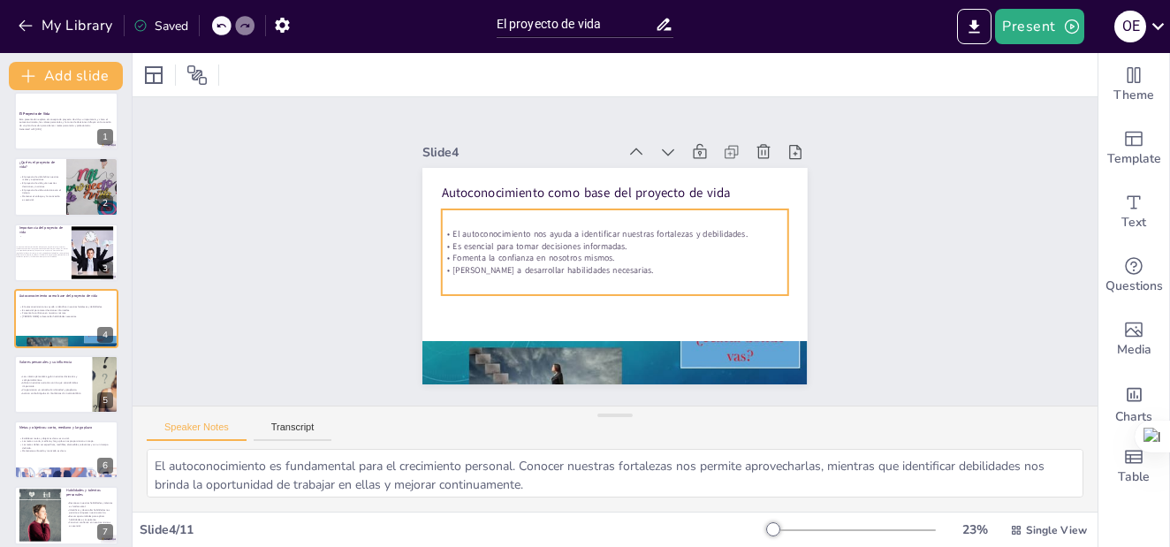
click at [607, 264] on p "[PERSON_NAME] a desarrollar habilidades necesarias." at bounding box center [615, 270] width 346 height 12
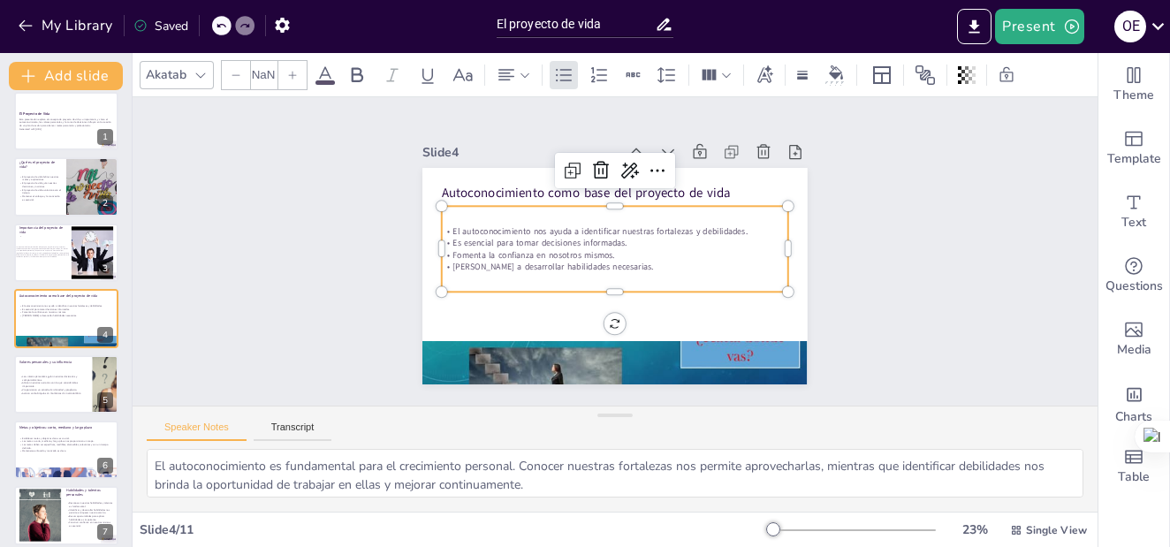
type input "32"
click at [604, 261] on p "[PERSON_NAME] a desarrollar habilidades necesarias." at bounding box center [615, 267] width 346 height 12
click at [601, 261] on p "[PERSON_NAME] a desarrollar habilidades necesarias." at bounding box center [615, 267] width 346 height 12
click at [601, 258] on p "[PERSON_NAME] a desarrollar habilidades necesarias." at bounding box center [614, 267] width 346 height 48
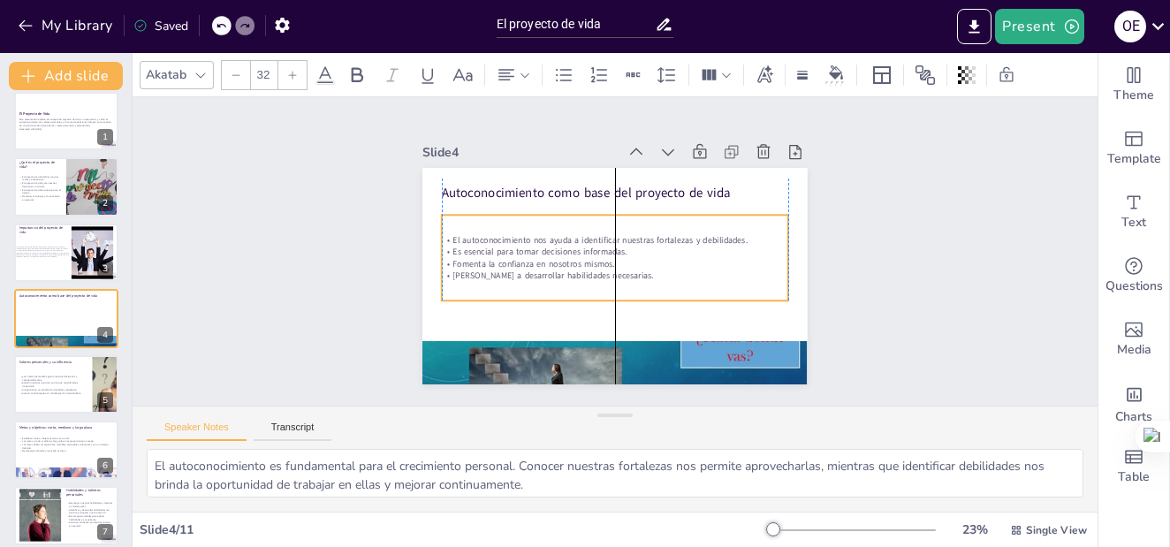
drag, startPoint x: 601, startPoint y: 258, endPoint x: 600, endPoint y: 267, distance: 8.9
click at [600, 270] on p "[PERSON_NAME] a desarrollar habilidades necesarias." at bounding box center [615, 276] width 346 height 12
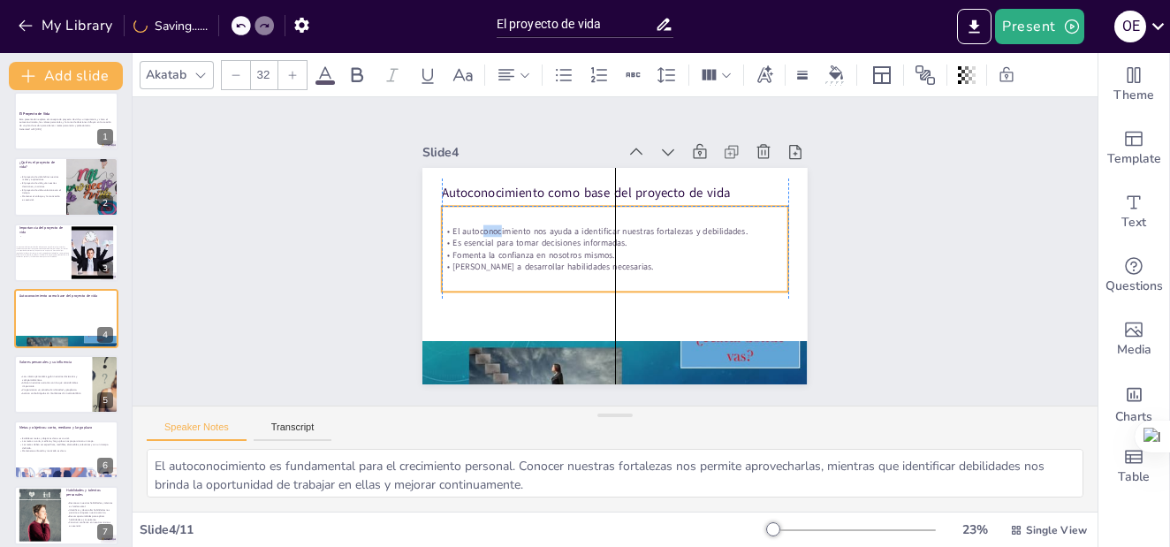
click at [488, 232] on div "El autoconocimiento nos ayuda a identificar nuestras fortalezas y debilidades. …" at bounding box center [615, 249] width 346 height 48
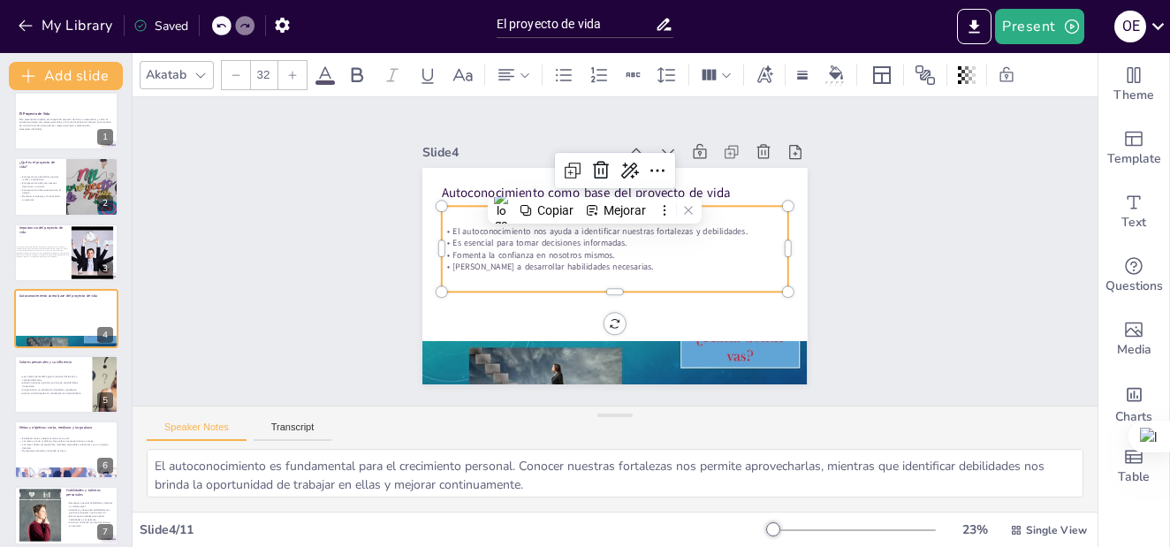
click at [605, 265] on p "[PERSON_NAME] a desarrollar habilidades necesarias." at bounding box center [615, 267] width 346 height 12
click at [598, 261] on p "[PERSON_NAME] a desarrollar habilidades necesarias." at bounding box center [615, 267] width 346 height 12
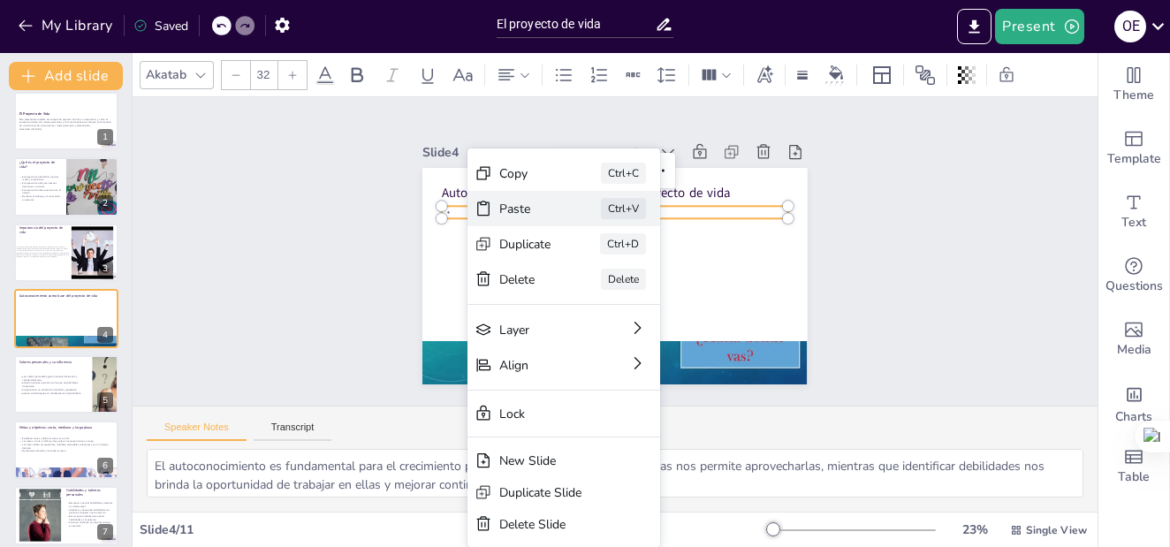
click at [632, 298] on div "Paste" at bounding box center [658, 306] width 52 height 17
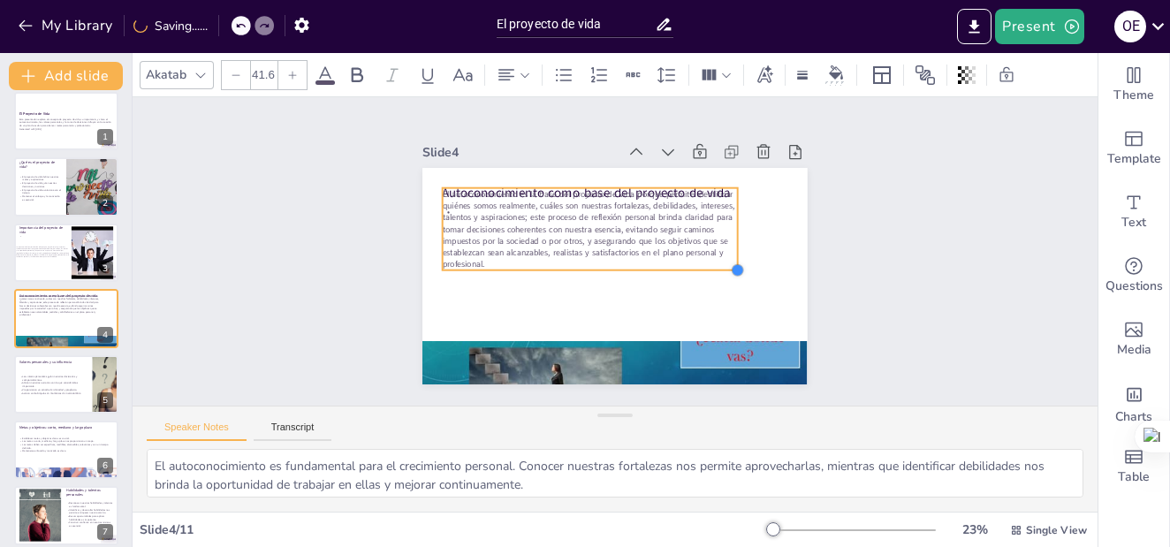
drag, startPoint x: 598, startPoint y: 228, endPoint x: 693, endPoint y: 262, distance: 100.6
click at [693, 262] on div "Autoconocimiento como base del proyecto de vida El autoconocimiento es la base …" at bounding box center [614, 276] width 385 height 216
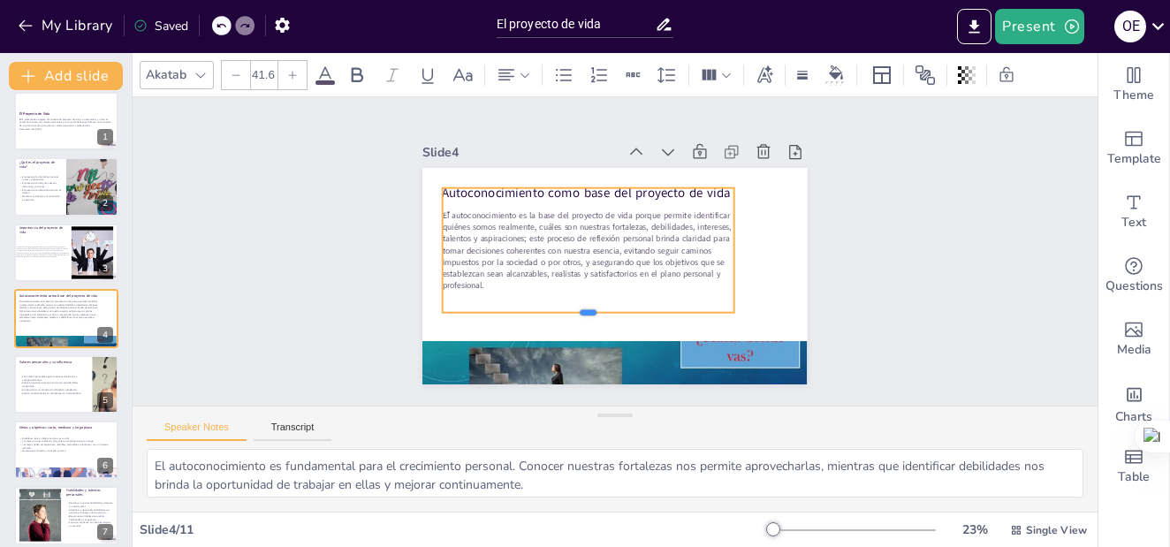
drag, startPoint x: 573, startPoint y: 267, endPoint x: 580, endPoint y: 310, distance: 43.7
click at [580, 313] on div at bounding box center [589, 320] width 292 height 14
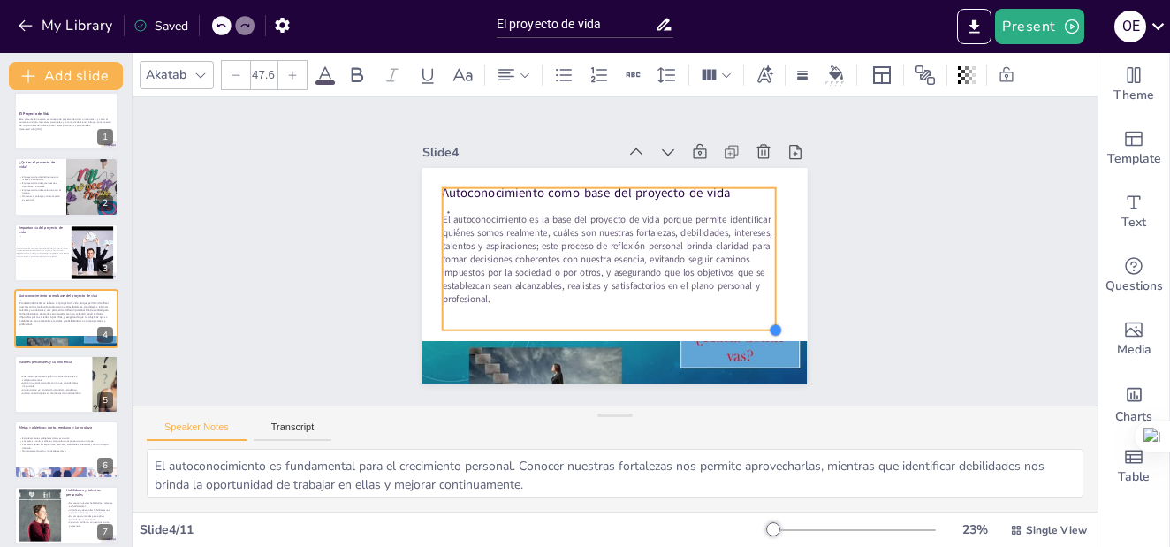
type input "47.7"
drag, startPoint x: 738, startPoint y: 311, endPoint x: 764, endPoint y: 323, distance: 29.3
click at [771, 324] on div at bounding box center [778, 331] width 14 height 14
click at [300, 247] on div "Slide 1 El Proyecto de Vida Esta presentación explora el concepto de proyecto d…" at bounding box center [615, 251] width 965 height 308
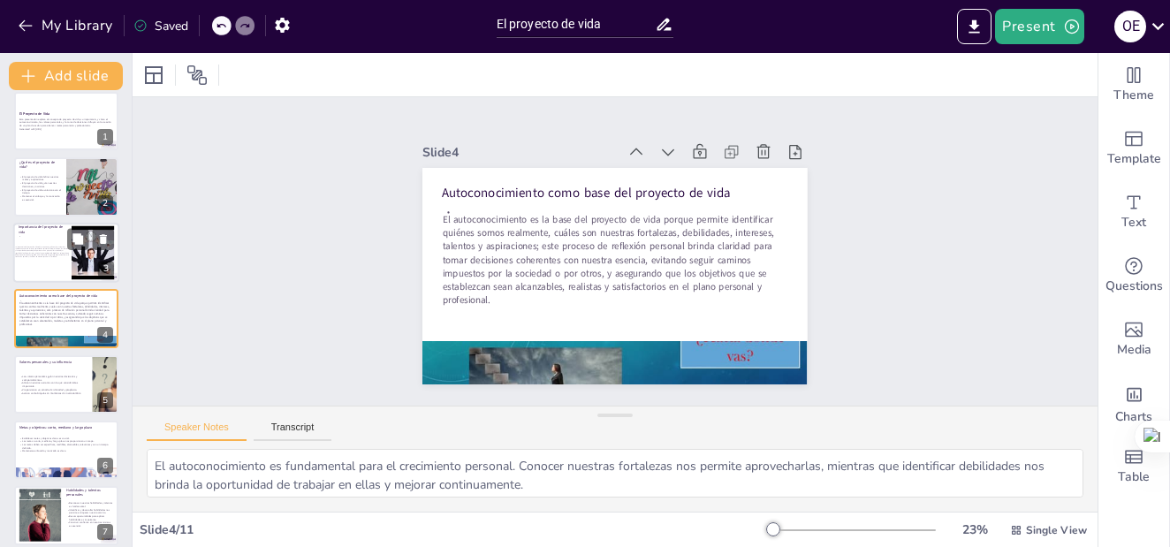
click at [32, 246] on span "La importancia del proyecto de vida radica en que otorga dirección, motivación …" at bounding box center [42, 251] width 54 height 11
type textarea "El enfoque es crucial para alcanzar nuestras metas. Un proyecto de vida bien de…"
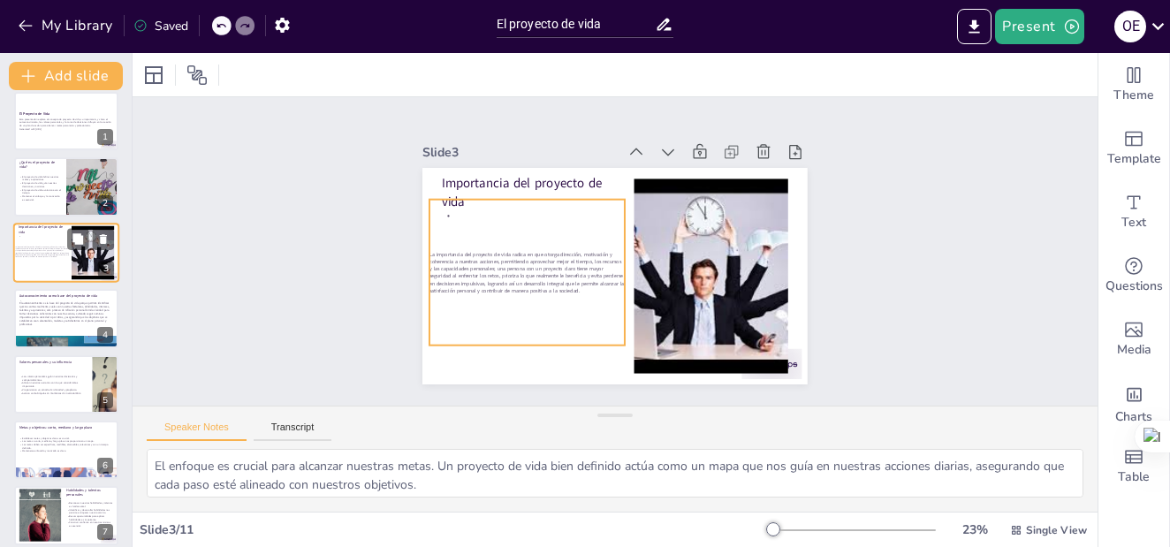
scroll to position [0, 0]
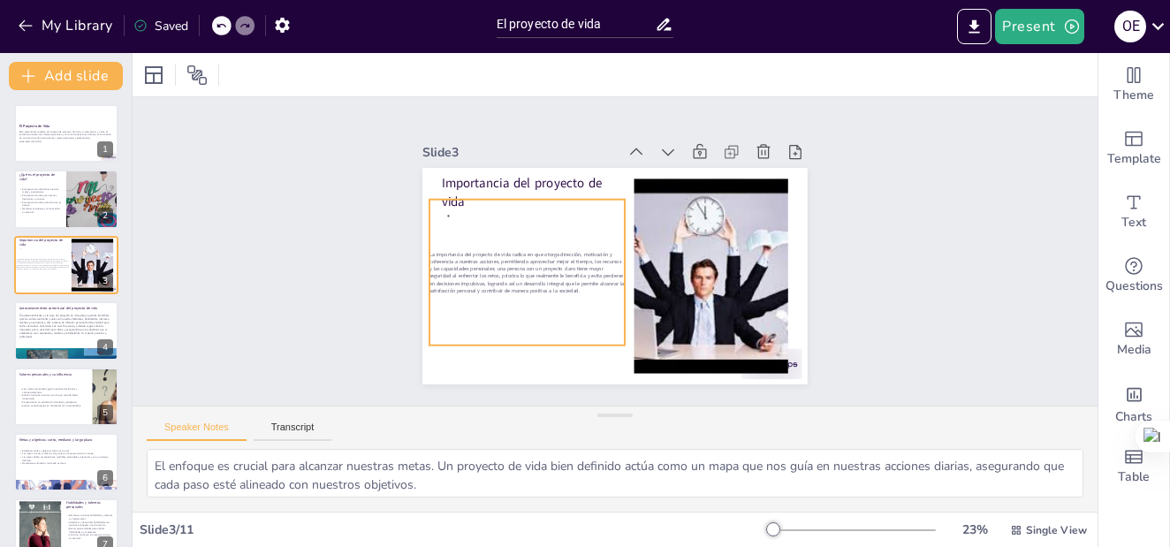
click at [513, 270] on span "La importancia del proyecto de vida radica en que otorga dirección, motivación …" at bounding box center [526, 272] width 194 height 43
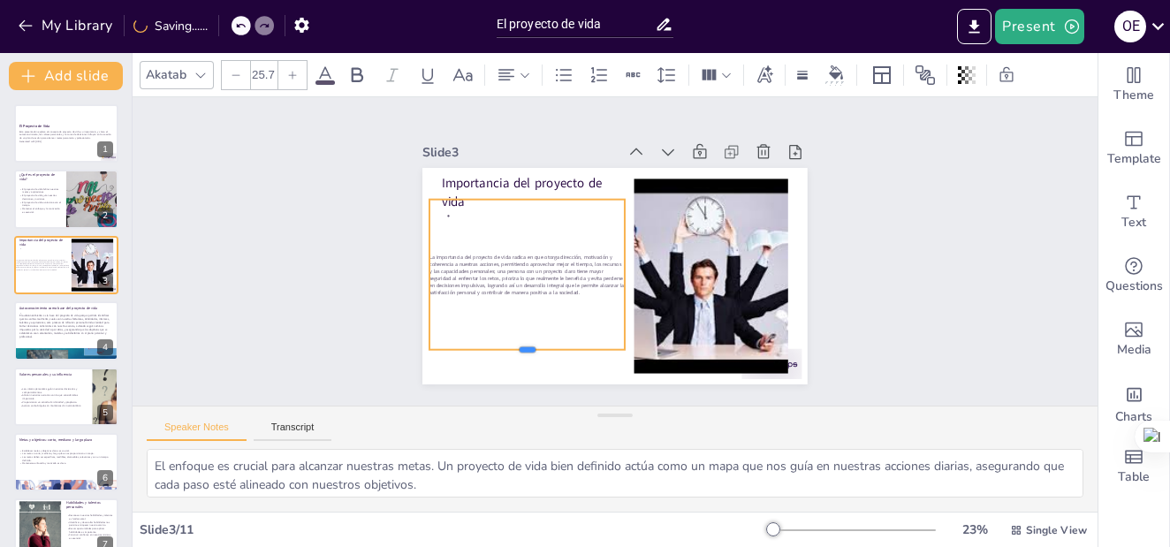
drag, startPoint x: 512, startPoint y: 339, endPoint x: 528, endPoint y: 344, distance: 17.4
click at [528, 350] on div at bounding box center [526, 357] width 195 height 14
type input "26.2"
click at [621, 346] on div at bounding box center [628, 353] width 14 height 14
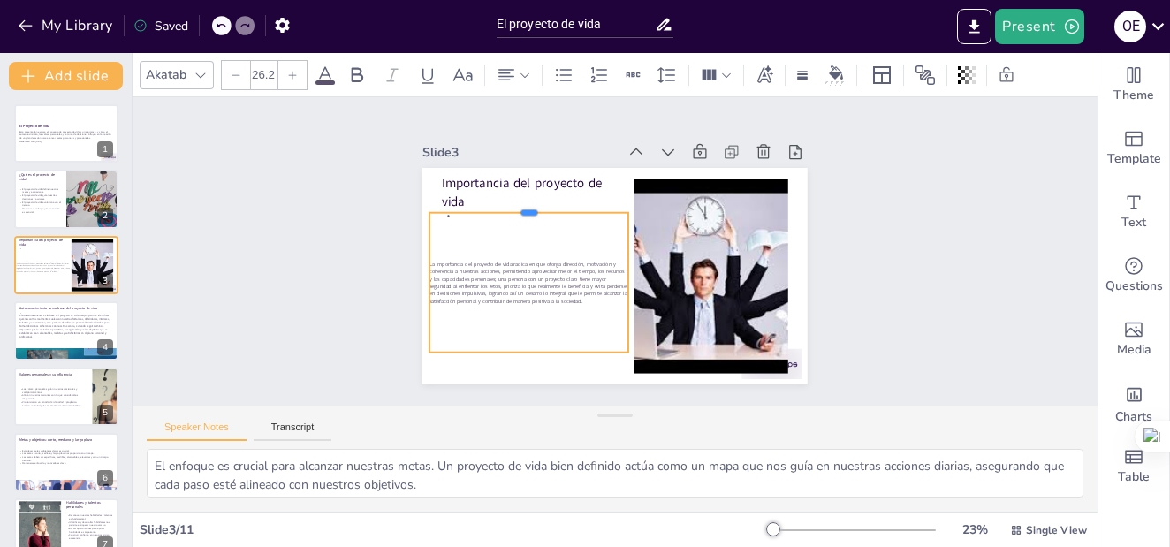
drag, startPoint x: 516, startPoint y: 186, endPoint x: 533, endPoint y: 200, distance: 21.4
click at [533, 200] on div at bounding box center [528, 206] width 199 height 14
click at [326, 247] on div "Slide 1 El Proyecto de Vida Esta presentación explora el concepto de proyecto d…" at bounding box center [615, 251] width 965 height 308
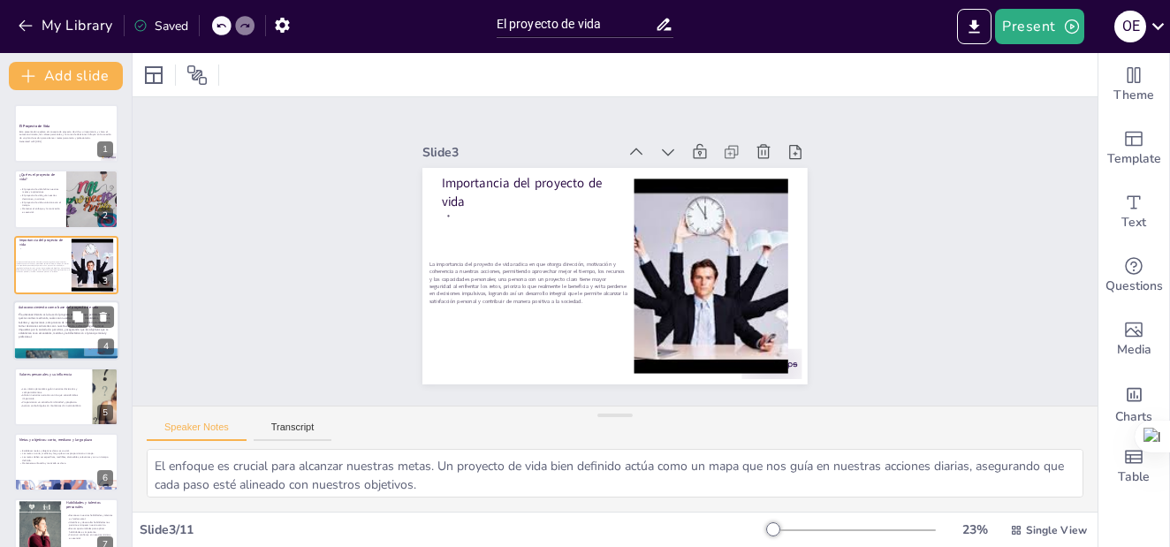
click at [42, 319] on span "El autoconocimiento es la base del proyecto de vida porque permite identificar …" at bounding box center [65, 326] width 92 height 26
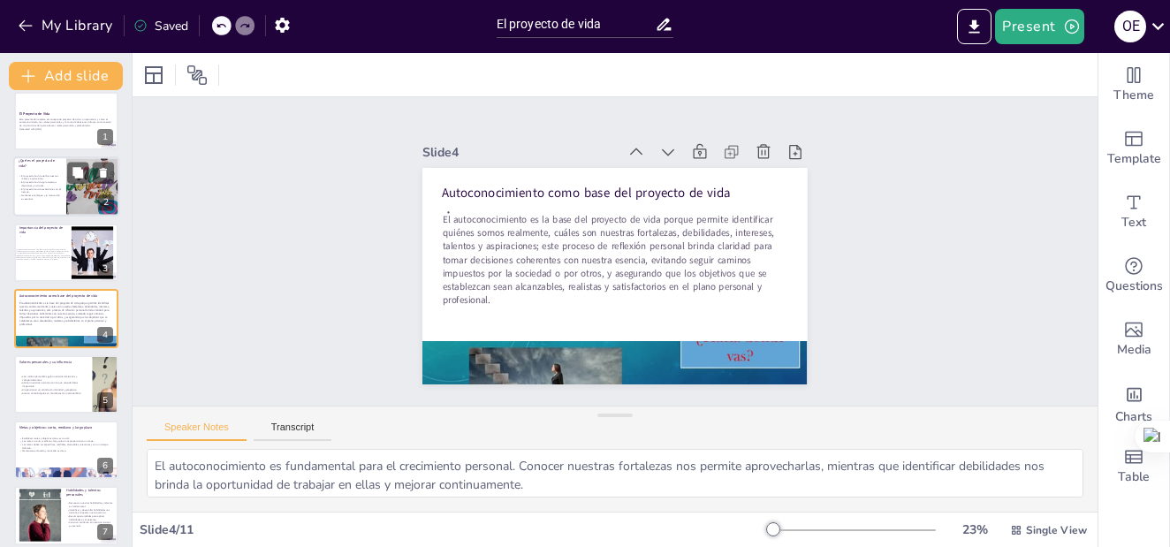
click at [45, 195] on p "Mantener el enfoque y la motivación es esencial." at bounding box center [40, 197] width 42 height 6
type textarea "La definición del proyecto de vida es crucial, ya que establece la base sobre l…"
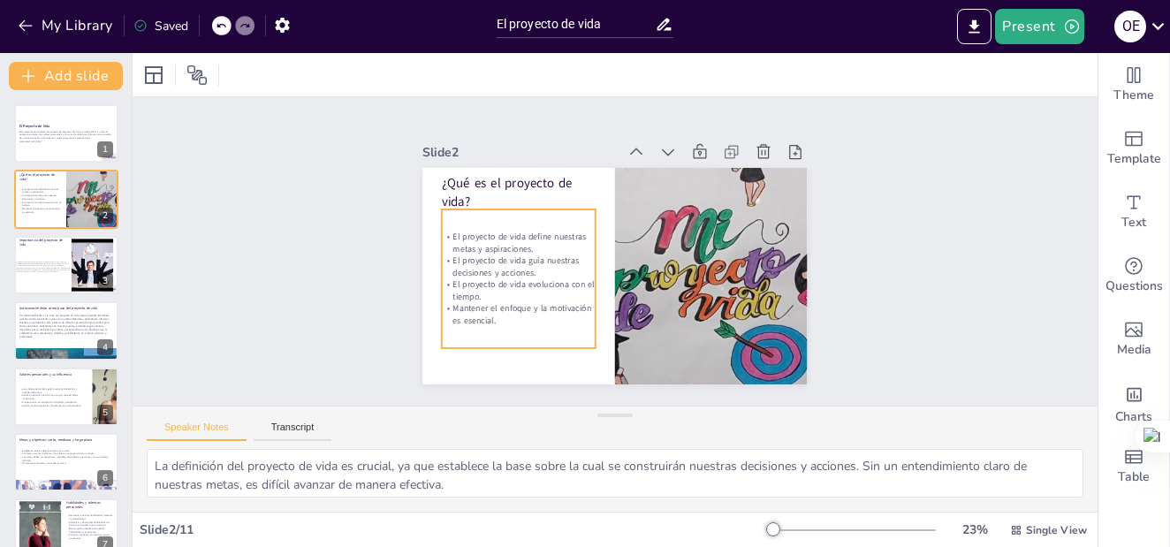
click at [495, 318] on p "Mantener el enfoque y la motivación es esencial." at bounding box center [519, 314] width 154 height 24
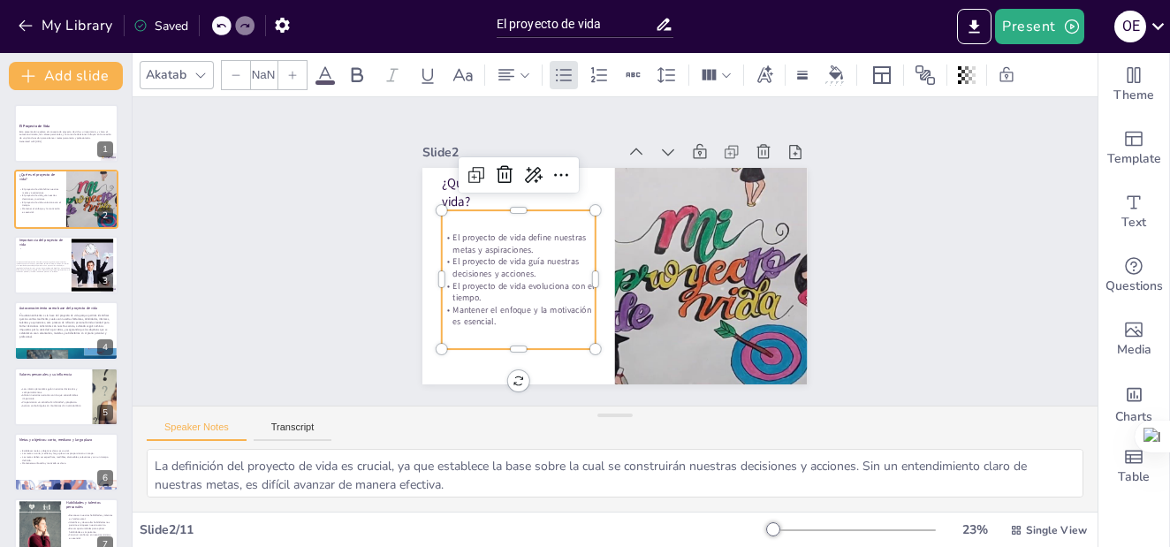
type input "32"
click at [484, 314] on p "Mantener el enfoque y la motivación es esencial." at bounding box center [519, 316] width 154 height 24
click at [482, 314] on p "Mantener el enfoque y la motivación es esencial." at bounding box center [519, 316] width 154 height 24
click at [482, 313] on p "Mantener el enfoque y la motivación es esencial." at bounding box center [519, 316] width 154 height 24
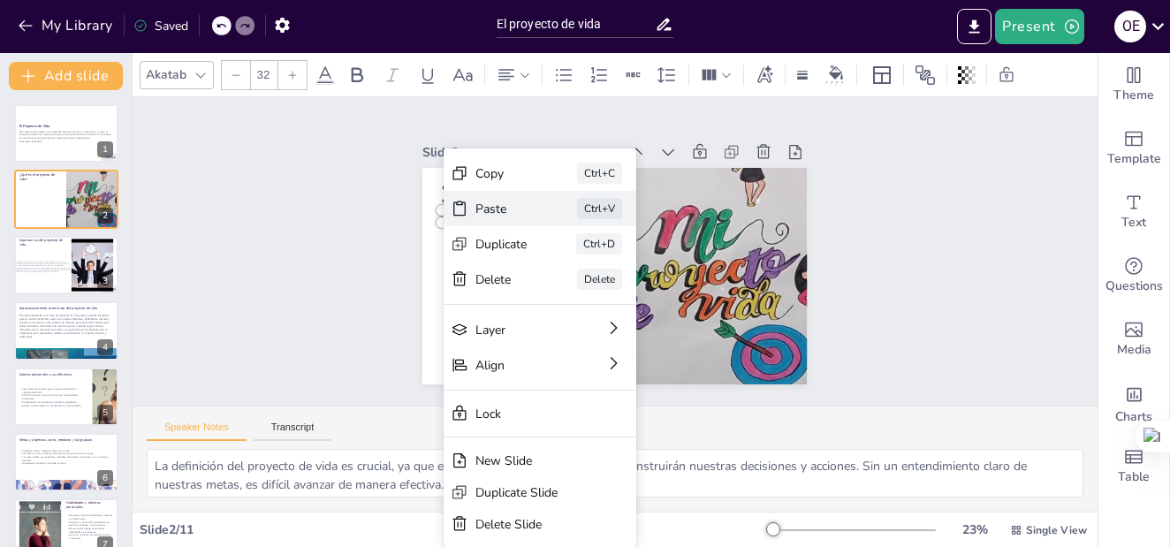
click at [608, 298] on div "Paste" at bounding box center [634, 306] width 52 height 17
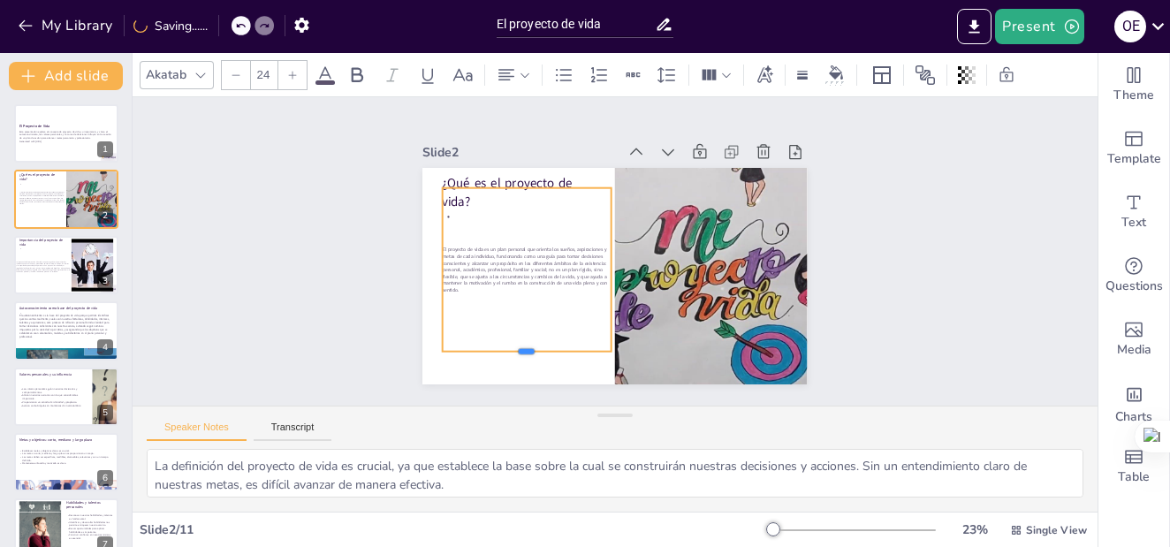
drag, startPoint x: 512, startPoint y: 233, endPoint x: 518, endPoint y: 350, distance: 116.8
click at [518, 352] on div at bounding box center [527, 359] width 169 height 14
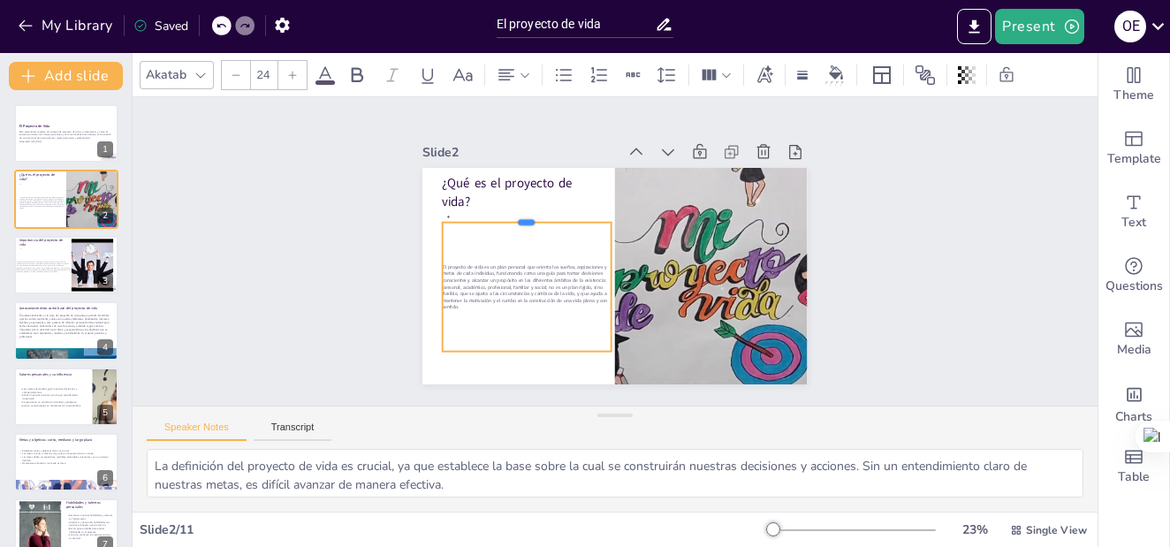
drag, startPoint x: 510, startPoint y: 179, endPoint x: 441, endPoint y: 251, distance: 99.4
click at [513, 215] on div at bounding box center [530, 207] width 169 height 32
drag, startPoint x: 427, startPoint y: 277, endPoint x: 414, endPoint y: 272, distance: 14.0
click at [415, 272] on div at bounding box center [422, 288] width 14 height 128
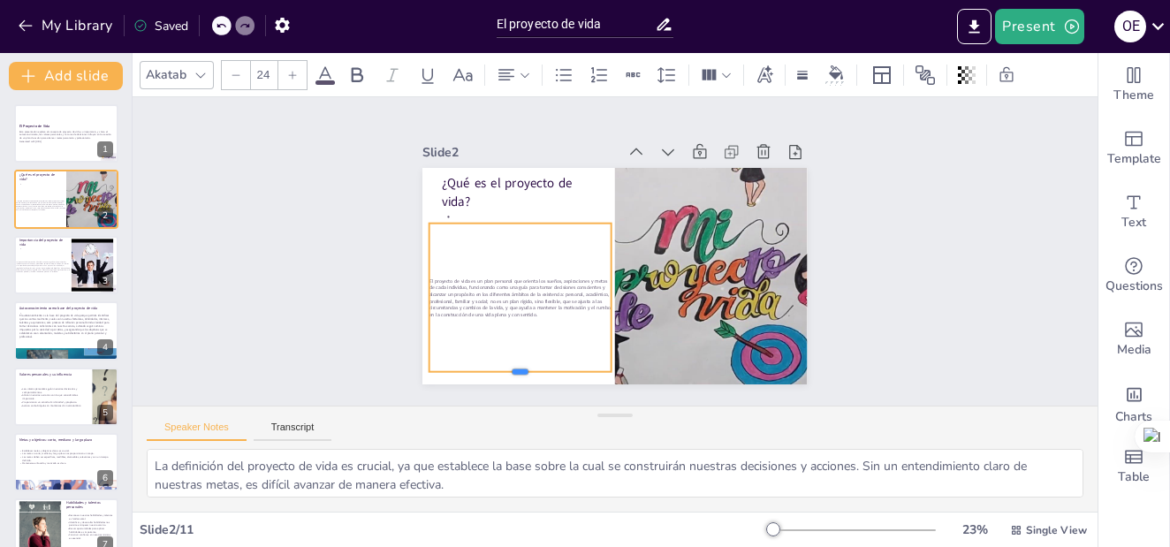
drag, startPoint x: 505, startPoint y: 346, endPoint x: 505, endPoint y: 367, distance: 20.3
click at [505, 372] on div at bounding box center [520, 379] width 182 height 14
type input "23.4"
click at [600, 361] on div at bounding box center [607, 368] width 14 height 14
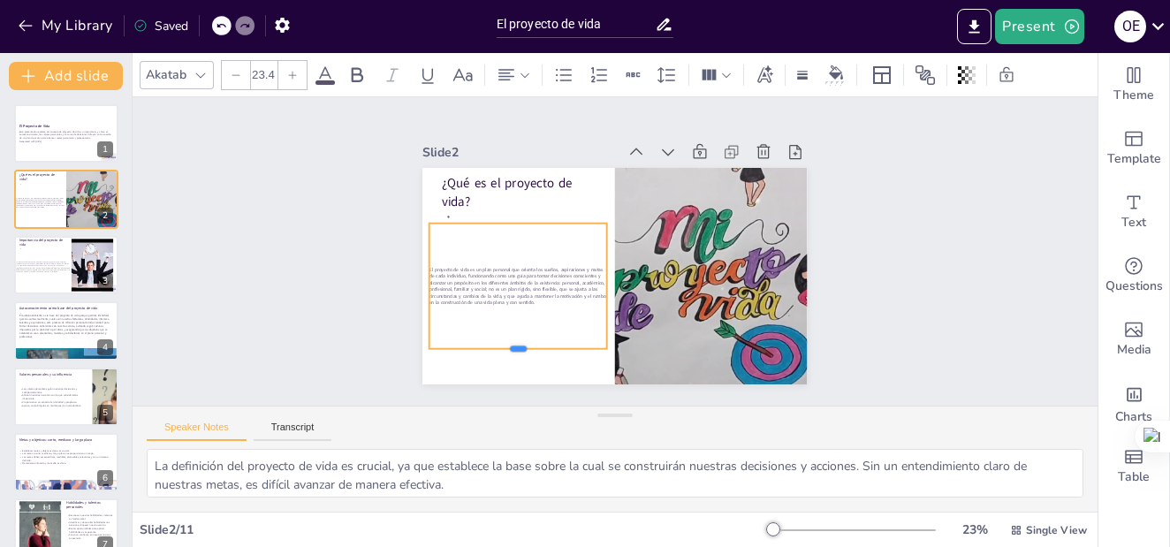
drag, startPoint x: 505, startPoint y: 363, endPoint x: 514, endPoint y: 344, distance: 21.4
click at [514, 349] on div at bounding box center [518, 356] width 178 height 14
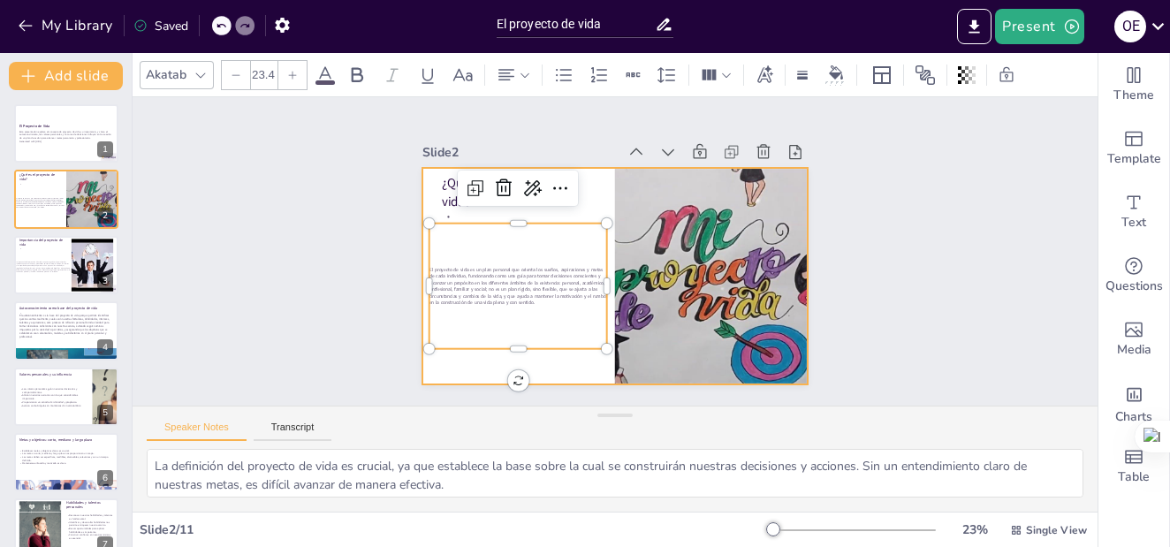
click at [422, 168] on div at bounding box center [614, 276] width 385 height 216
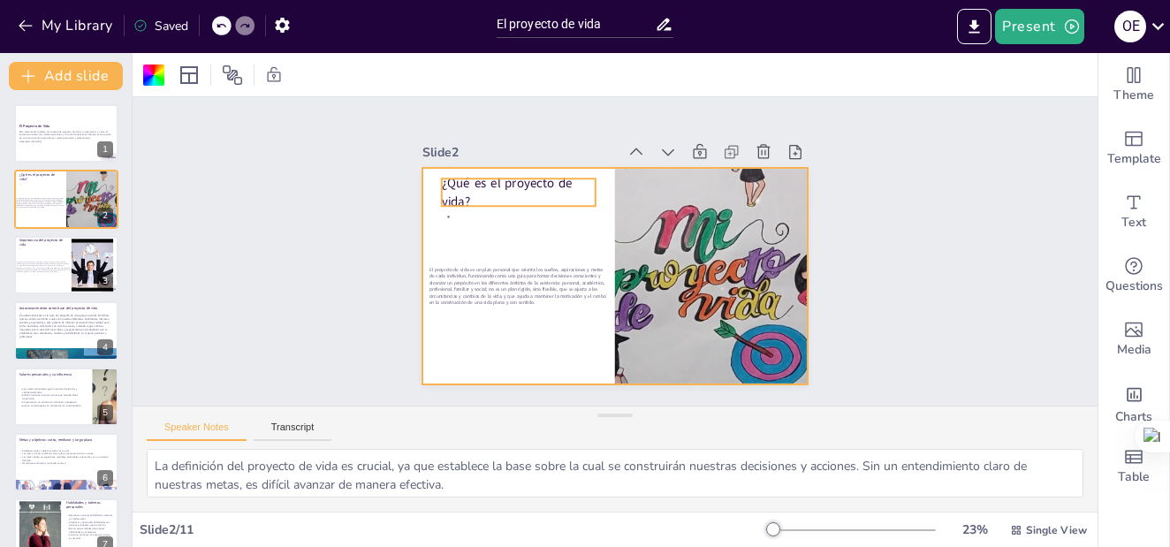
click at [475, 187] on p "¿Qué es el proyecto de vida?" at bounding box center [519, 192] width 154 height 36
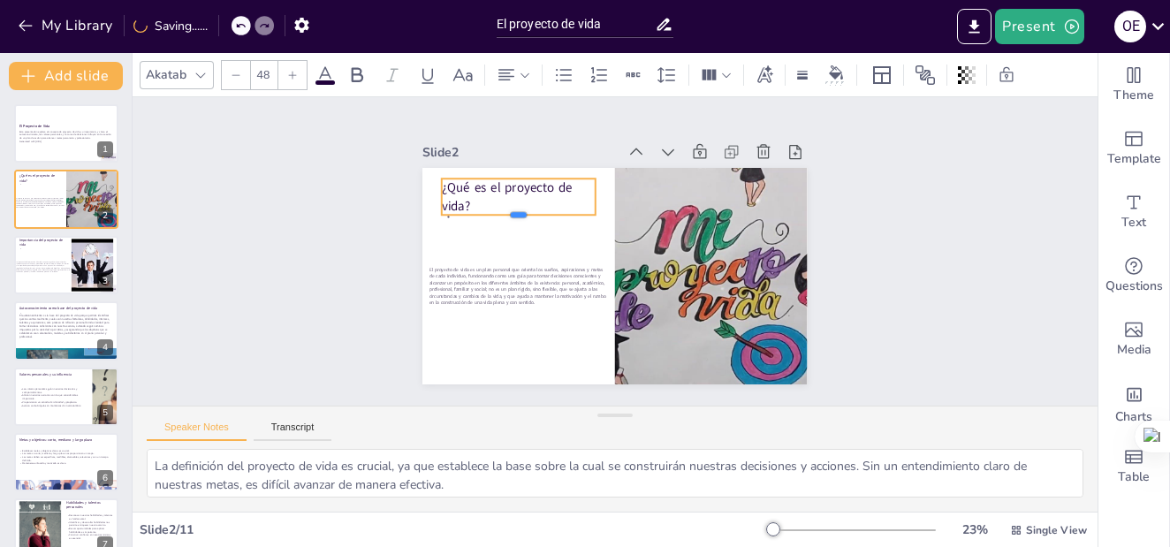
click at [506, 203] on div "¿Qué es el proyecto de vida? El proyecto de vida es un plan personal que orient…" at bounding box center [614, 276] width 385 height 216
click at [331, 204] on div "Slide 1 El Proyecto de Vida Esta presentación explora el concepto de proyecto d…" at bounding box center [615, 251] width 965 height 308
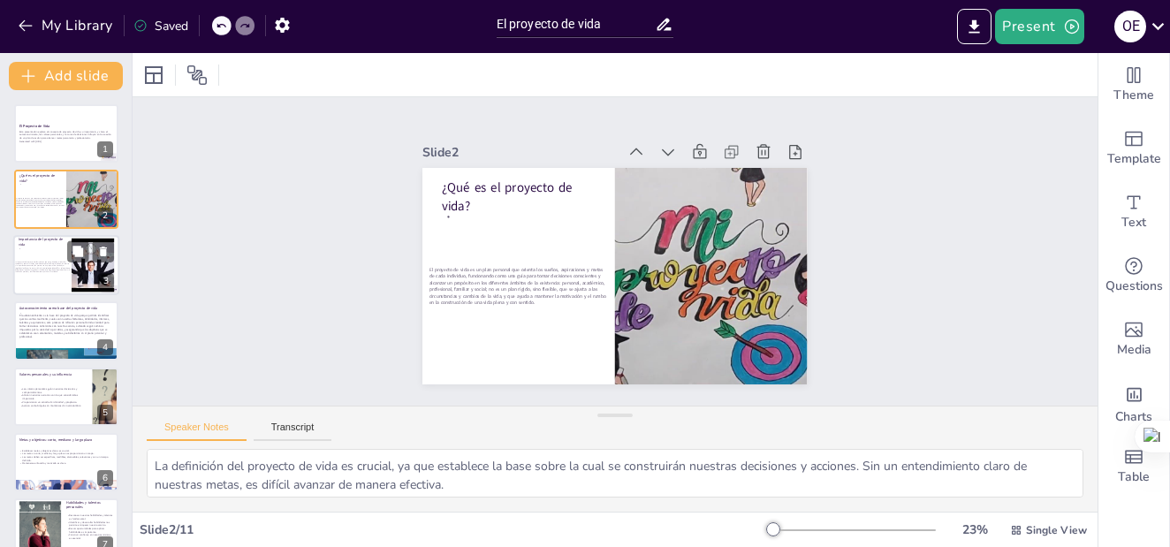
click at [20, 262] on span "La importancia del proyecto de vida radica en que otorga dirección, motivación …" at bounding box center [42, 267] width 55 height 12
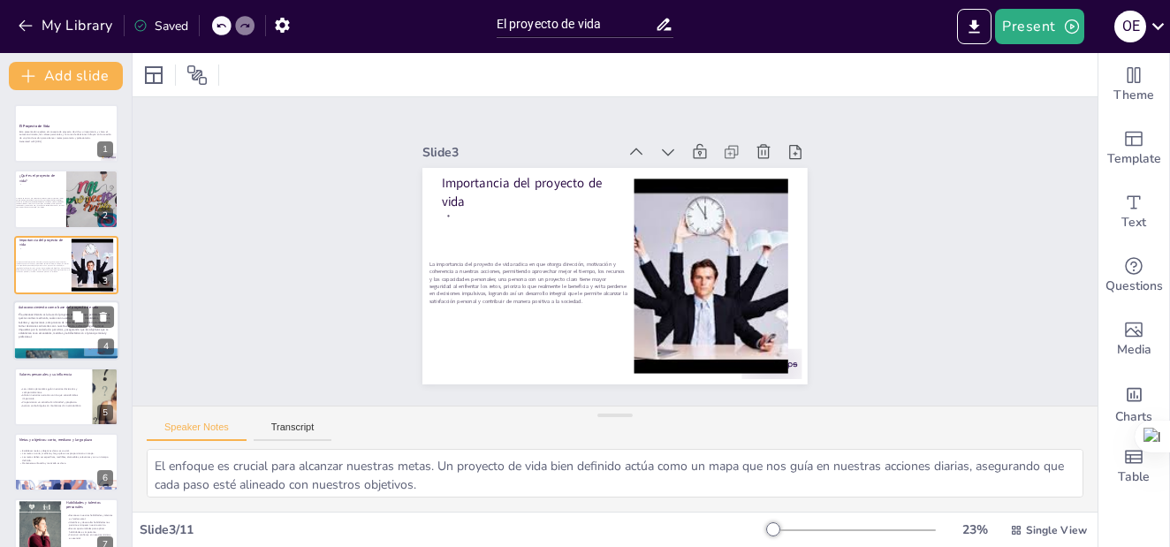
click at [25, 331] on span "El autoconocimiento es la base del proyecto de vida porque permite identificar …" at bounding box center [65, 326] width 92 height 26
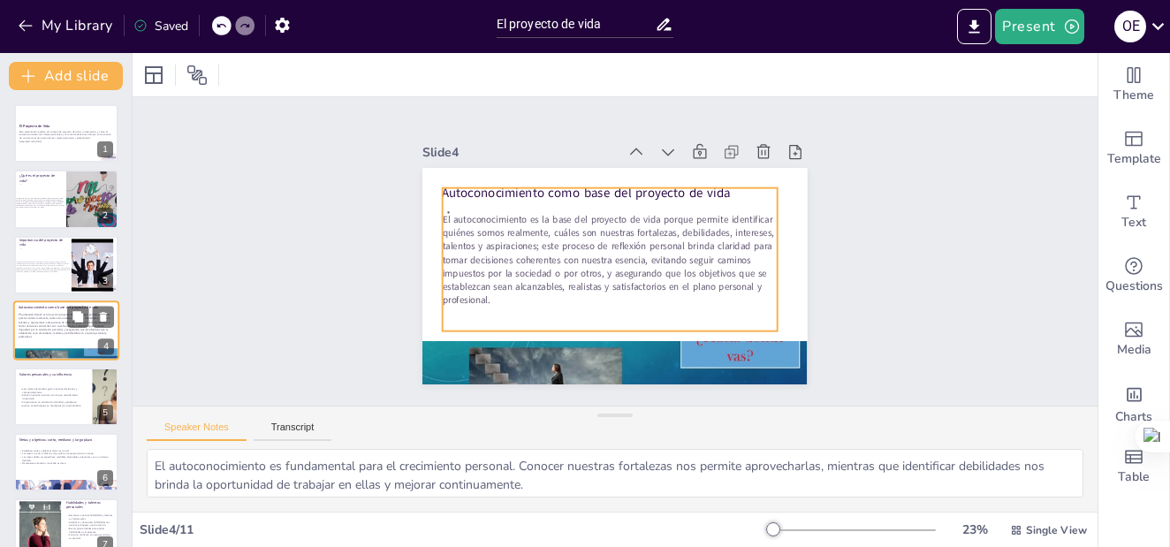
scroll to position [12, 0]
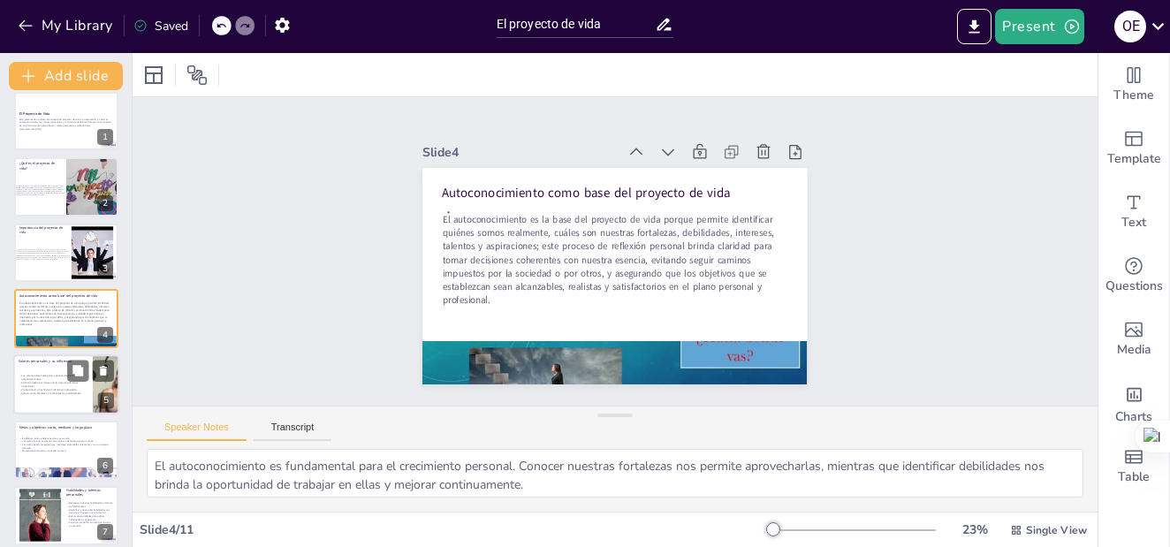
click at [24, 375] on p "Los valores personales guían nuestras decisiones y comportamientos." at bounding box center [55, 377] width 72 height 7
type textarea "Los valores son fundamentales en la toma de decisiones. Al tener claro qué es i…"
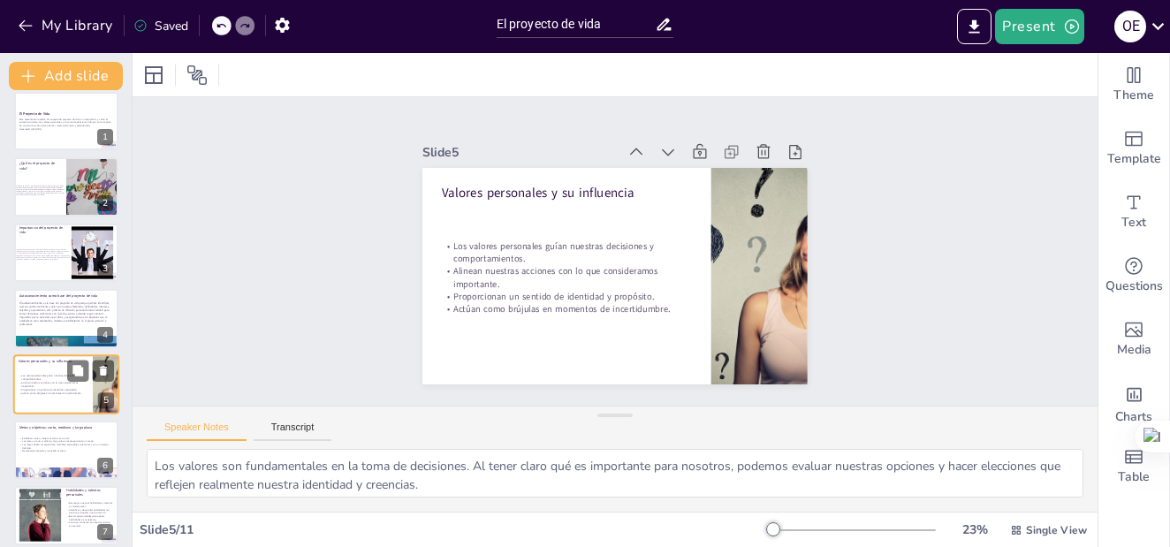
scroll to position [78, 0]
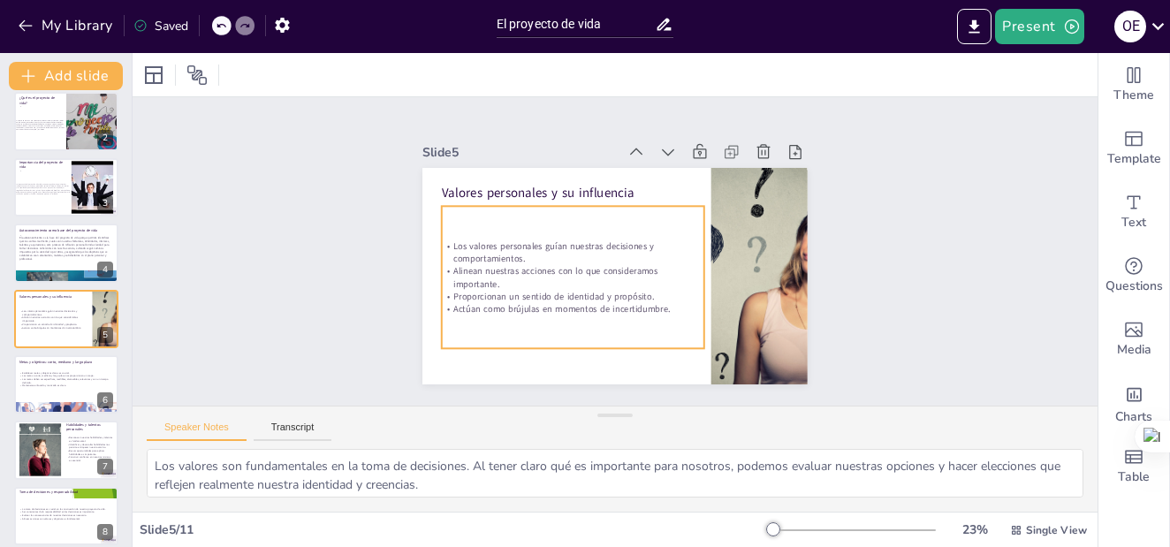
click at [661, 302] on p "Actúan como brújulas en momentos de incertidumbre." at bounding box center [573, 308] width 262 height 12
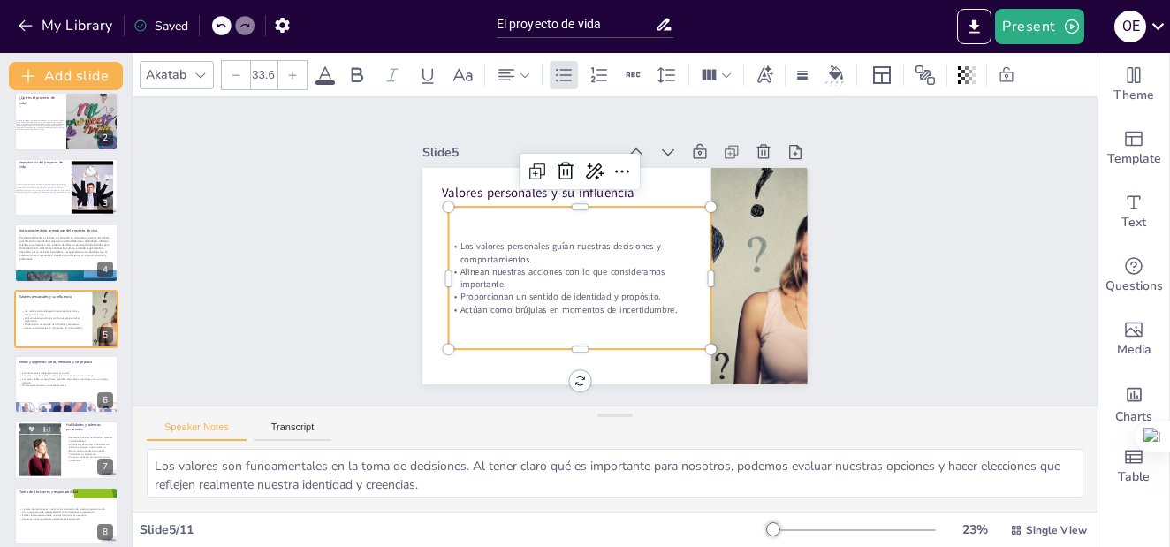
click at [663, 303] on p "Actúan como brújulas en momentos de incertidumbre." at bounding box center [580, 309] width 262 height 12
click at [660, 303] on p "Actúan como brújulas en momentos de incertidumbre." at bounding box center [580, 309] width 262 height 12
click at [665, 303] on p "Actúan como brújulas en momentos de incertidumbre." at bounding box center [580, 309] width 262 height 12
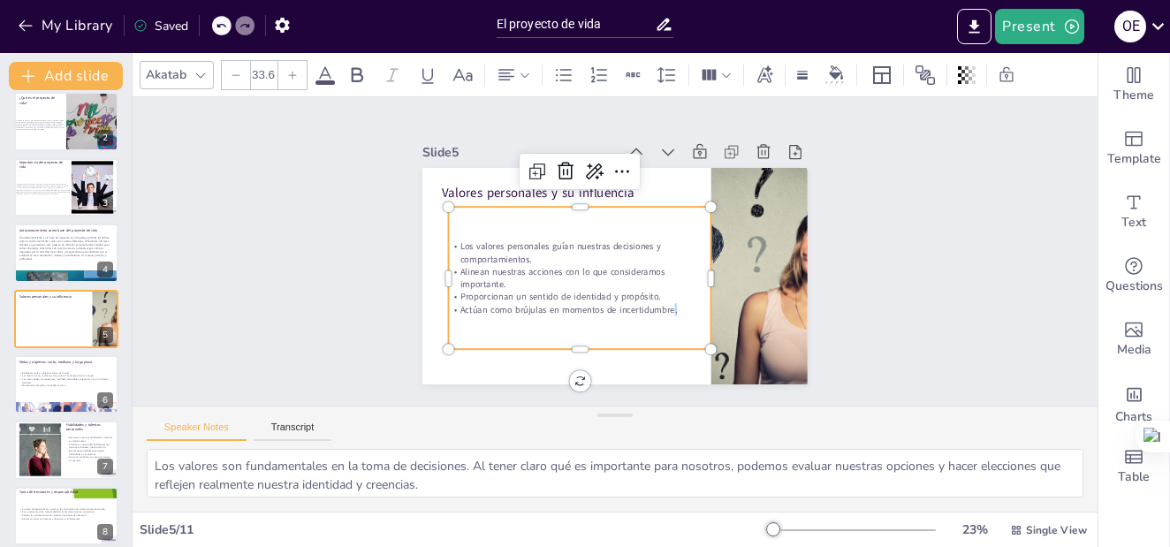
click at [665, 303] on p "Actúan como brújulas en momentos de incertidumbre." at bounding box center [580, 309] width 262 height 12
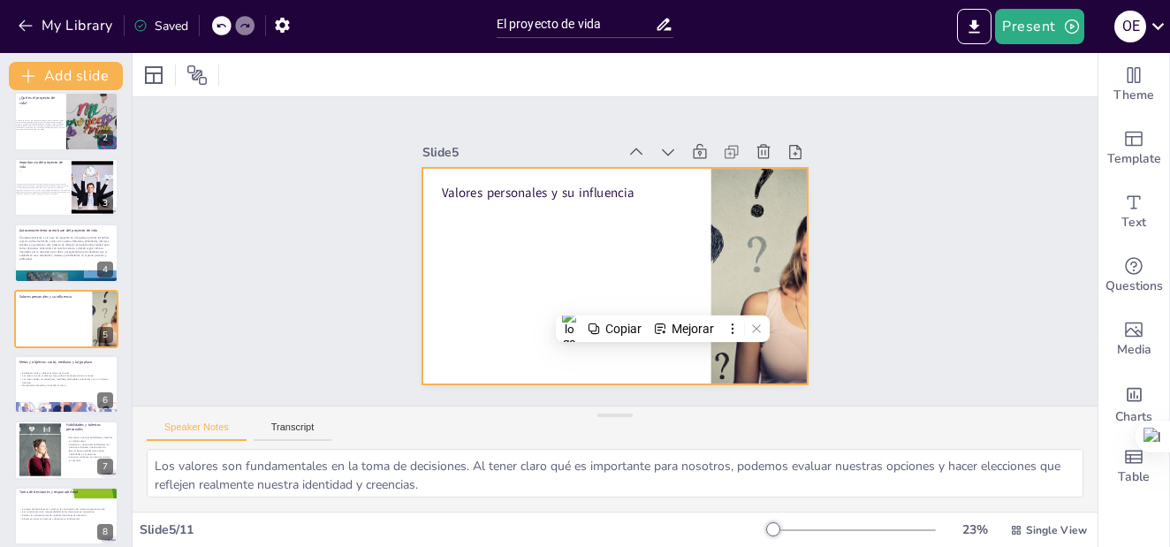
click at [459, 234] on div at bounding box center [613, 275] width 406 height 255
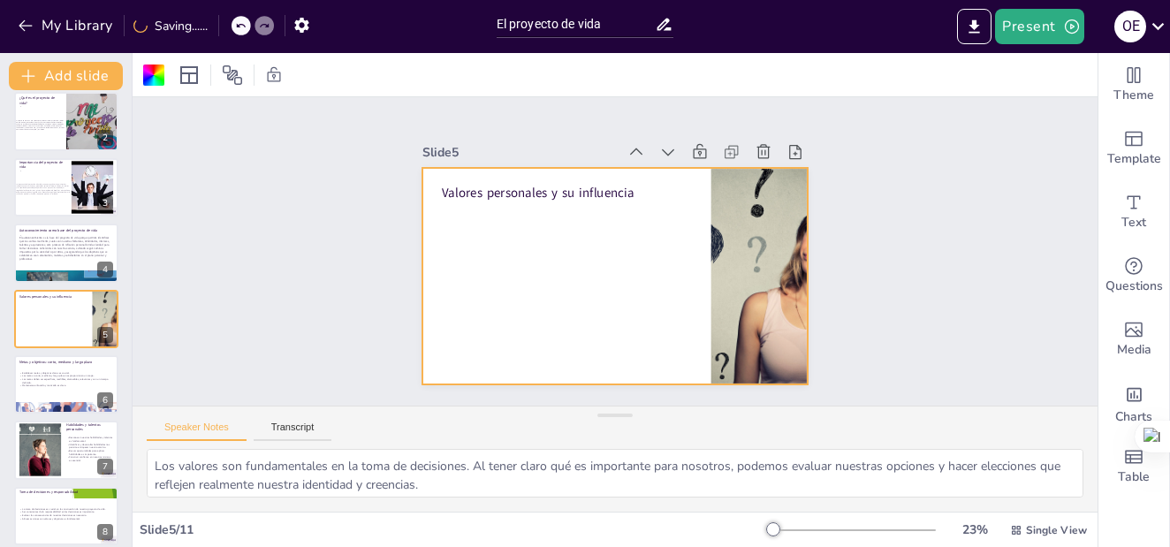
click at [490, 217] on div at bounding box center [614, 276] width 385 height 216
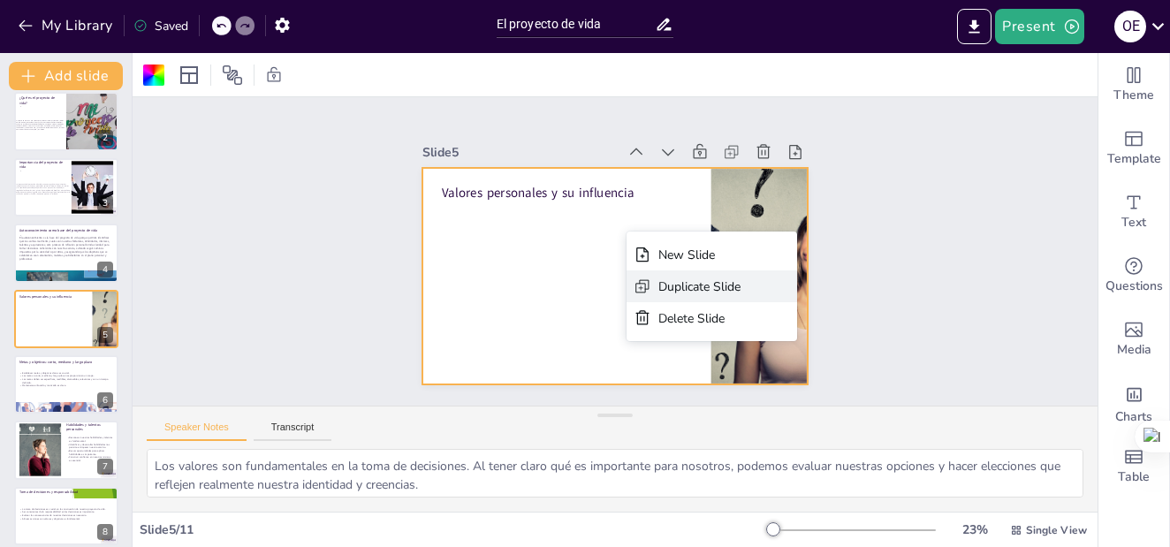
click at [791, 376] on div "Duplicate Slide" at bounding box center [832, 384] width 82 height 17
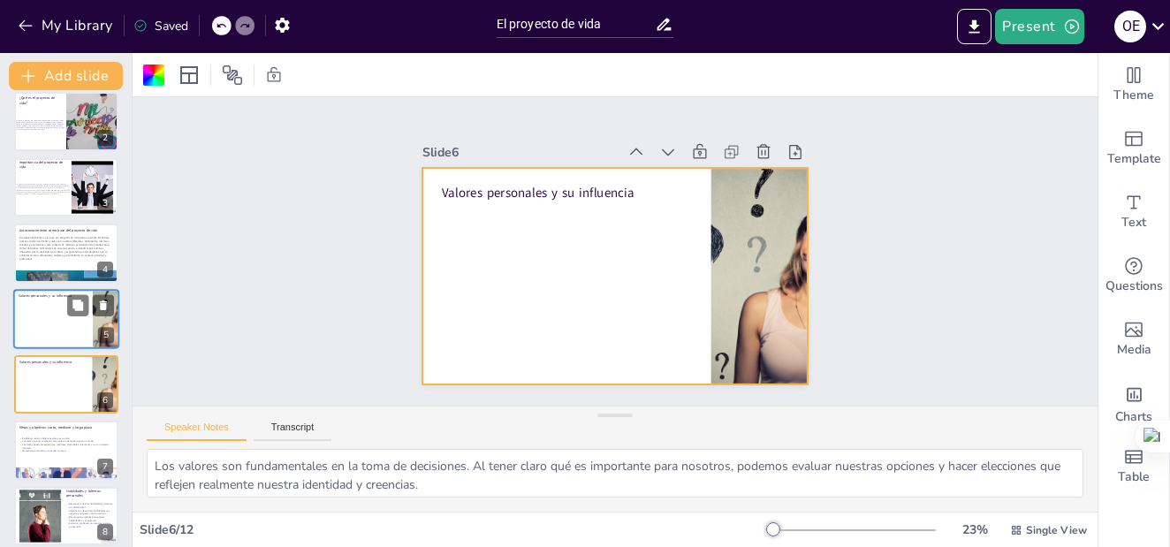
click at [34, 328] on div at bounding box center [66, 319] width 106 height 60
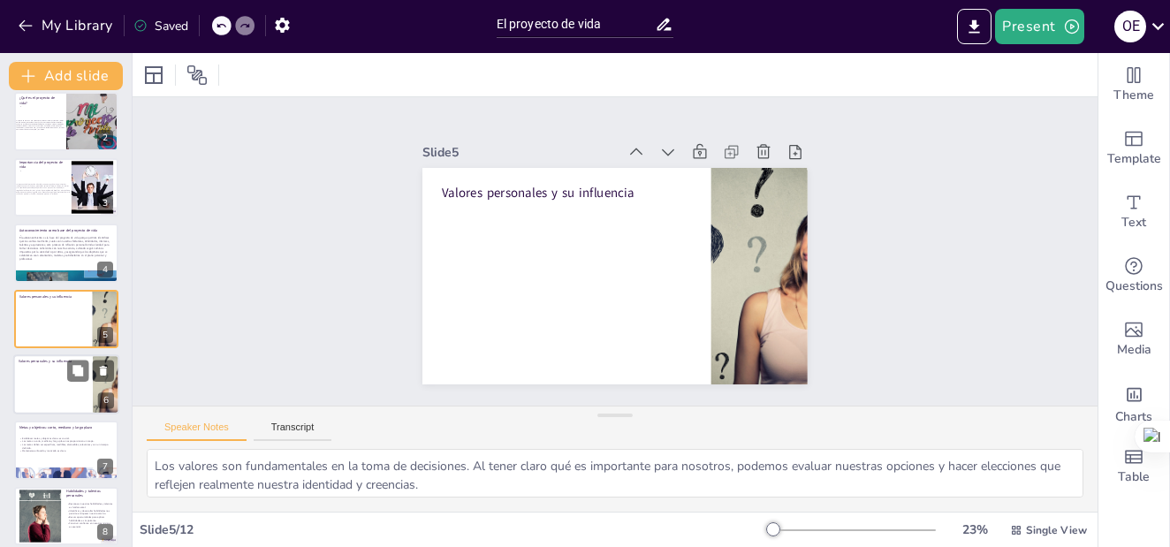
click at [32, 387] on div at bounding box center [66, 384] width 106 height 60
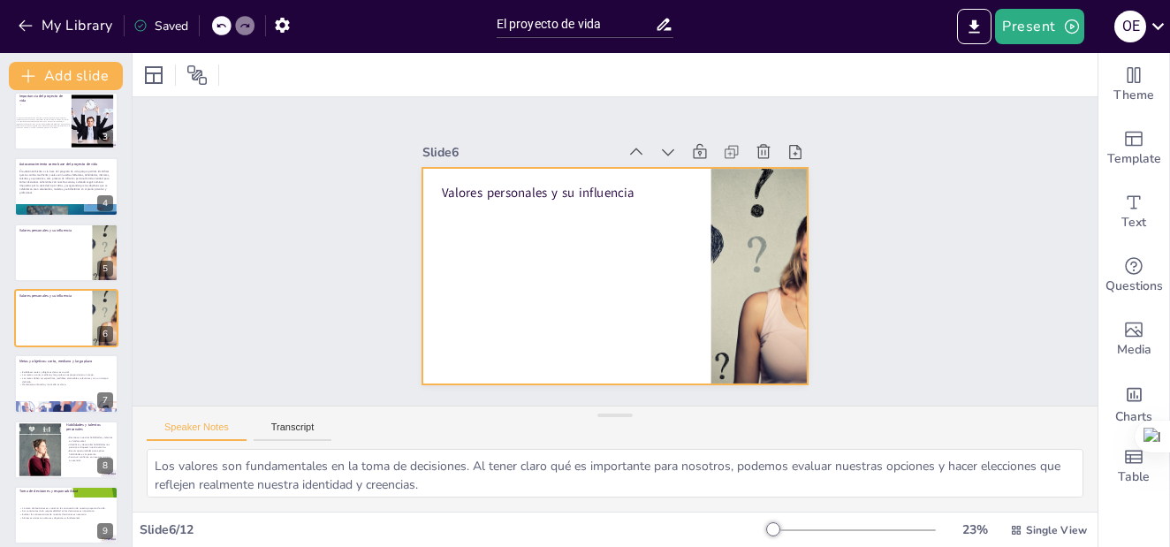
click at [515, 248] on div at bounding box center [614, 276] width 385 height 216
click at [470, 252] on div at bounding box center [614, 276] width 385 height 216
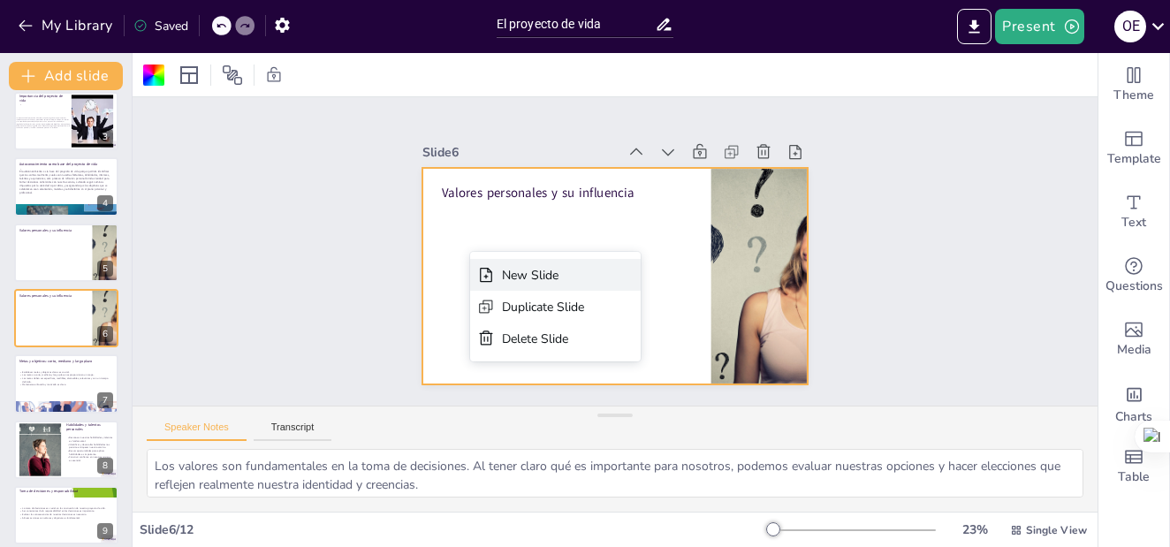
click at [621, 365] on div "New Slide" at bounding box center [662, 378] width 83 height 26
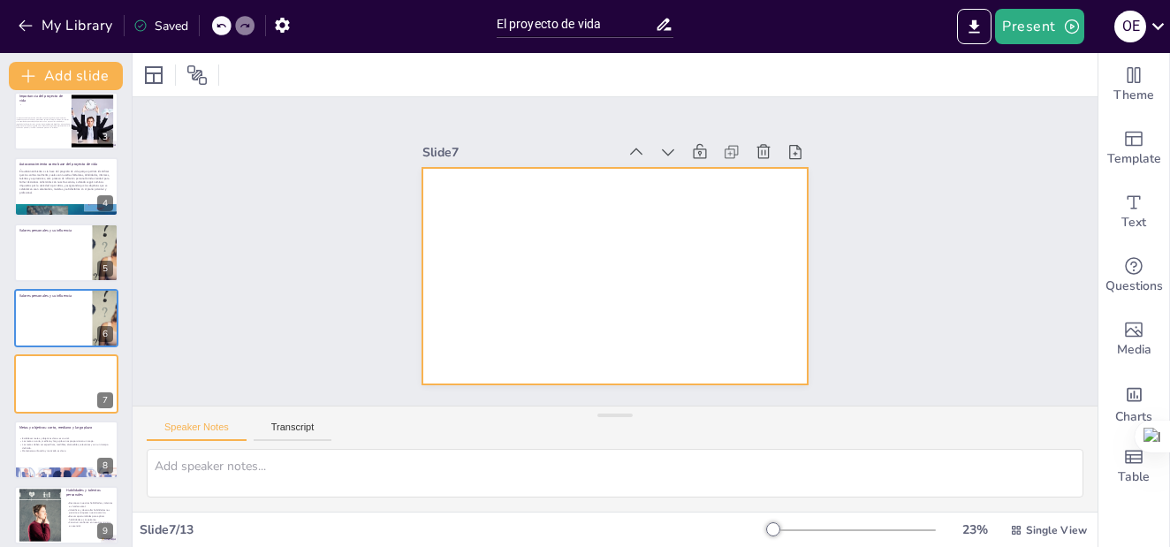
click at [462, 193] on div at bounding box center [614, 276] width 385 height 216
click at [516, 201] on div at bounding box center [613, 275] width 406 height 255
click at [516, 201] on div at bounding box center [614, 276] width 385 height 216
click at [280, 421] on button "Transcript" at bounding box center [293, 430] width 79 height 19
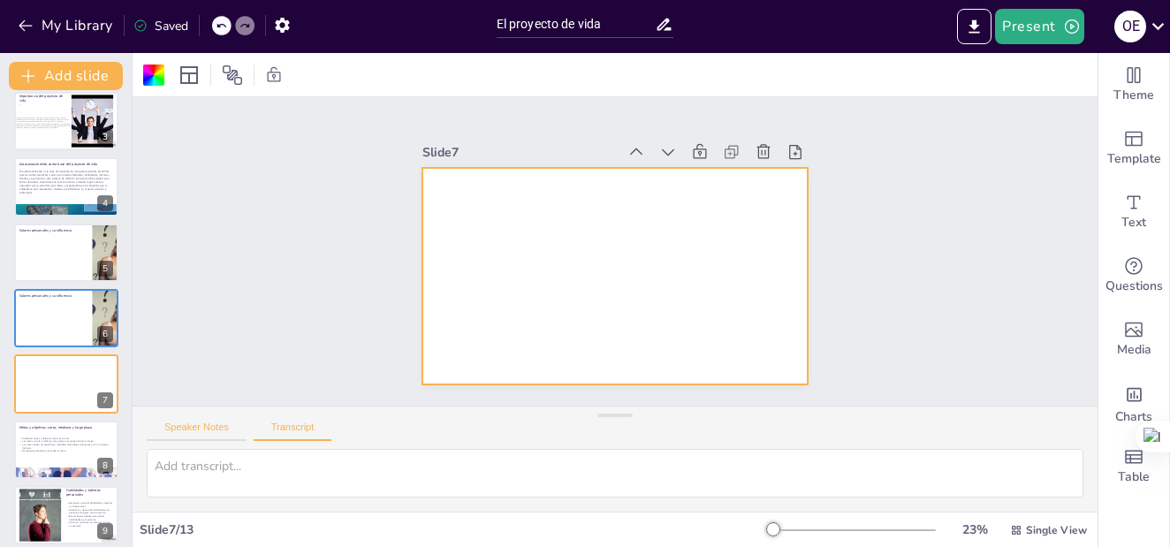
click at [190, 421] on button "Speaker Notes" at bounding box center [197, 430] width 100 height 19
click at [582, 200] on div at bounding box center [614, 276] width 385 height 216
click at [742, 198] on div at bounding box center [613, 275] width 406 height 255
click at [742, 198] on div at bounding box center [614, 276] width 385 height 216
click at [633, 202] on div at bounding box center [613, 275] width 406 height 255
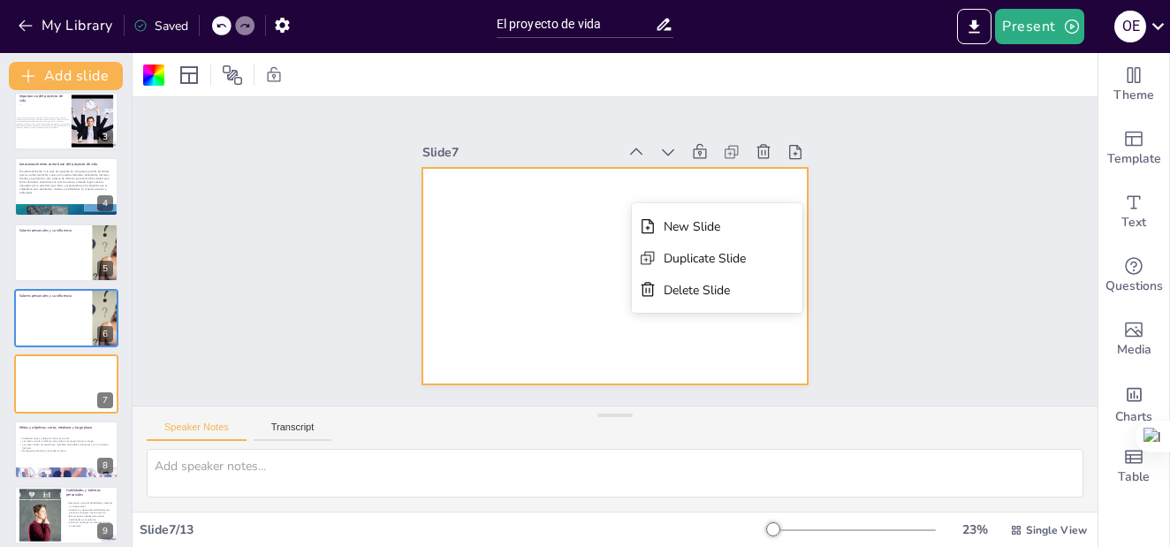
click at [513, 208] on div at bounding box center [614, 276] width 385 height 216
click at [513, 208] on div at bounding box center [613, 275] width 406 height 255
click at [513, 208] on div at bounding box center [614, 276] width 385 height 216
